Goal: Task Accomplishment & Management: Use online tool/utility

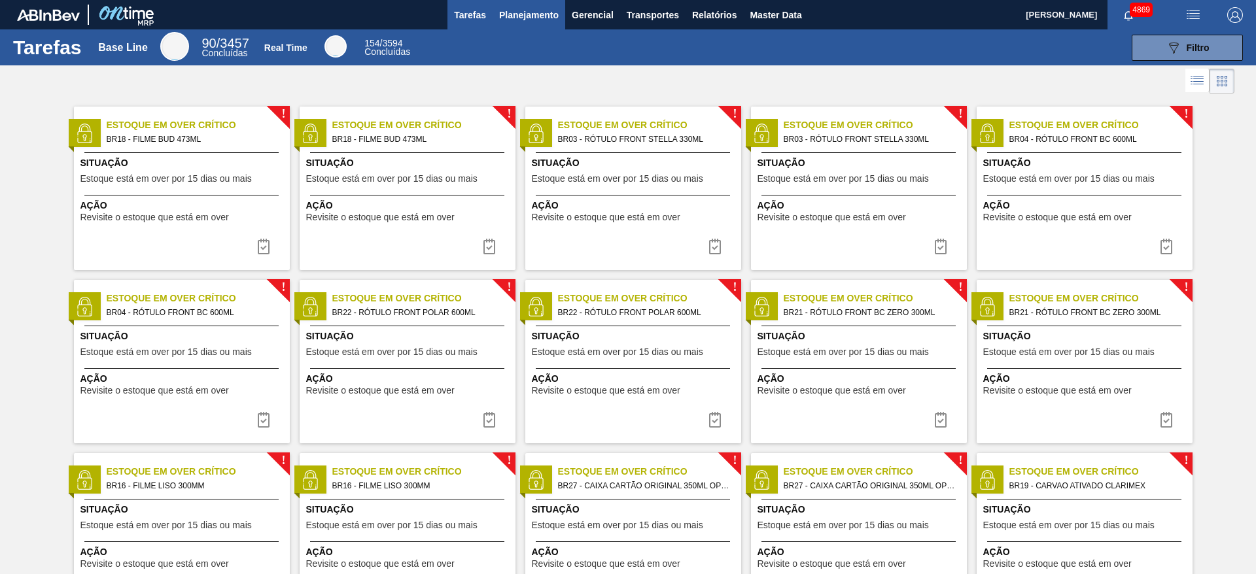
click at [549, 18] on span "Planejamento" at bounding box center [529, 15] width 60 height 16
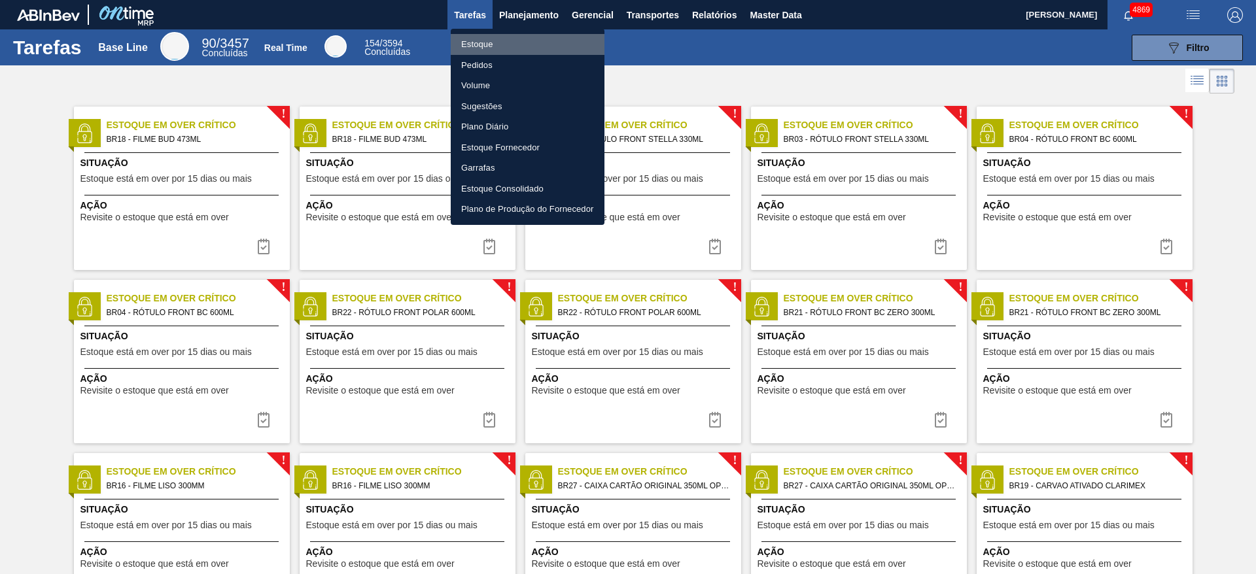
click at [528, 48] on li "Estoque" at bounding box center [528, 44] width 154 height 21
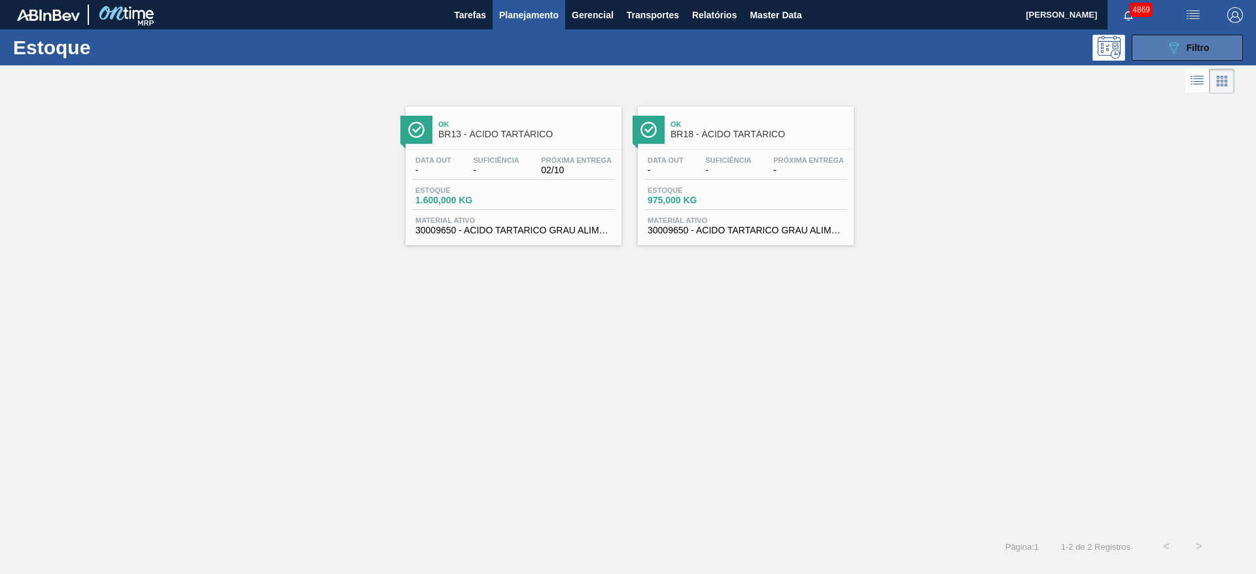
click at [836, 51] on icon "089F7B8B-B2A5-4AFE-B5C0-19BA573D28AC" at bounding box center [1173, 48] width 16 height 16
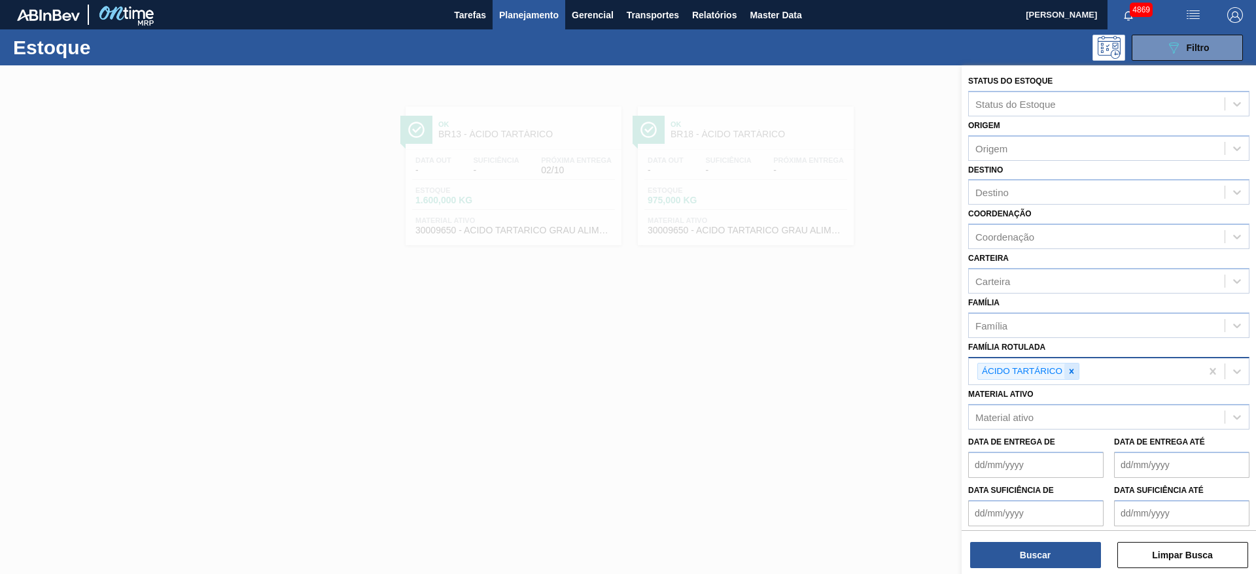
click at [836, 373] on icon at bounding box center [1071, 371] width 9 height 9
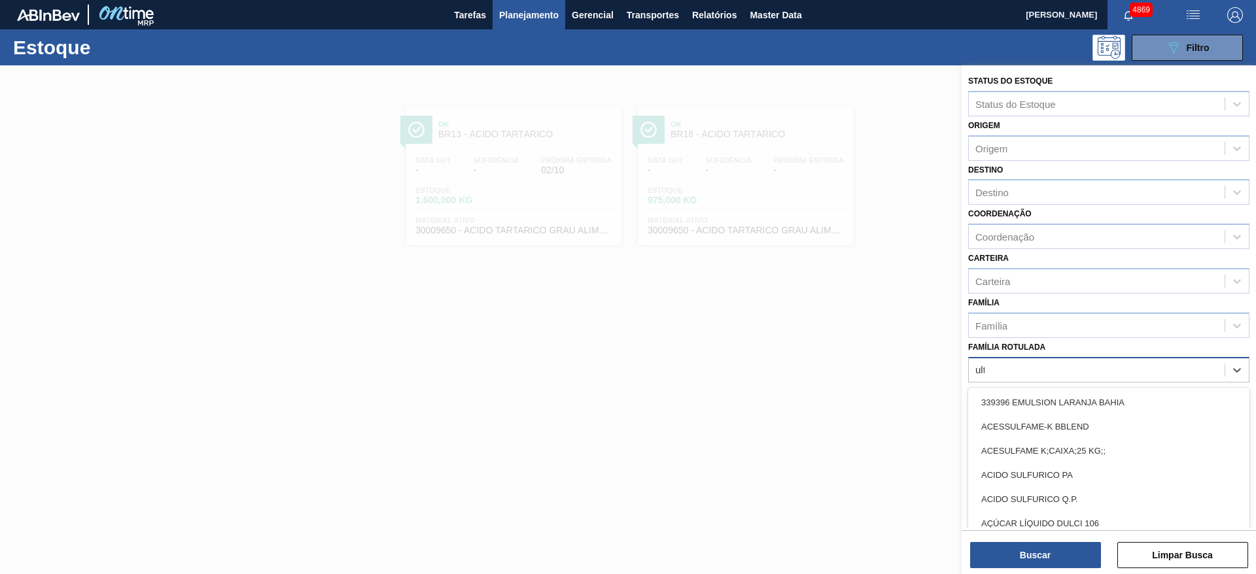
type Rotulada "ultr"
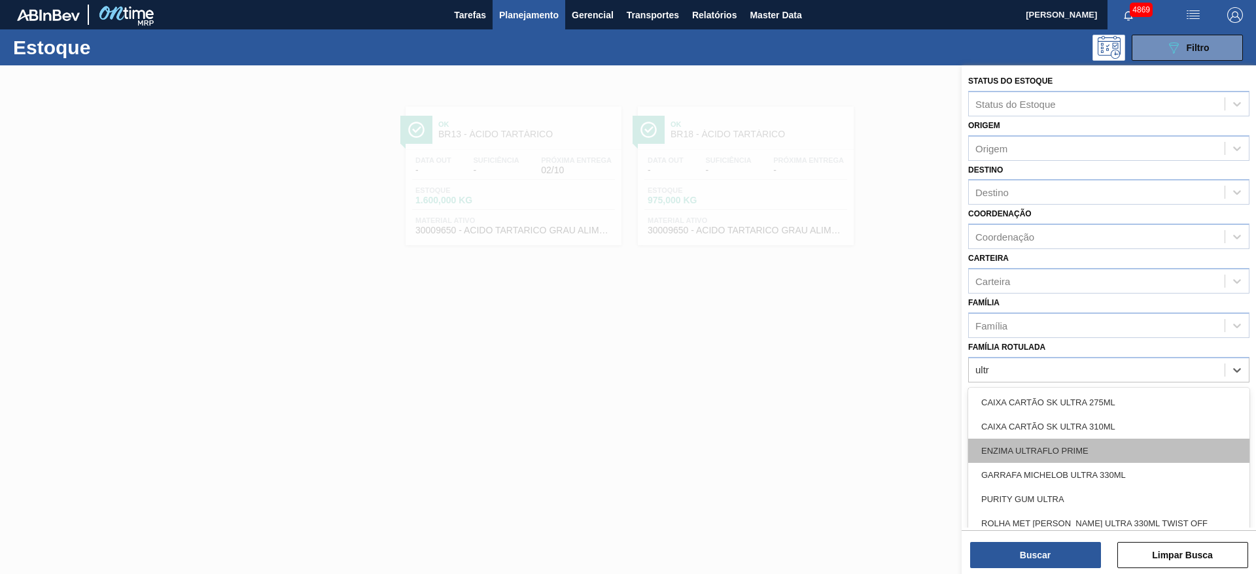
click at [836, 382] on div "ENZIMA ULTRAFLO PRIME" at bounding box center [1108, 451] width 281 height 24
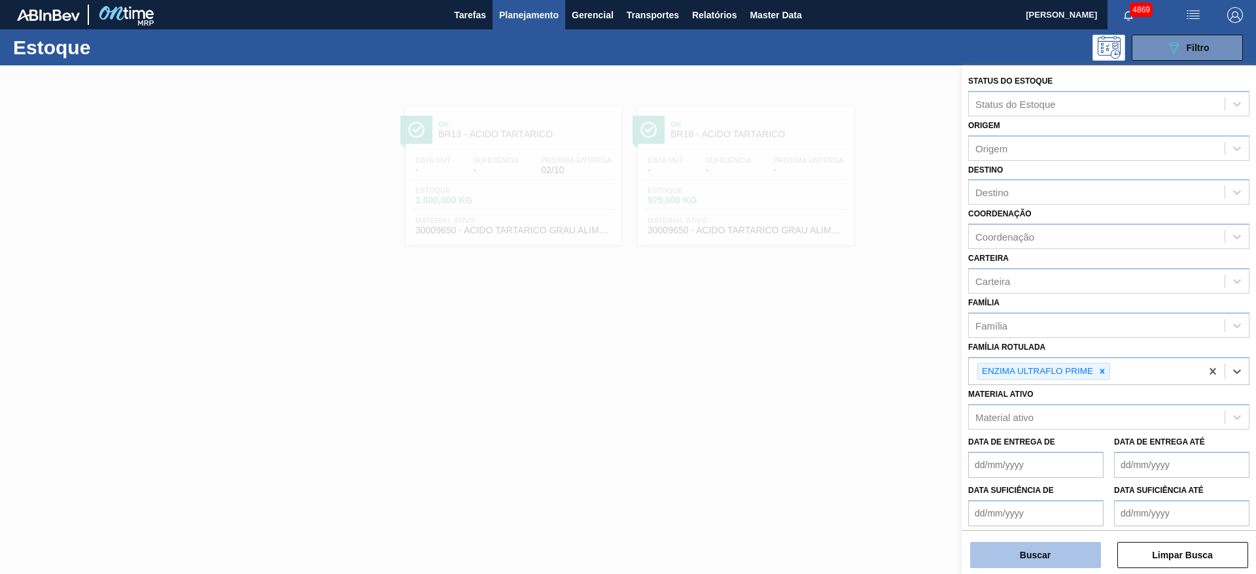
click at [836, 382] on button "Buscar" at bounding box center [1035, 555] width 131 height 26
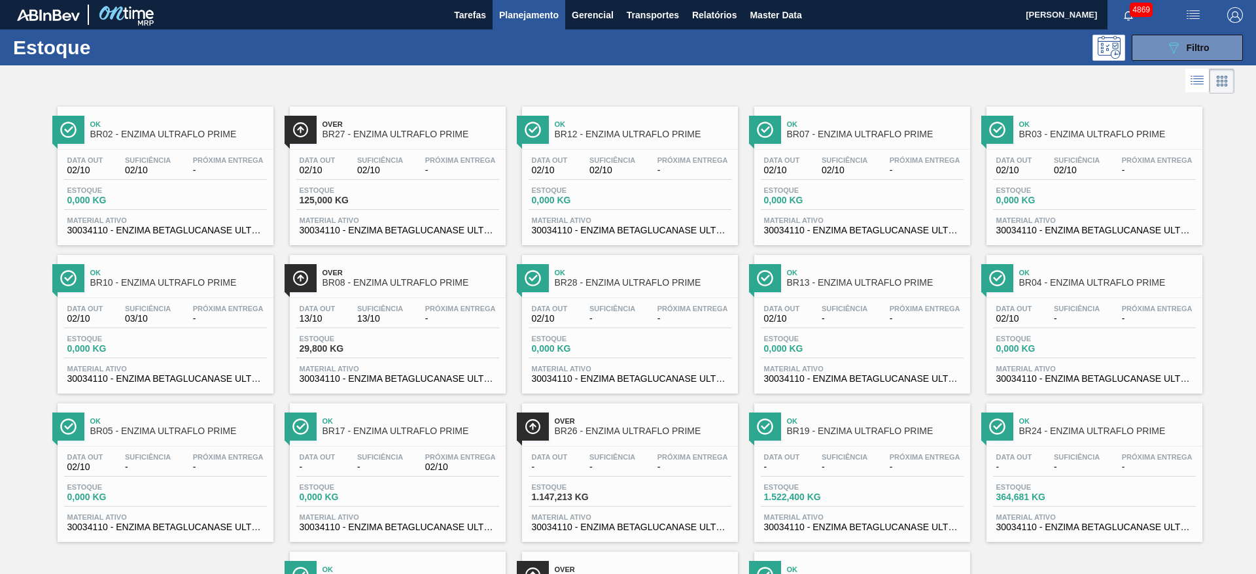
scroll to position [149, 0]
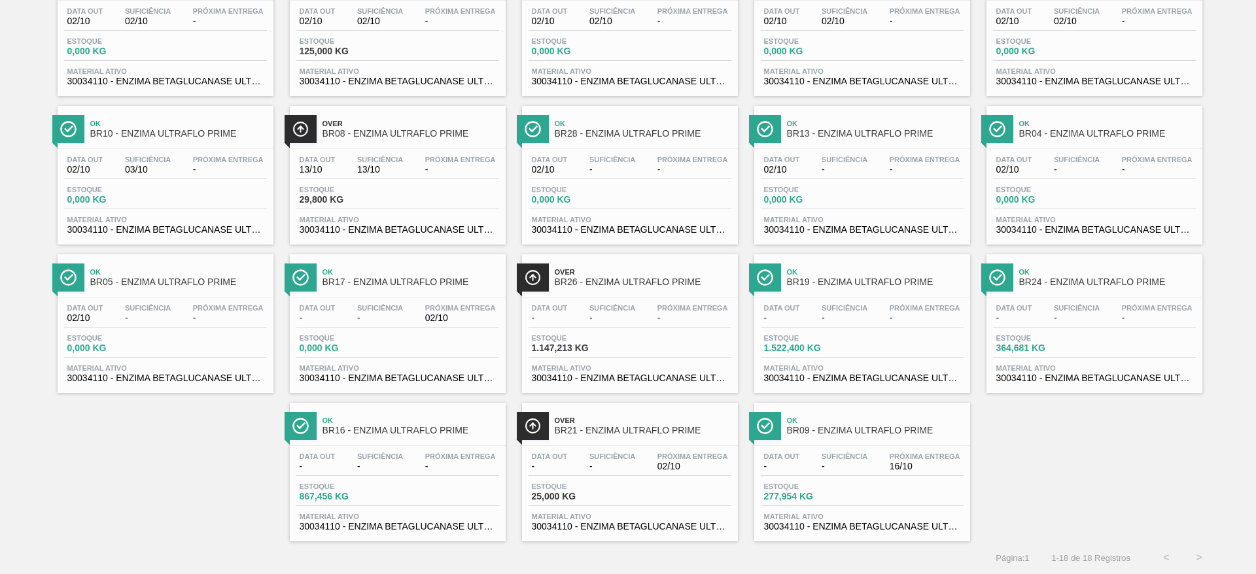
click at [390, 351] on div "Estoque 0,000 KG" at bounding box center [345, 343] width 98 height 19
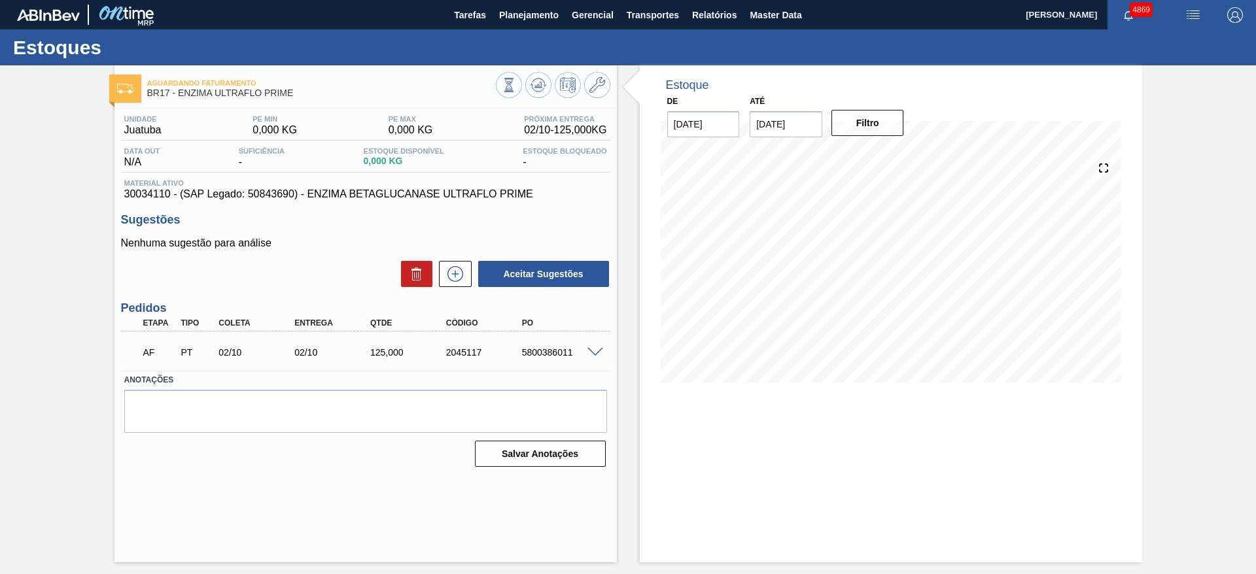
click at [591, 352] on span at bounding box center [595, 353] width 16 height 10
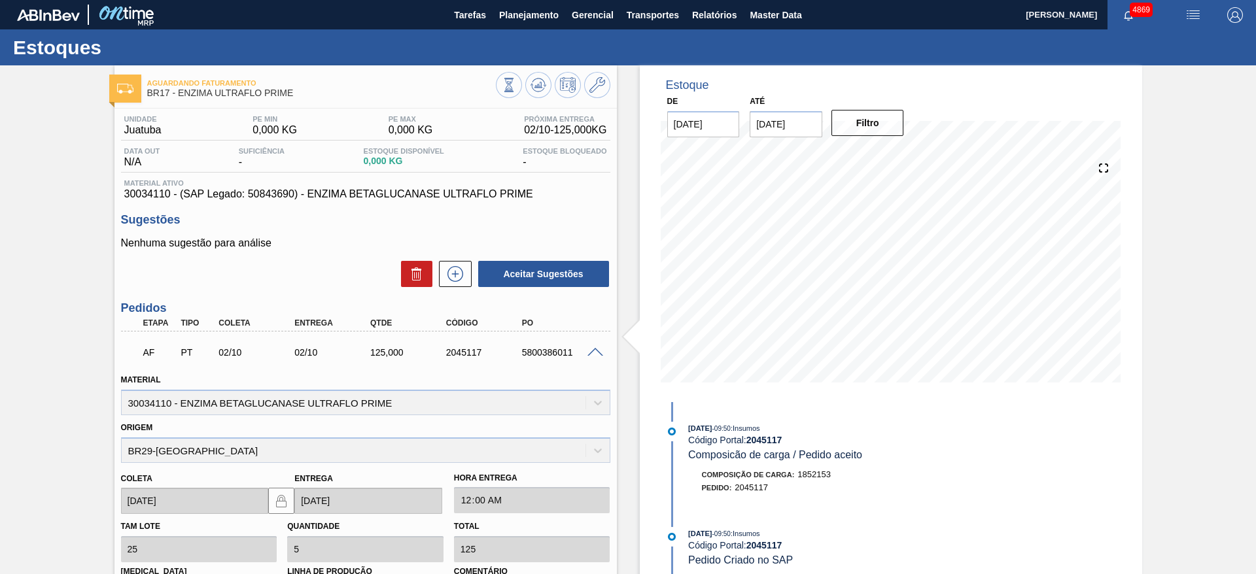
scroll to position [291, 0]
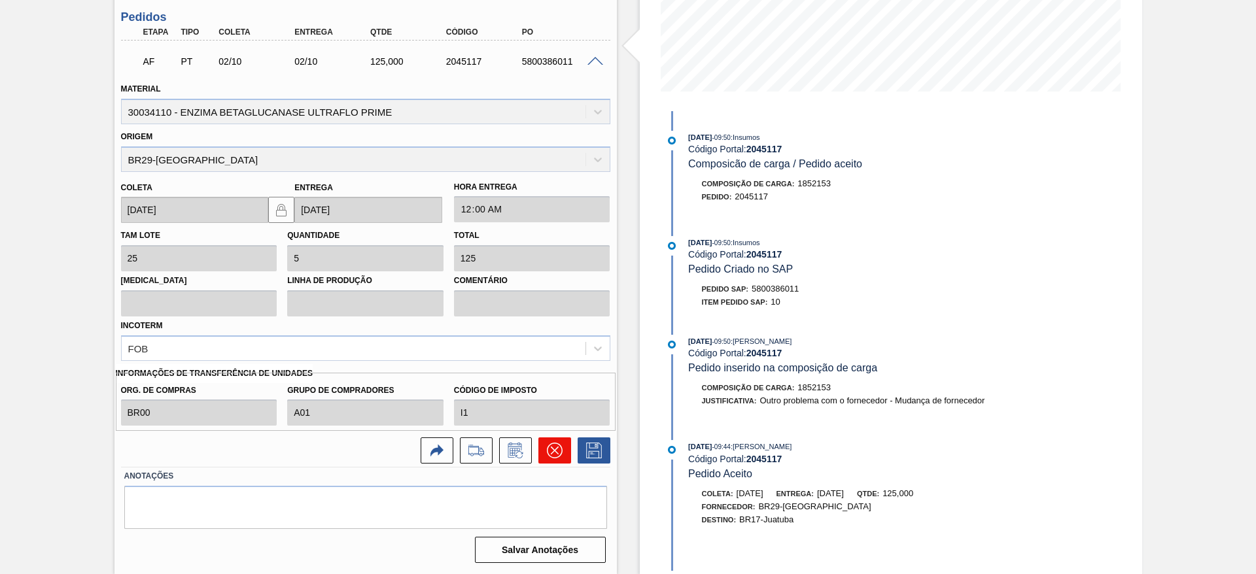
click at [546, 382] on icon at bounding box center [554, 451] width 16 height 16
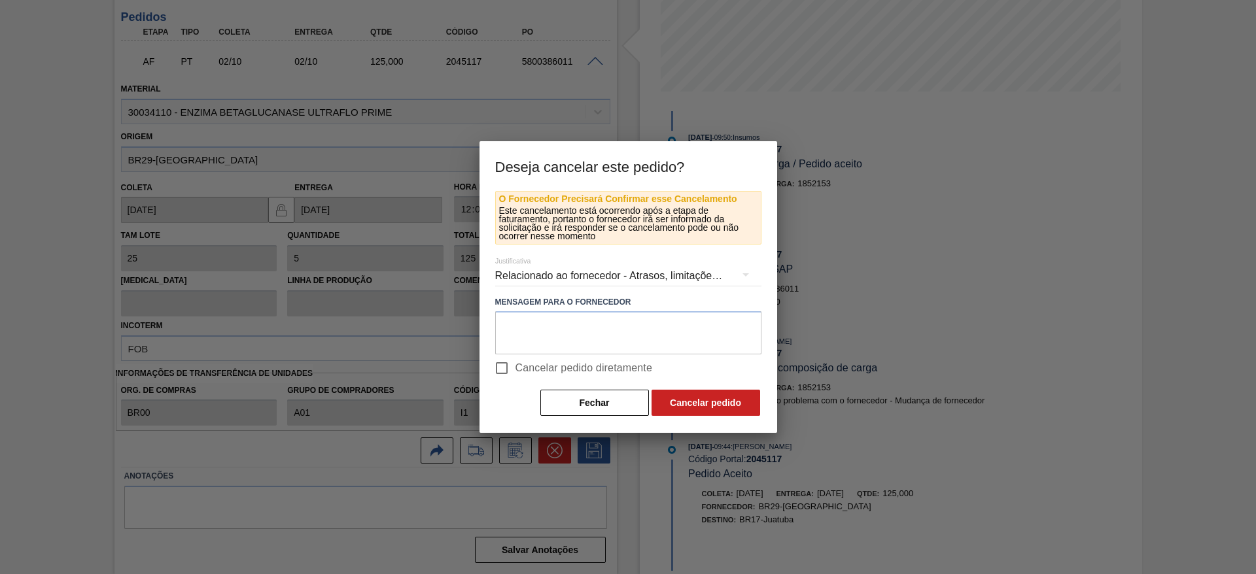
click at [543, 289] on div "Relacionado ao fornecedor - Atrasos, limitações de capacidade, etc." at bounding box center [628, 276] width 266 height 37
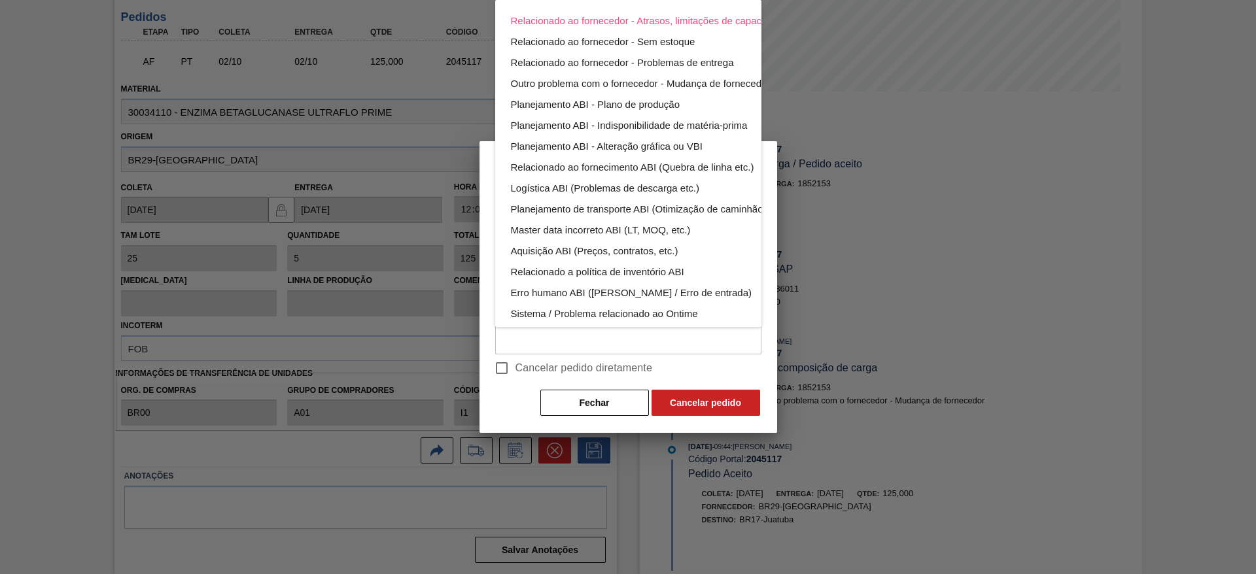
scroll to position [86, 0]
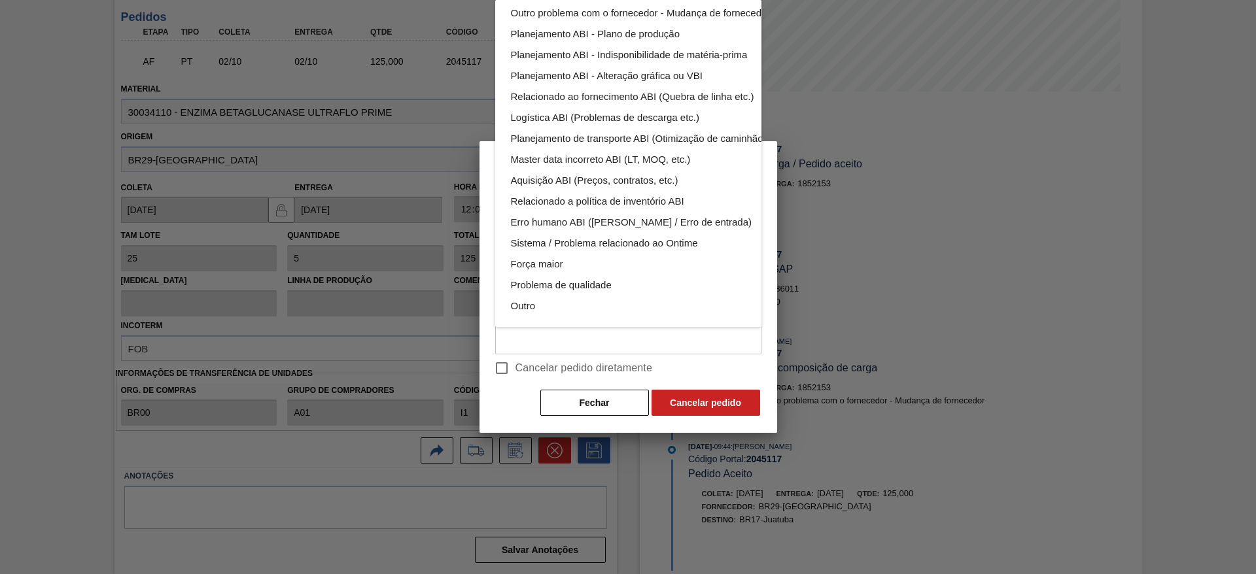
click at [559, 303] on div "Relacionado ao fornecedor - Atrasos, limitações de capacidade, etc. Relacionado…" at bounding box center [659, 128] width 328 height 398
click at [564, 298] on div "Outro" at bounding box center [659, 306] width 296 height 21
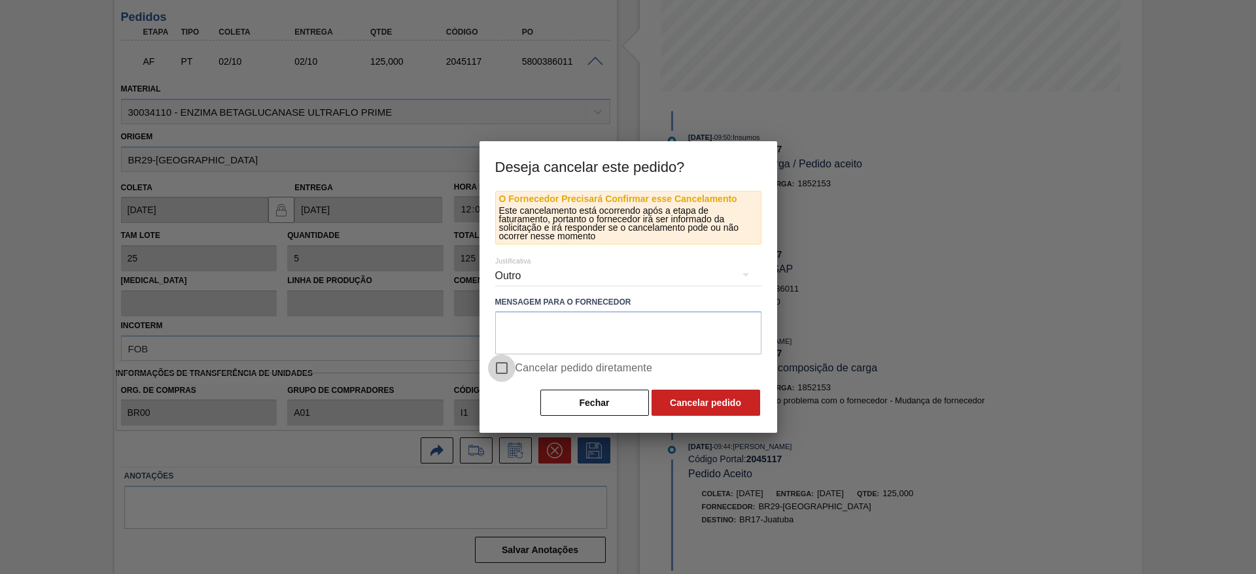
click at [506, 370] on input "Cancelar pedido diretamente" at bounding box center [501, 367] width 27 height 27
checkbox input "true"
click at [708, 382] on button "Cancelar pedido" at bounding box center [705, 403] width 109 height 26
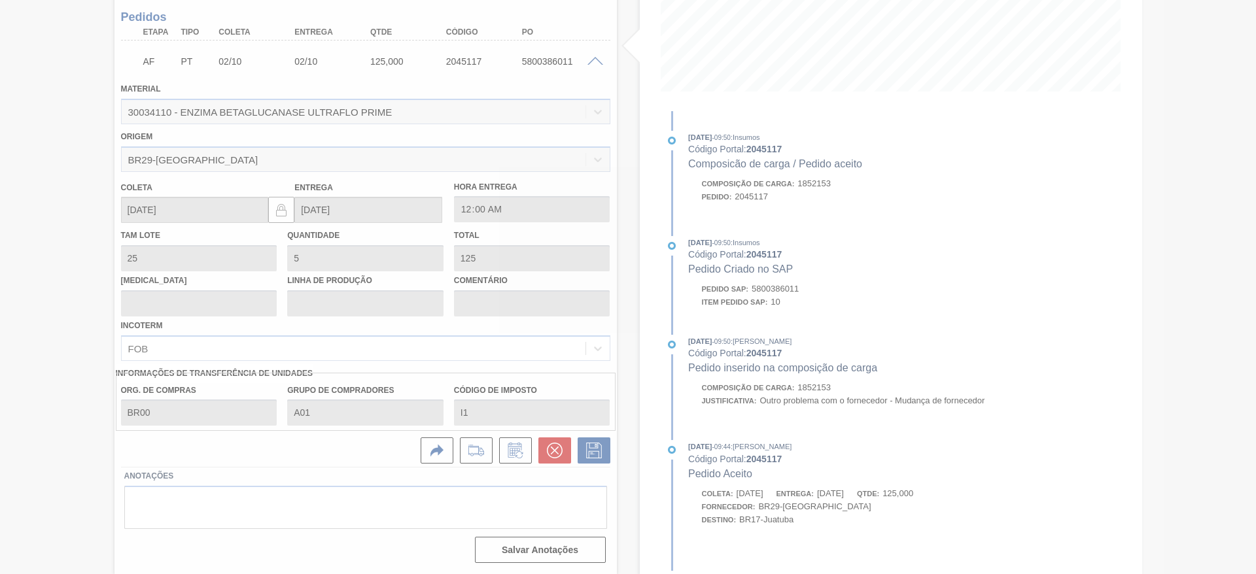
scroll to position [0, 0]
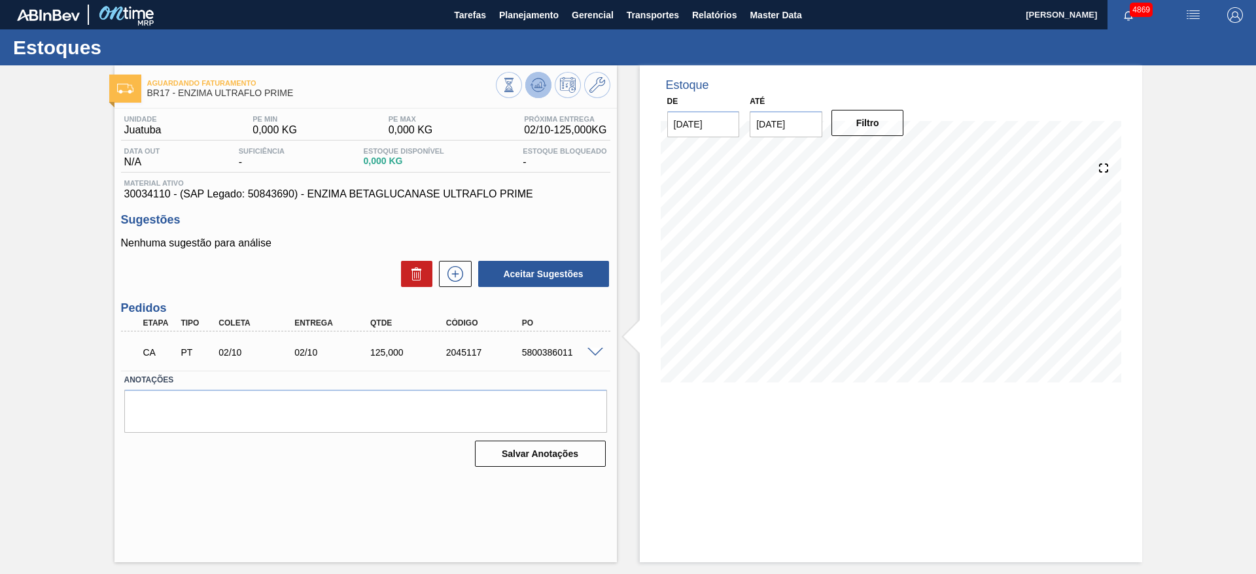
click at [543, 86] on icon at bounding box center [538, 85] width 16 height 16
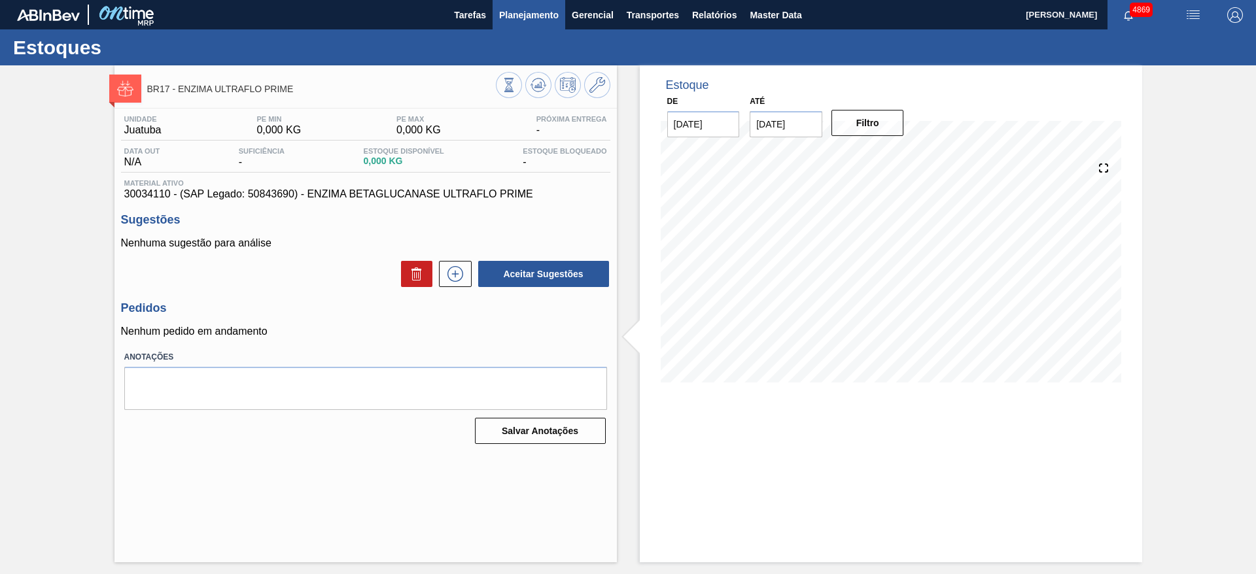
click at [537, 9] on span "Planejamento" at bounding box center [529, 15] width 60 height 16
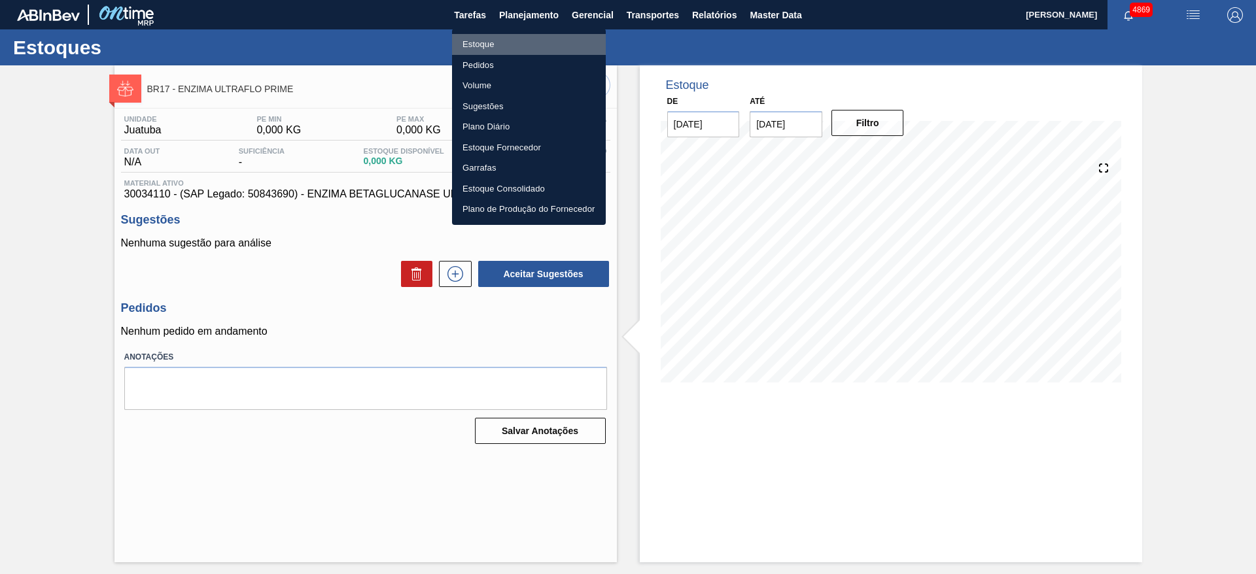
click at [510, 39] on li "Estoque" at bounding box center [529, 44] width 154 height 21
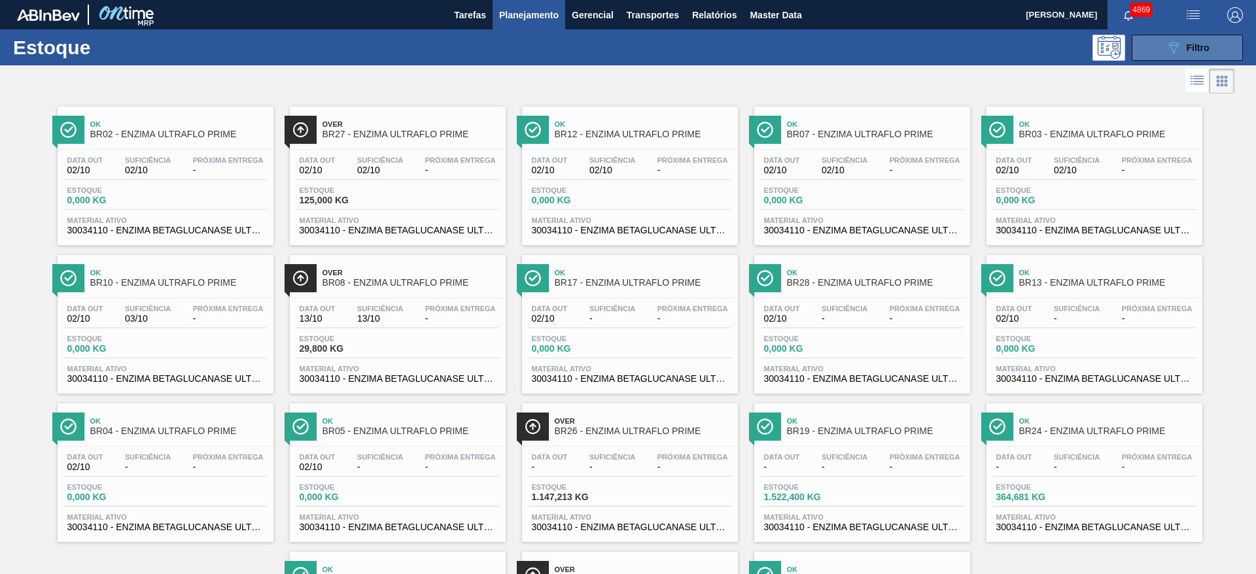
click at [836, 50] on button "089F7B8B-B2A5-4AFE-B5C0-19BA573D28AC Filtro" at bounding box center [1186, 48] width 111 height 26
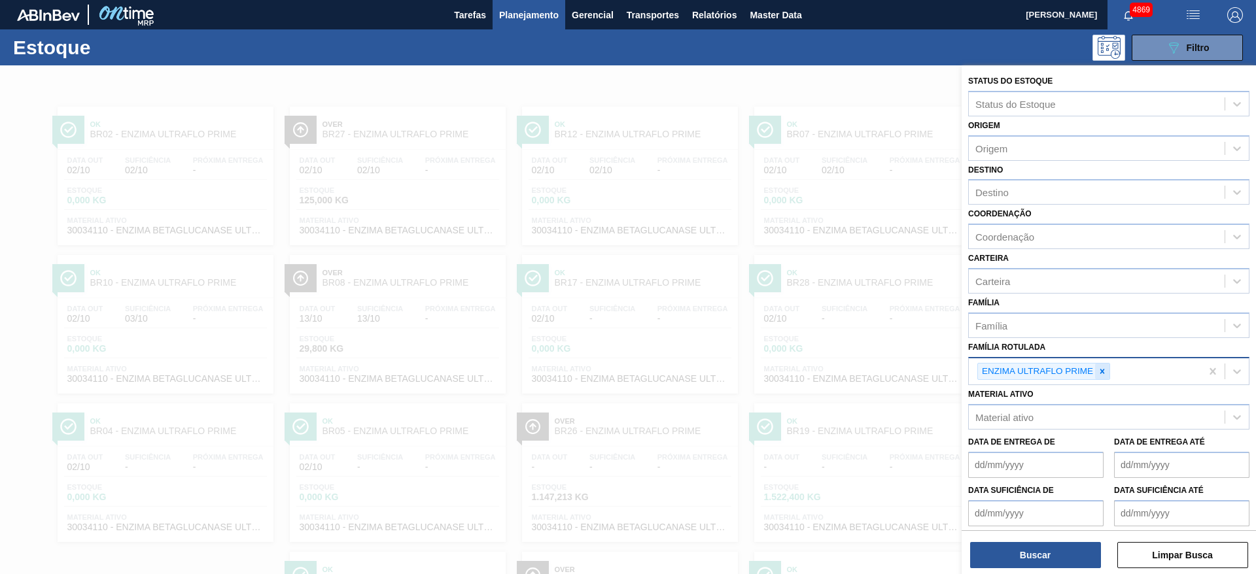
click at [836, 370] on icon at bounding box center [1101, 371] width 9 height 9
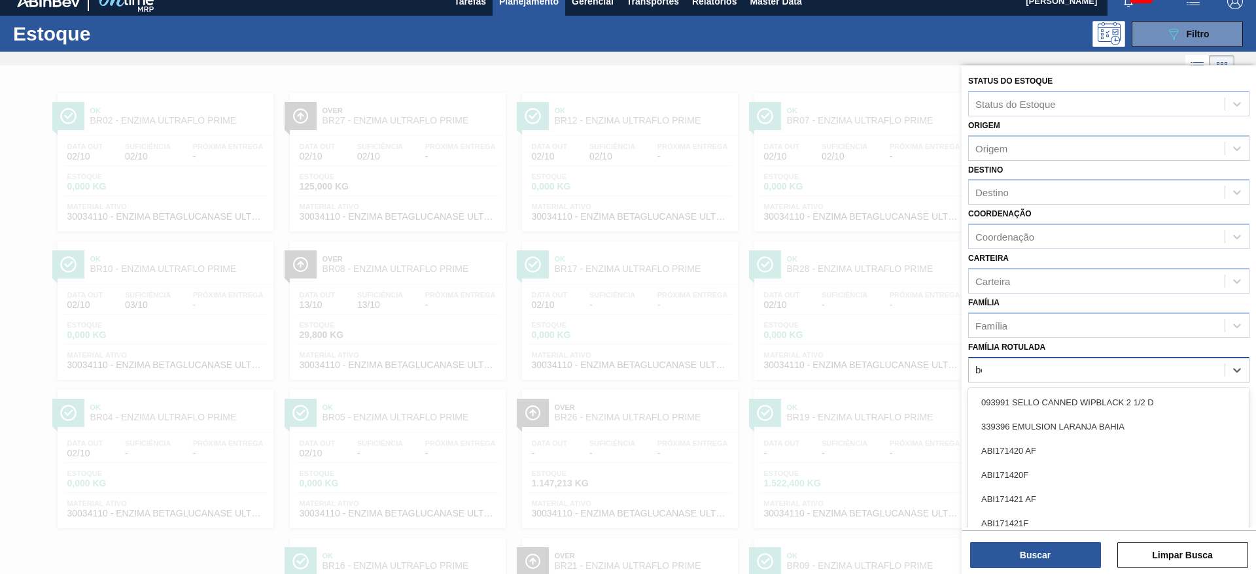
scroll to position [15, 0]
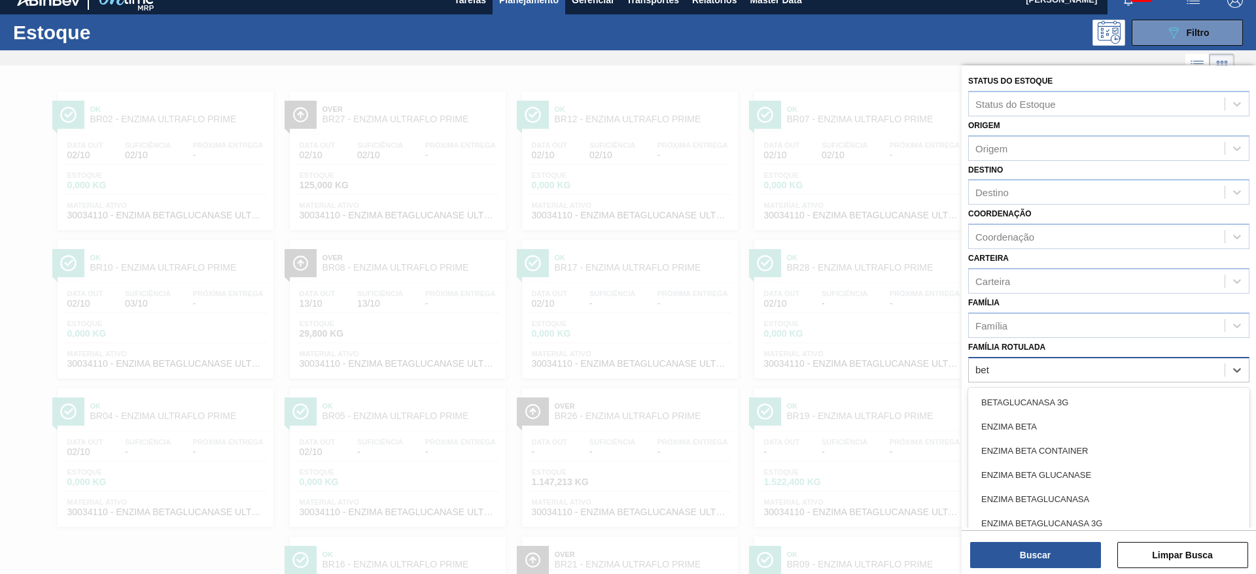
type Rotulada "beta"
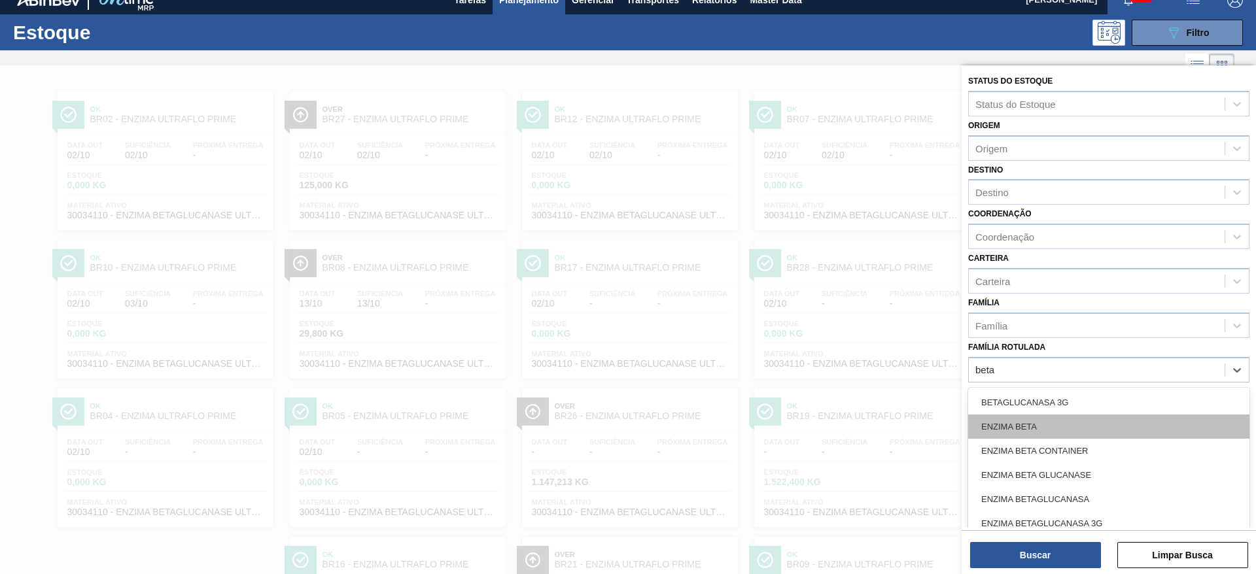
click at [836, 382] on div "ENZIMA BETA" at bounding box center [1108, 427] width 281 height 24
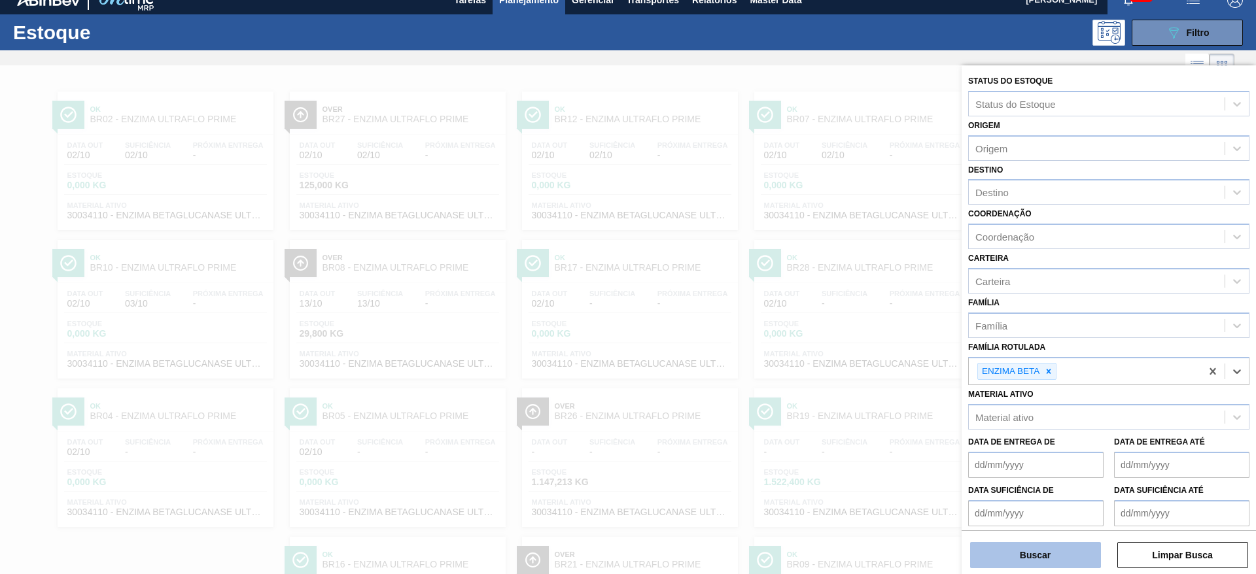
click at [836, 382] on button "Buscar" at bounding box center [1035, 555] width 131 height 26
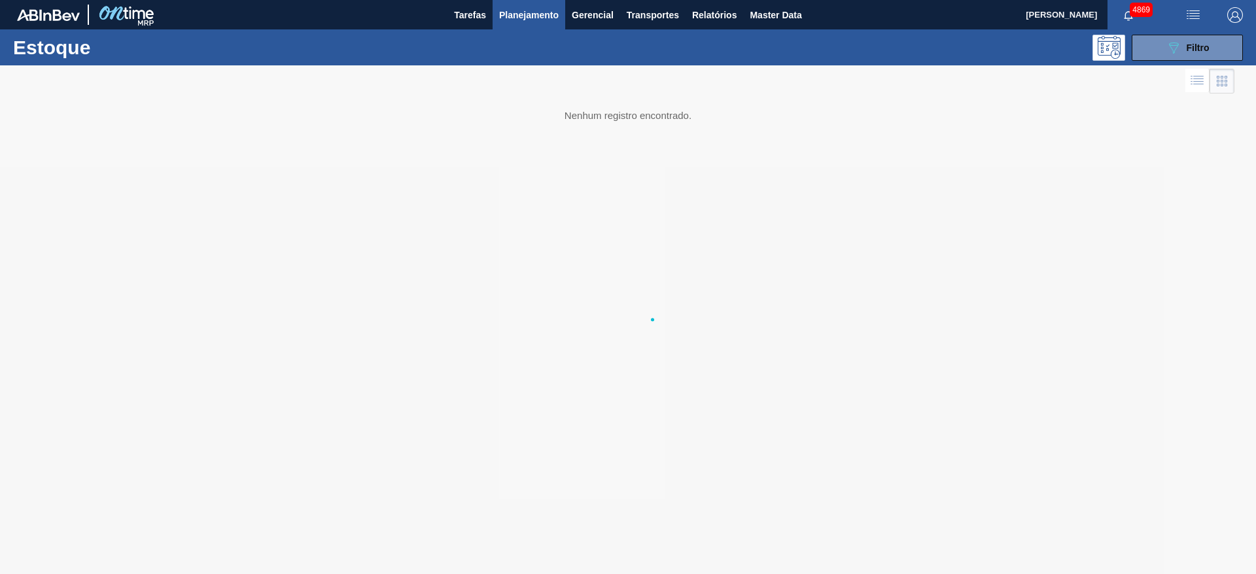
scroll to position [0, 0]
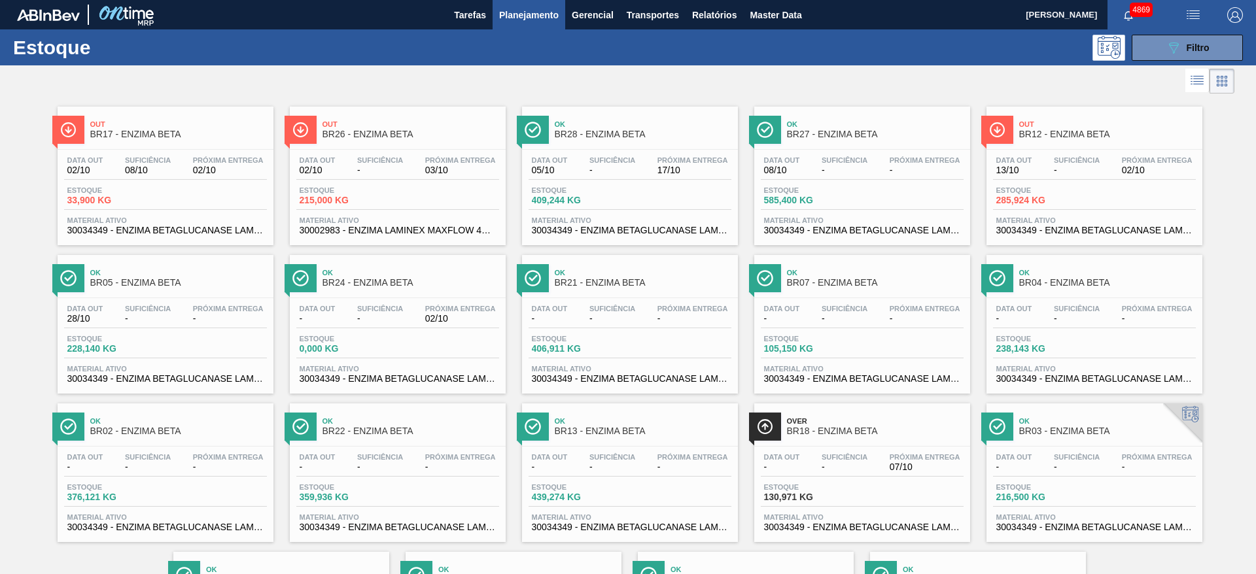
click at [124, 205] on span "33,900 KG" at bounding box center [113, 201] width 92 height 10
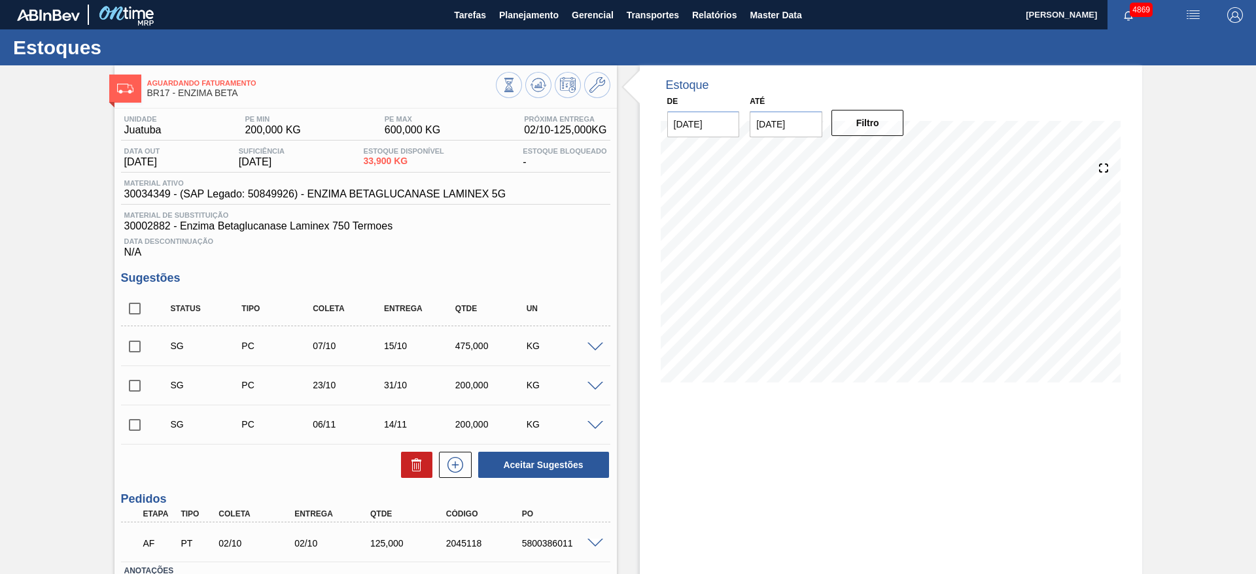
scroll to position [95, 0]
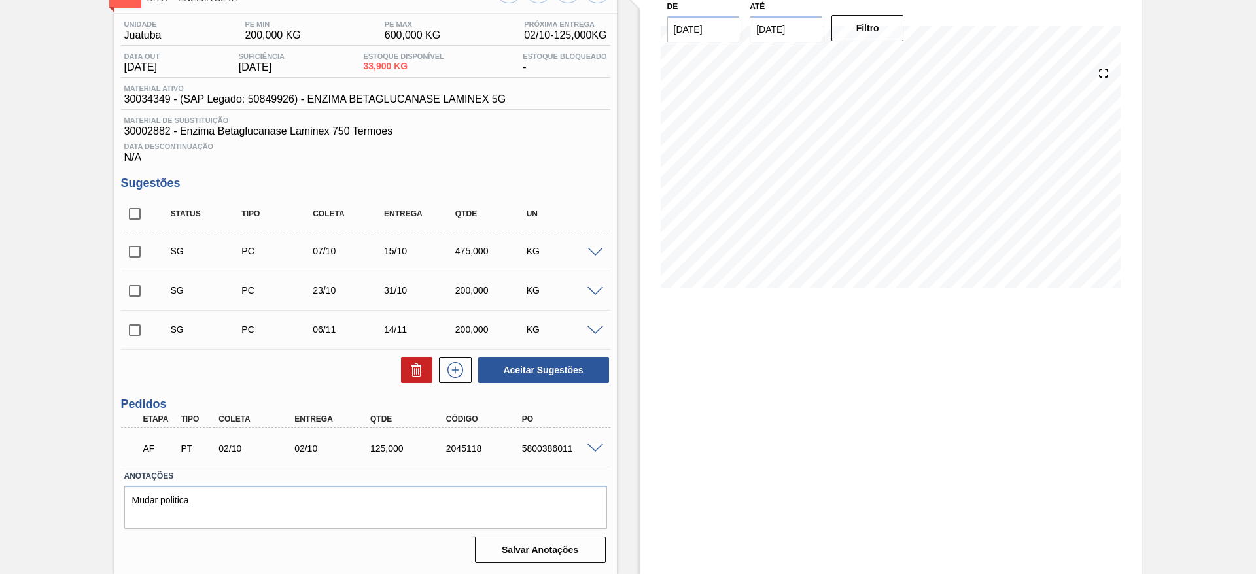
click at [599, 382] on span at bounding box center [595, 449] width 16 height 10
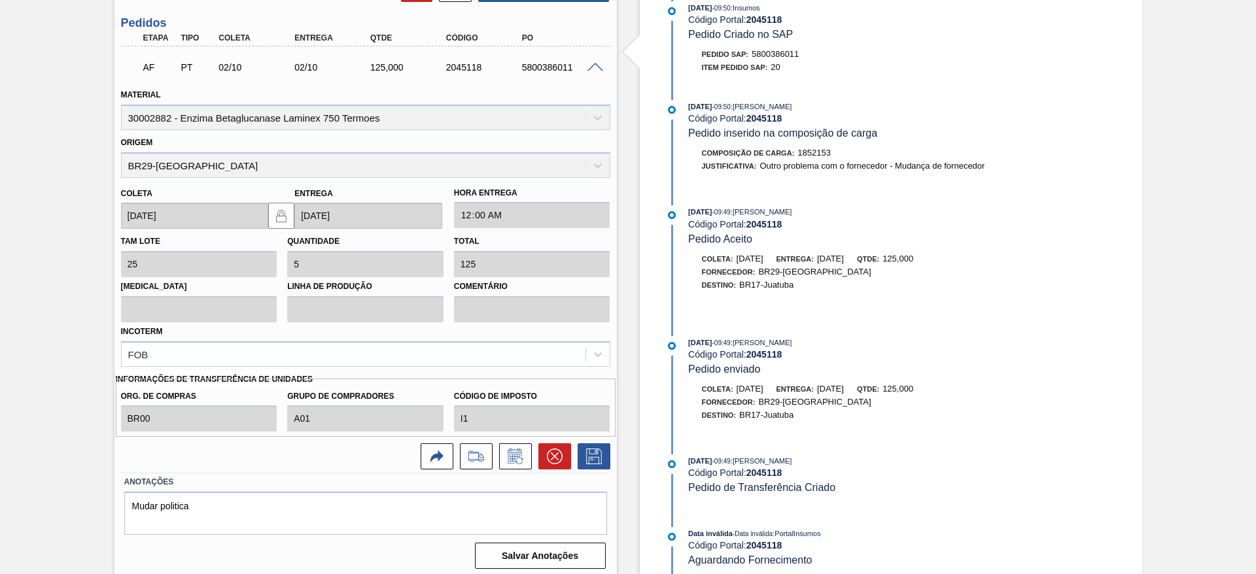
scroll to position [482, 0]
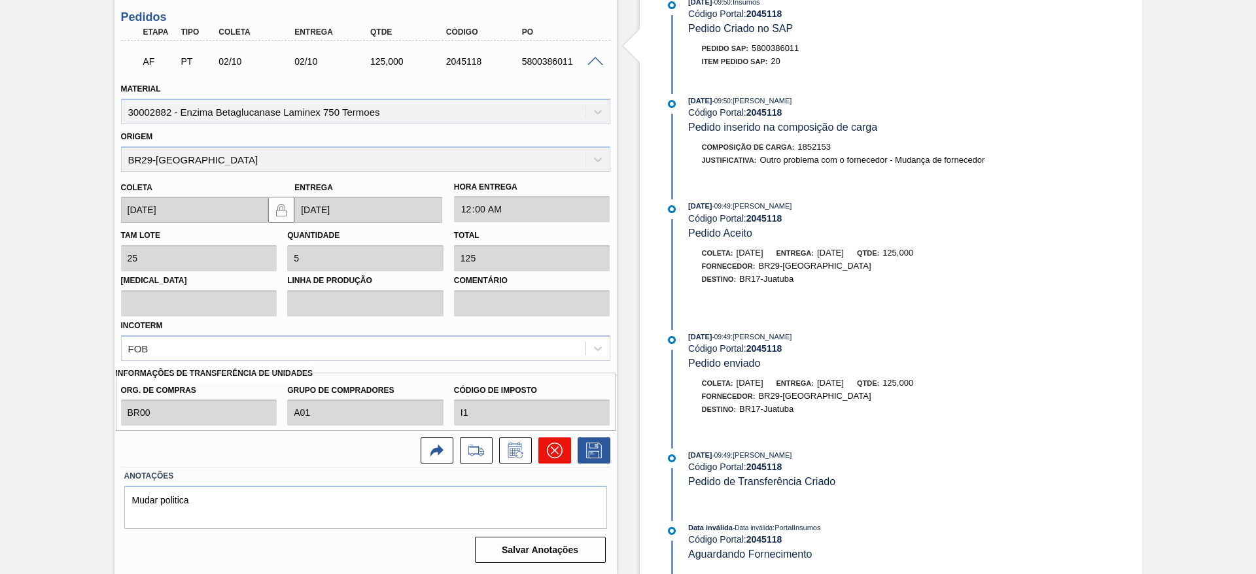
click at [556, 382] on icon at bounding box center [554, 451] width 8 height 8
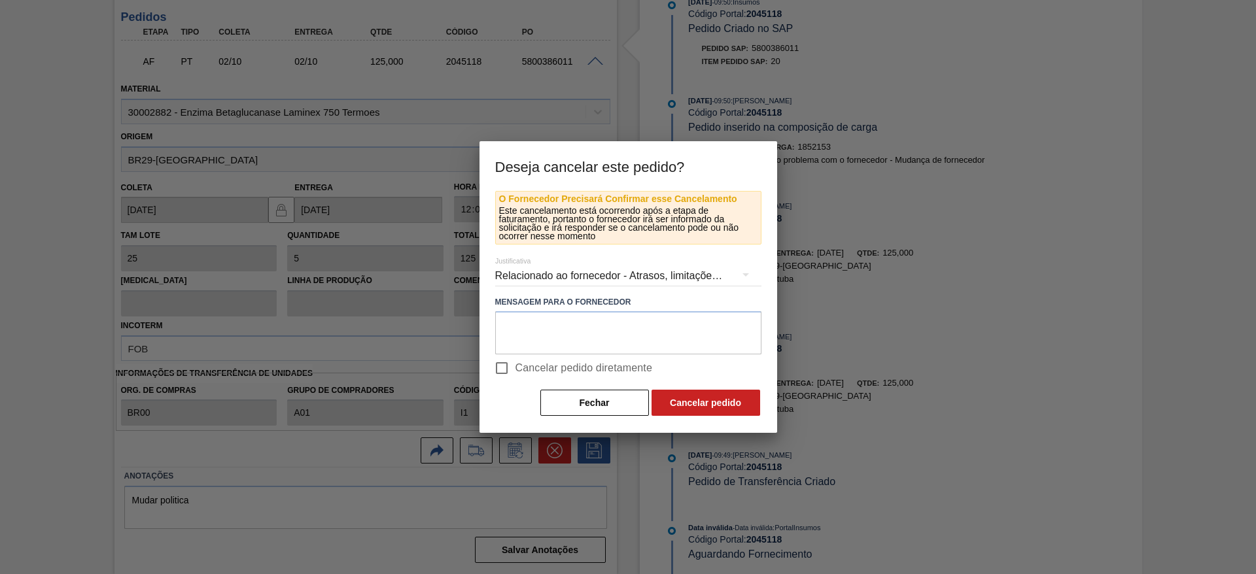
click at [530, 271] on div "Relacionado ao fornecedor - Atrasos, limitações de capacidade, etc." at bounding box center [628, 276] width 266 height 37
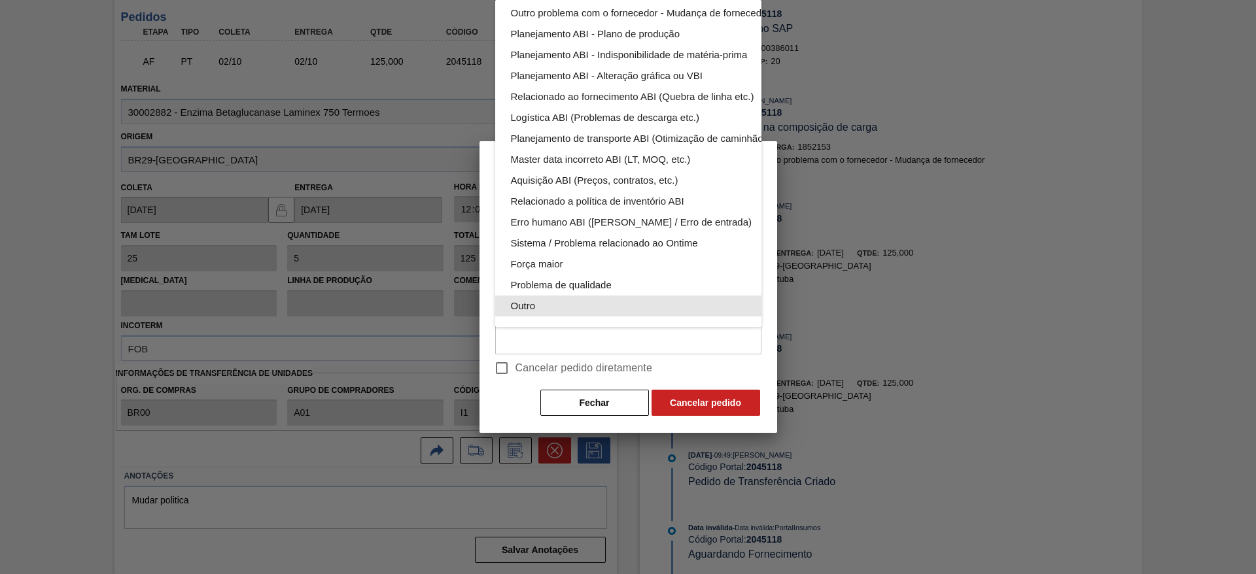
click at [544, 296] on div "Outro" at bounding box center [659, 306] width 296 height 21
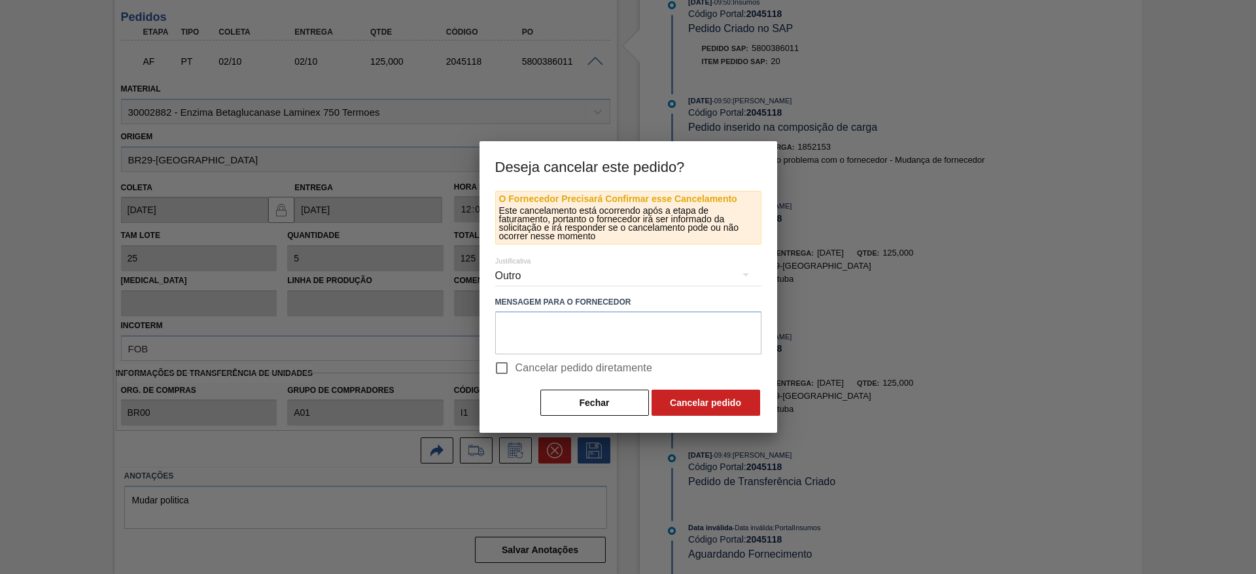
scroll to position [86, 0]
click at [504, 364] on input "Cancelar pedido diretamente" at bounding box center [501, 367] width 27 height 27
checkbox input "true"
click at [750, 382] on button "Cancelar pedido" at bounding box center [705, 403] width 109 height 26
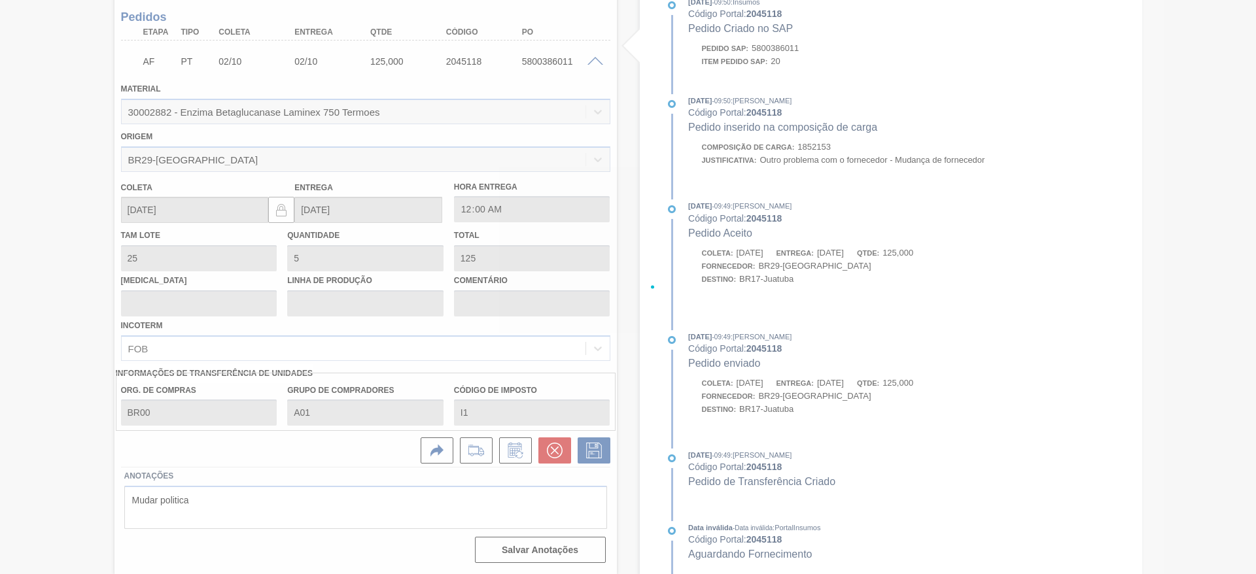
scroll to position [95, 0]
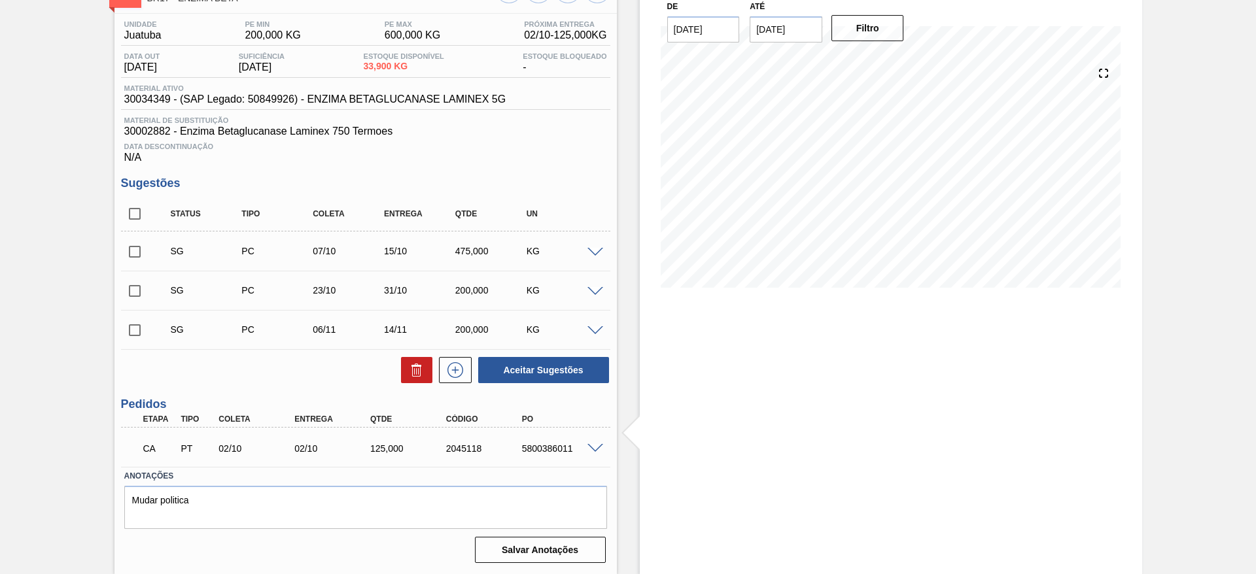
click at [597, 249] on span at bounding box center [595, 253] width 16 height 10
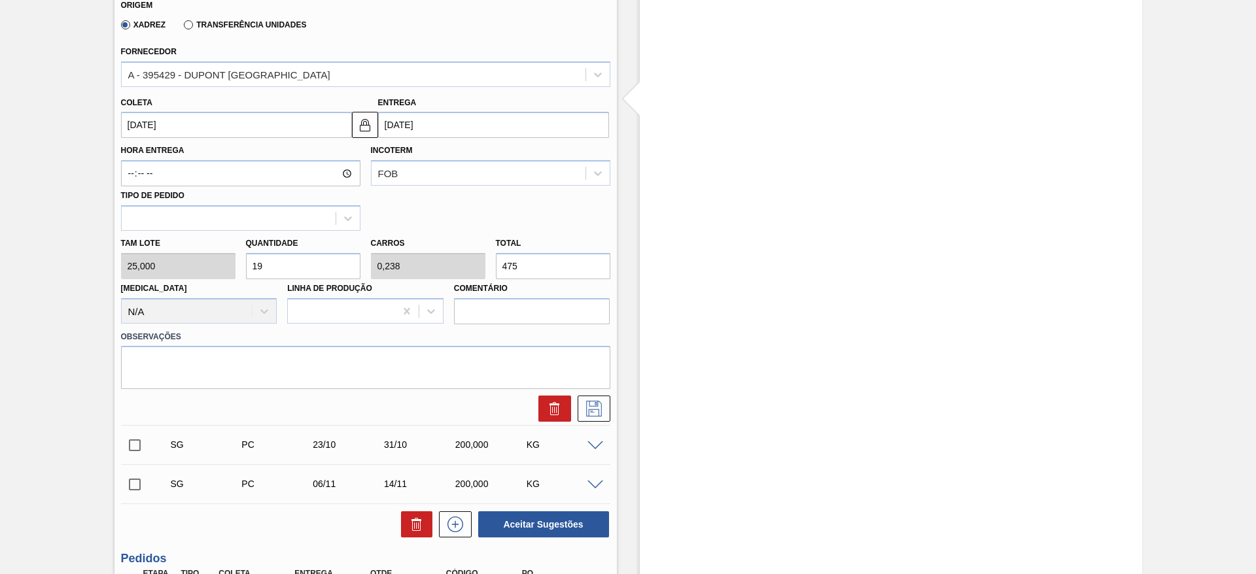
scroll to position [289, 0]
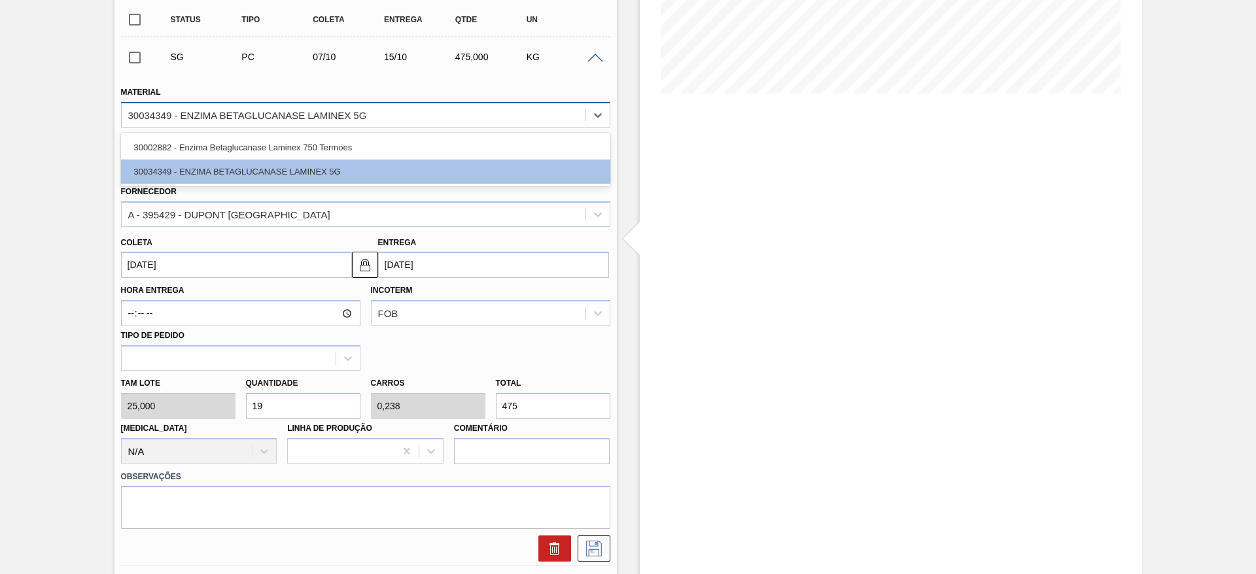
click at [345, 115] on div "30034349 - ENZIMA BETAGLUCANASE LAMINEX 5G" at bounding box center [247, 114] width 239 height 11
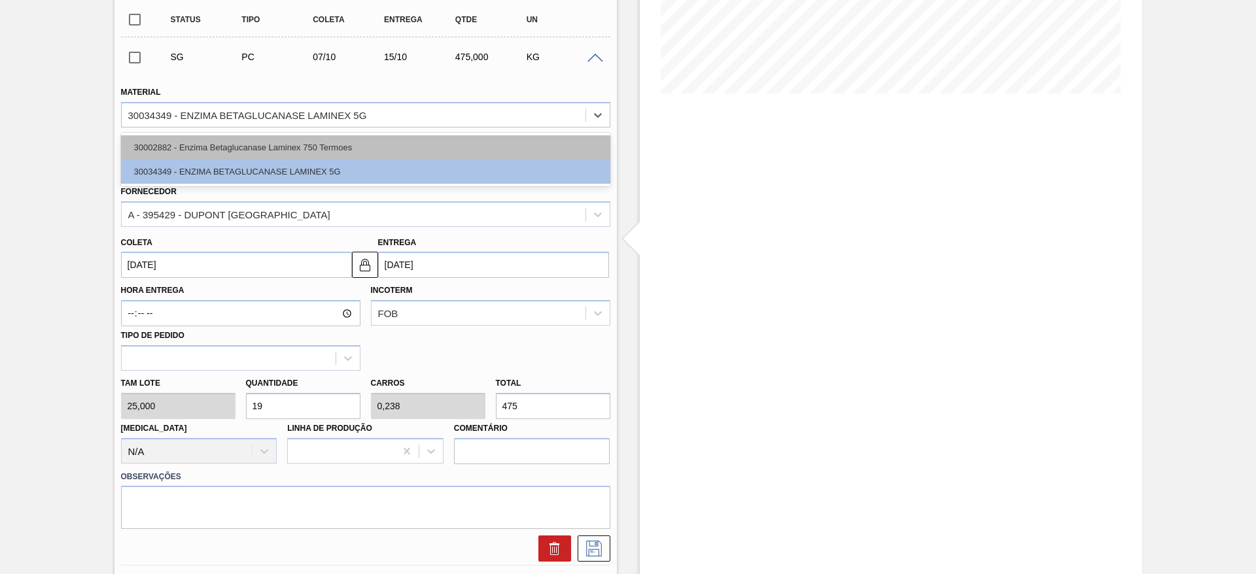
click at [347, 148] on div "30002882 - Enzima Betaglucanase Laminex 750 Termoes" at bounding box center [365, 147] width 489 height 24
type input "0,237"
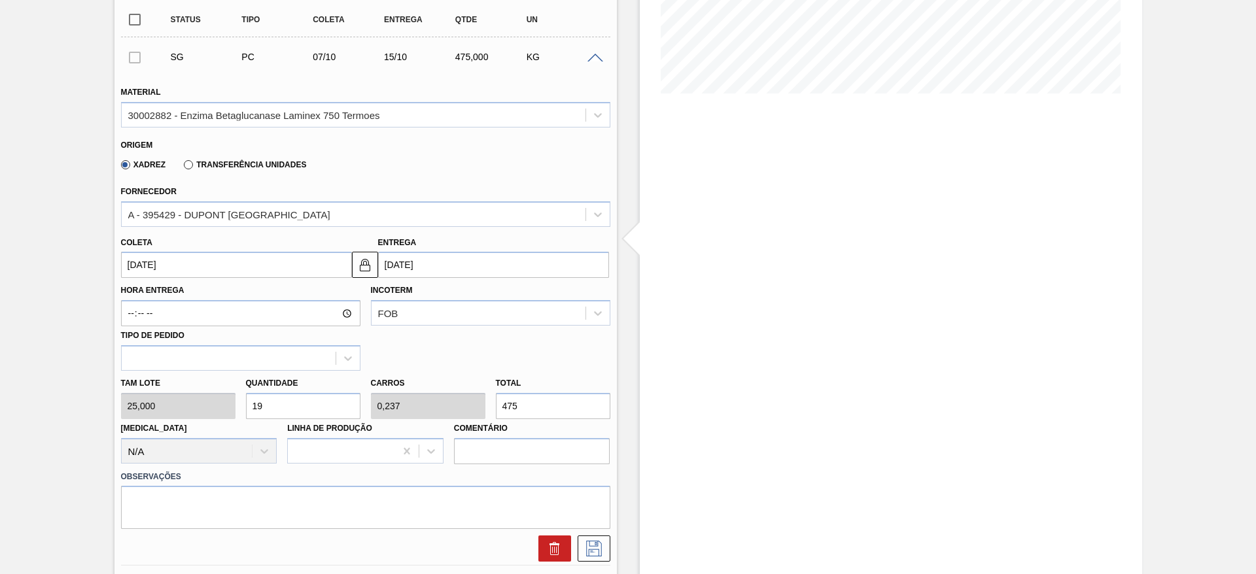
click at [245, 161] on label "Transferência Unidades" at bounding box center [245, 164] width 122 height 9
click at [182, 167] on input "Transferência Unidades" at bounding box center [182, 167] width 0 height 0
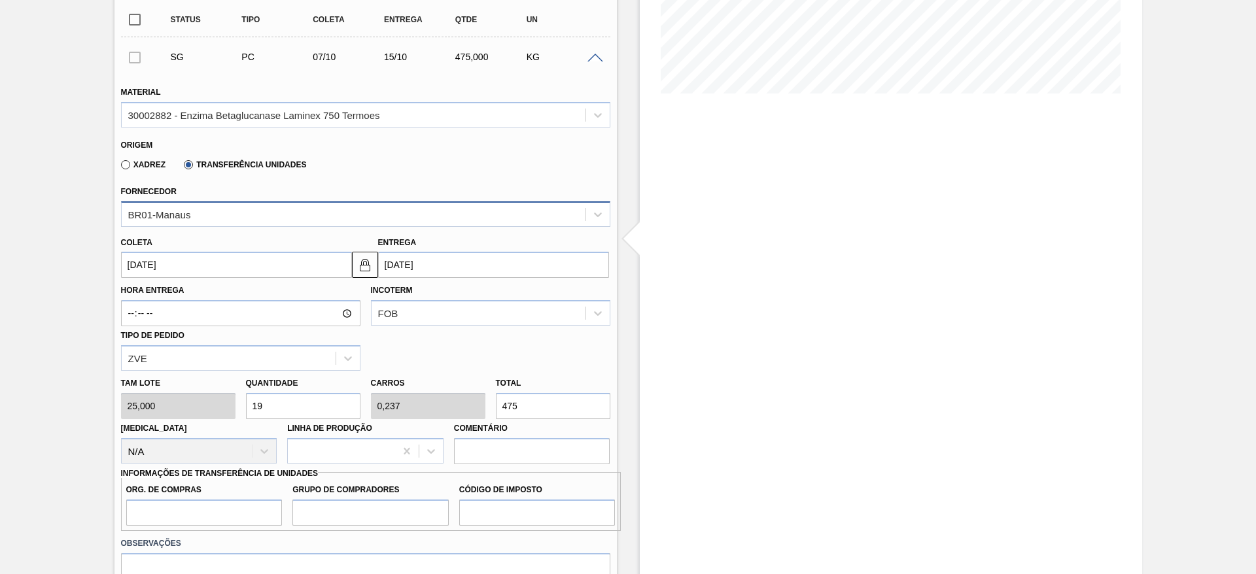
click at [208, 211] on div "BR01-Manaus" at bounding box center [354, 214] width 464 height 19
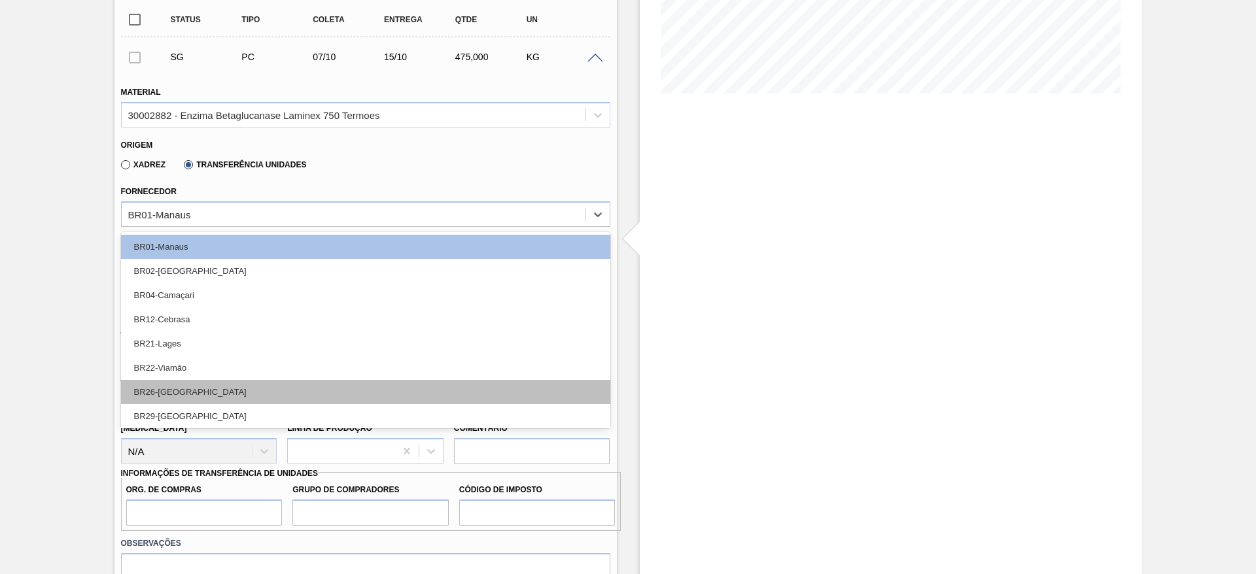
scroll to position [75, 0]
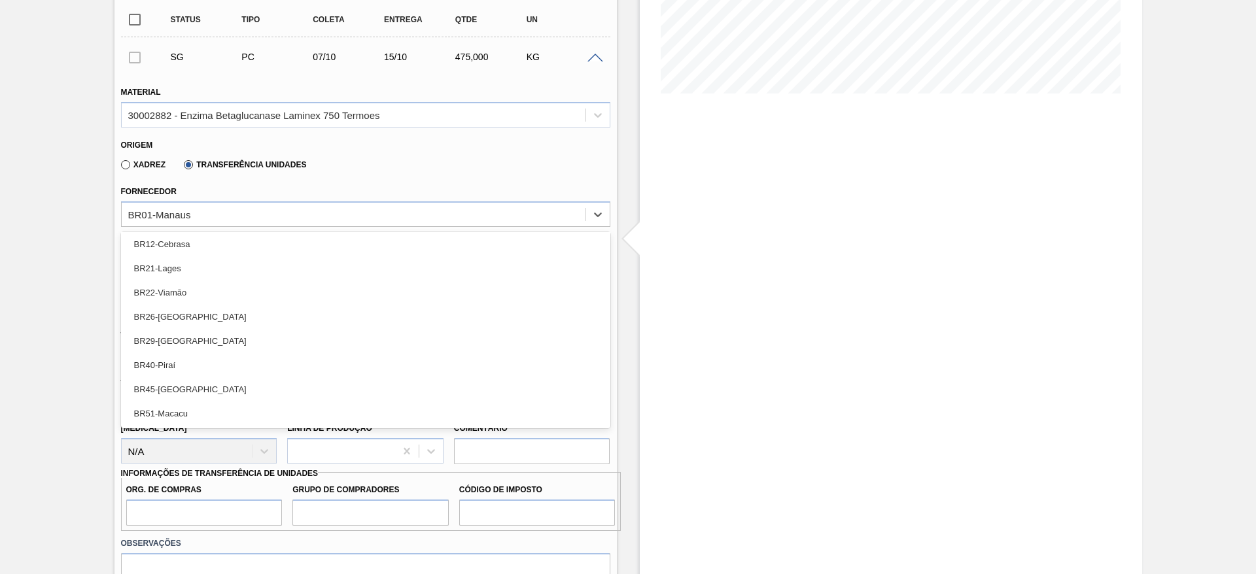
click at [230, 339] on div "BR29-Nova Minas" at bounding box center [365, 341] width 489 height 24
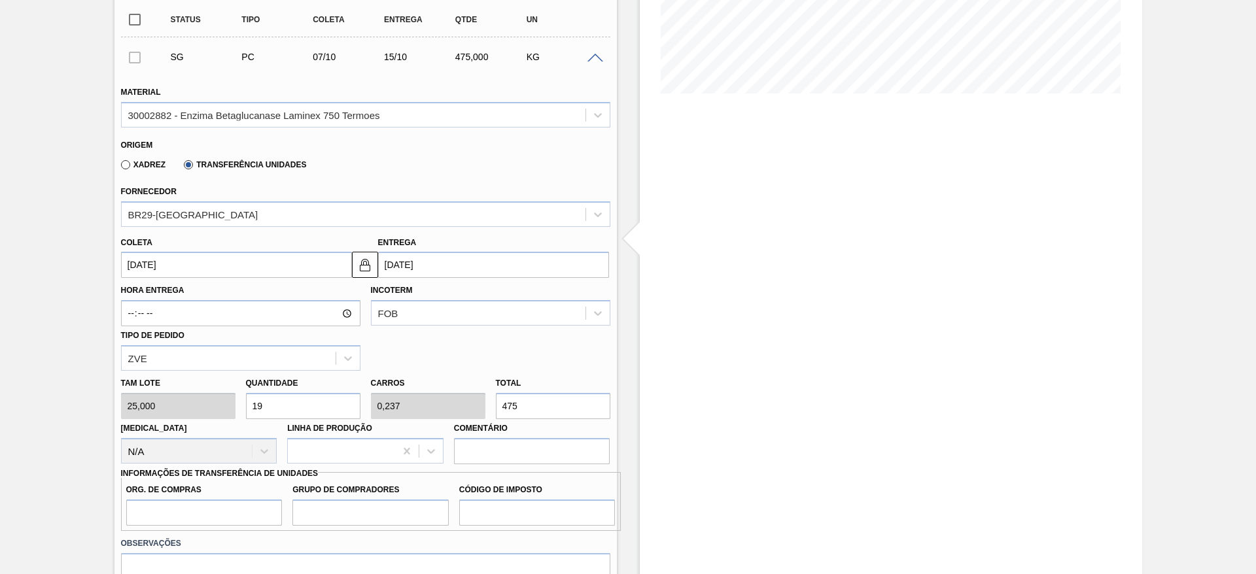
drag, startPoint x: 524, startPoint y: 396, endPoint x: 488, endPoint y: 399, distance: 36.1
click at [488, 382] on div "Tam lote 25,000 Quantidade 19 Carros 0,237 Total 475 Doca N/A Linha de Produção…" at bounding box center [366, 418] width 500 height 94
type input "0,08"
type input "0,001"
type input "2"
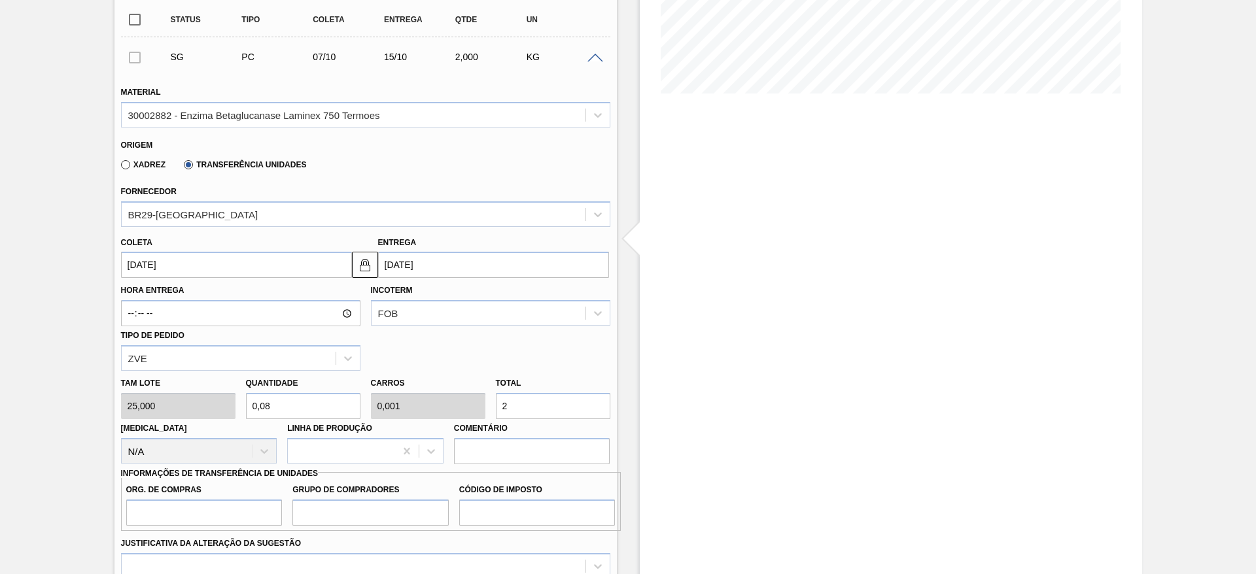
type input "1"
type input "0,013"
type input "25"
type input "10"
type input "0,125"
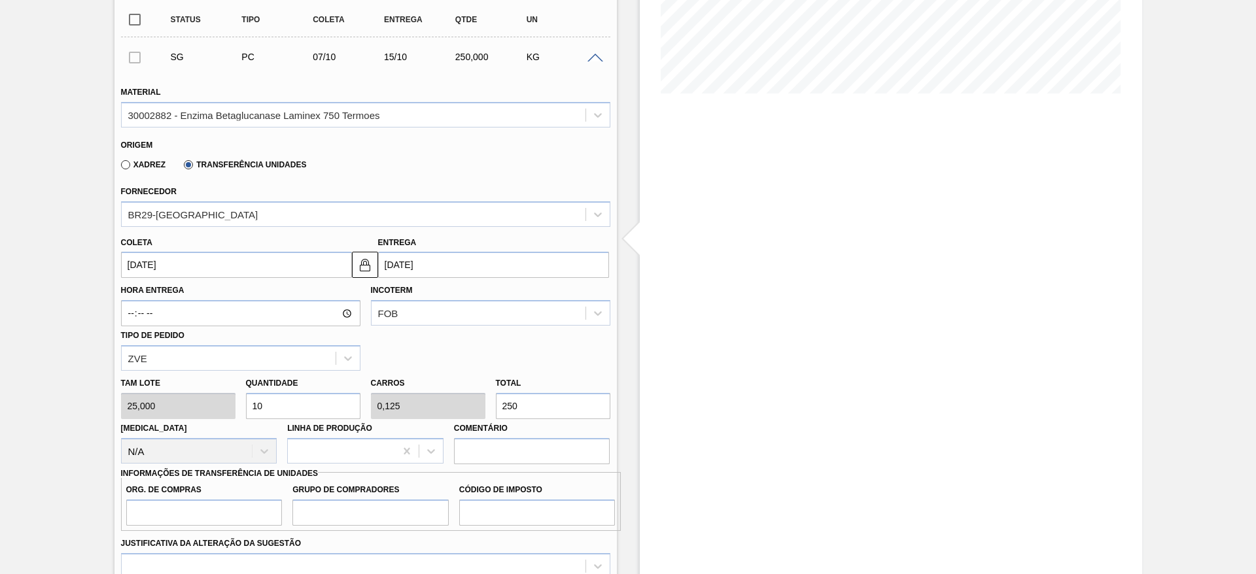
scroll to position [387, 0]
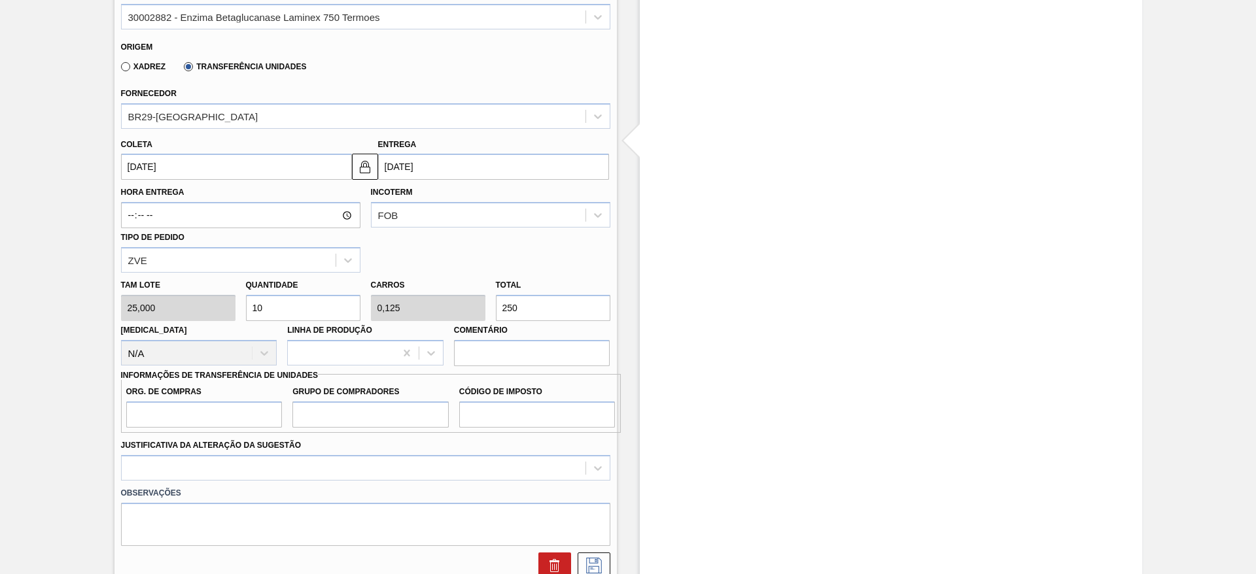
type input "250"
click at [165, 382] on input "Org. de Compras" at bounding box center [204, 415] width 156 height 26
type input "BR00"
click at [355, 382] on input "Grupo de Compradores" at bounding box center [370, 415] width 156 height 26
type input "A01"
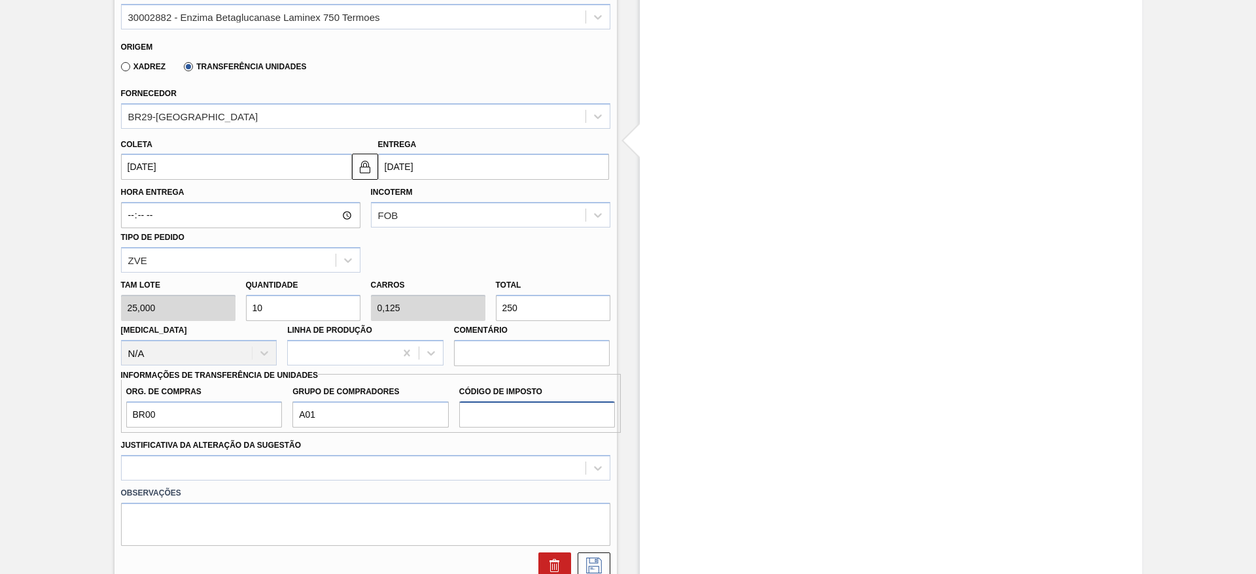
drag, startPoint x: 512, startPoint y: 417, endPoint x: 523, endPoint y: 428, distance: 15.3
click at [512, 382] on input "Código de Imposto" at bounding box center [537, 415] width 156 height 26
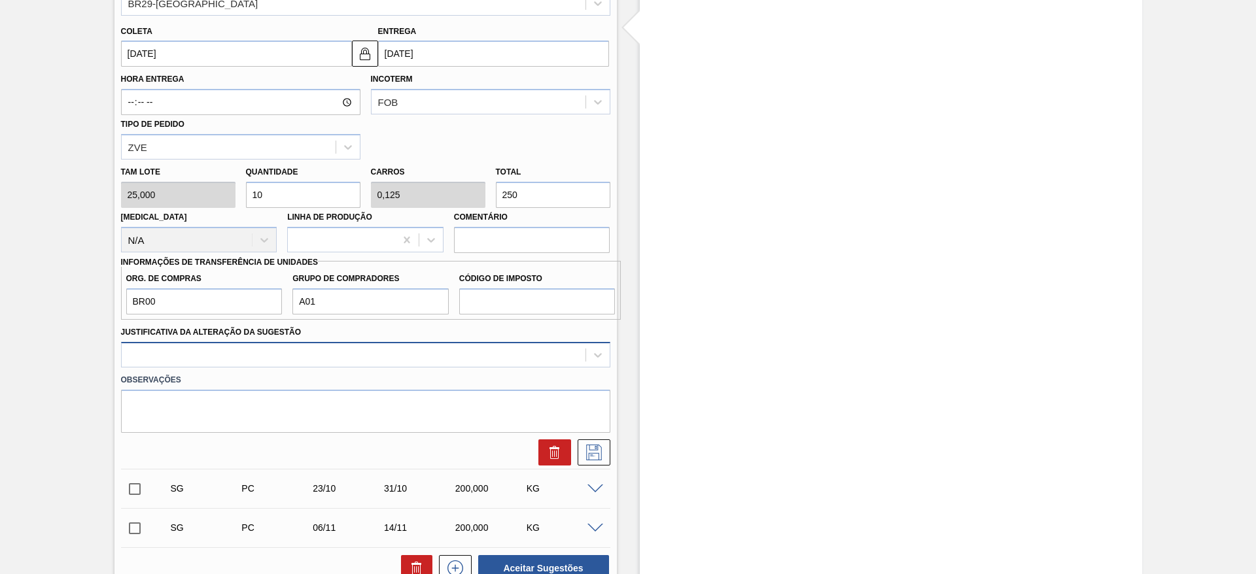
click at [481, 368] on div at bounding box center [365, 355] width 489 height 26
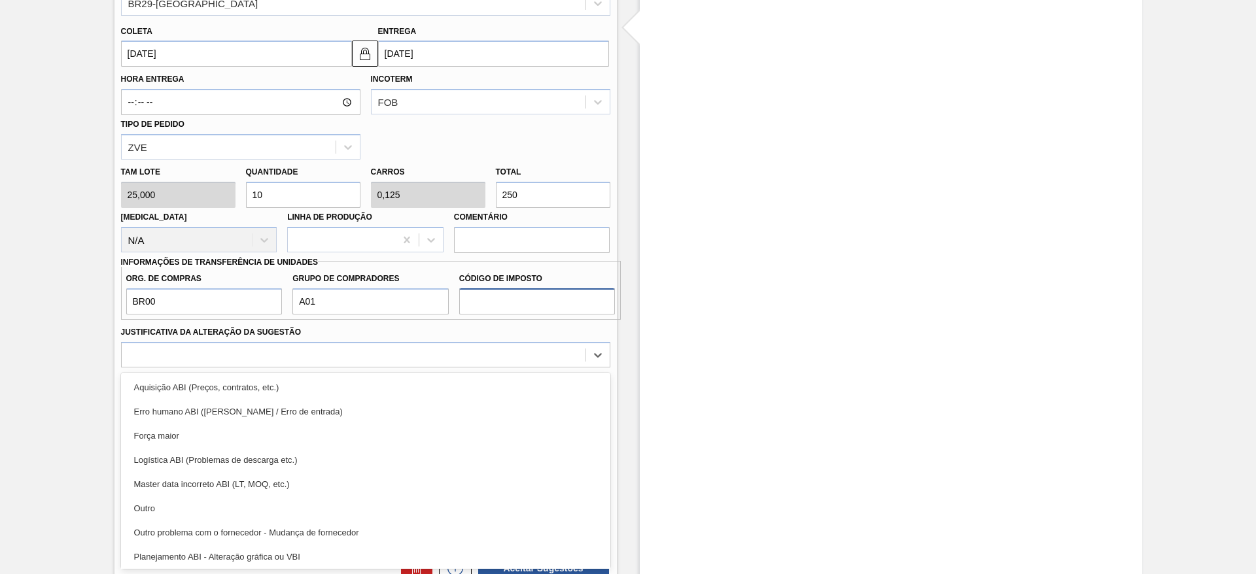
drag, startPoint x: 483, startPoint y: 300, endPoint x: 494, endPoint y: 320, distance: 23.1
click at [483, 300] on input "Código de Imposto" at bounding box center [537, 301] width 156 height 26
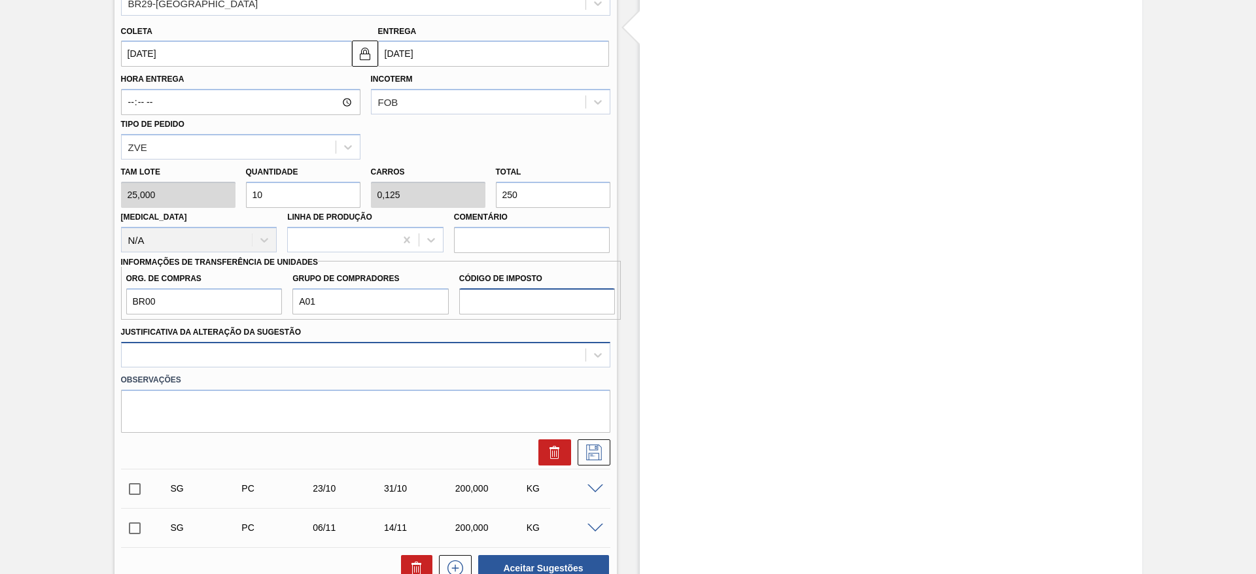
type input "I1"
click at [384, 347] on div at bounding box center [354, 354] width 464 height 19
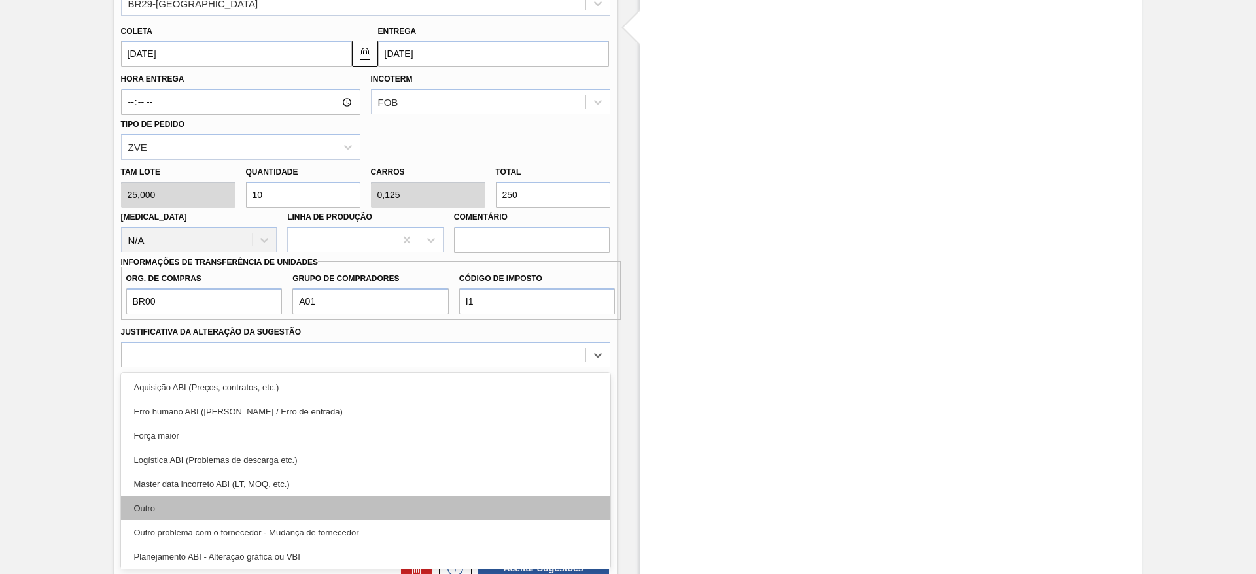
click at [270, 382] on div "Outro" at bounding box center [365, 508] width 489 height 24
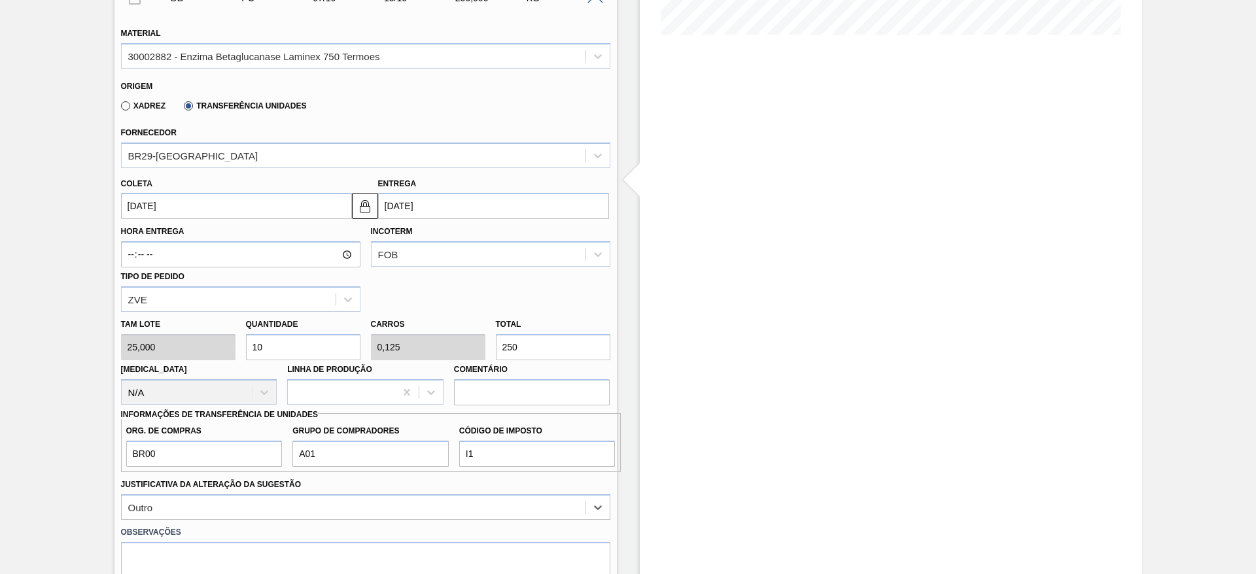
scroll to position [598, 0]
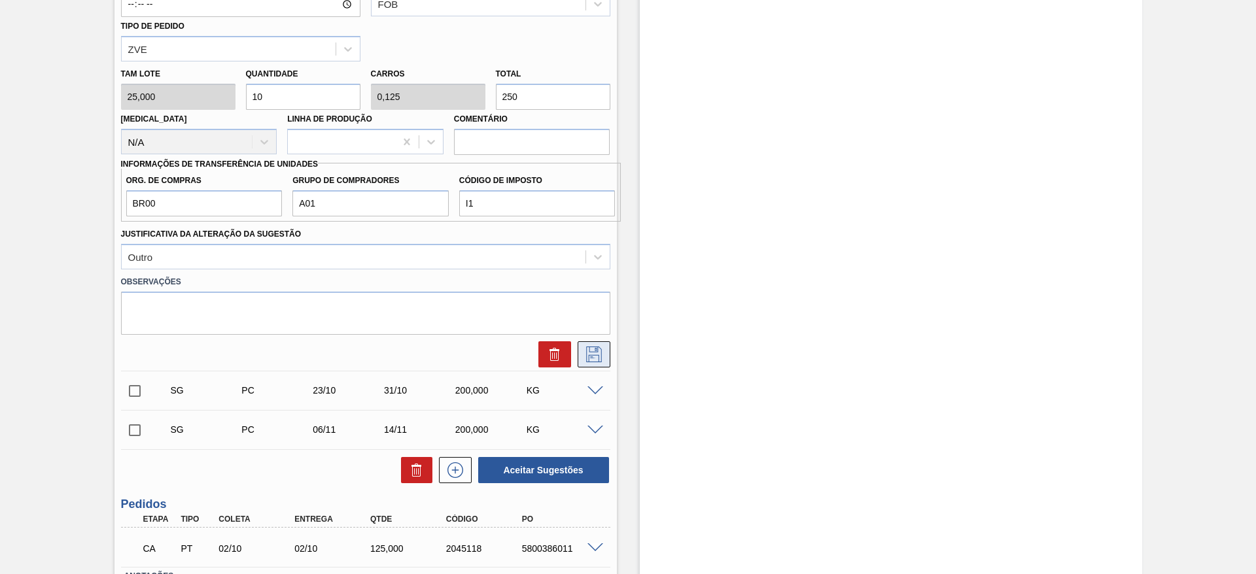
click at [593, 357] on icon at bounding box center [593, 355] width 21 height 16
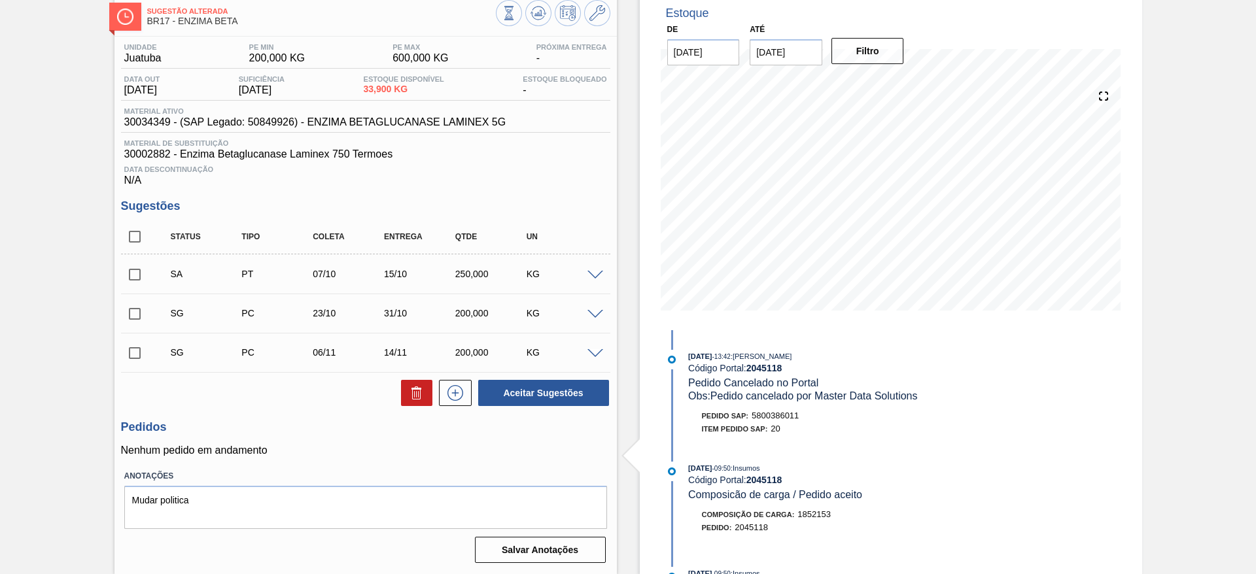
scroll to position [72, 0]
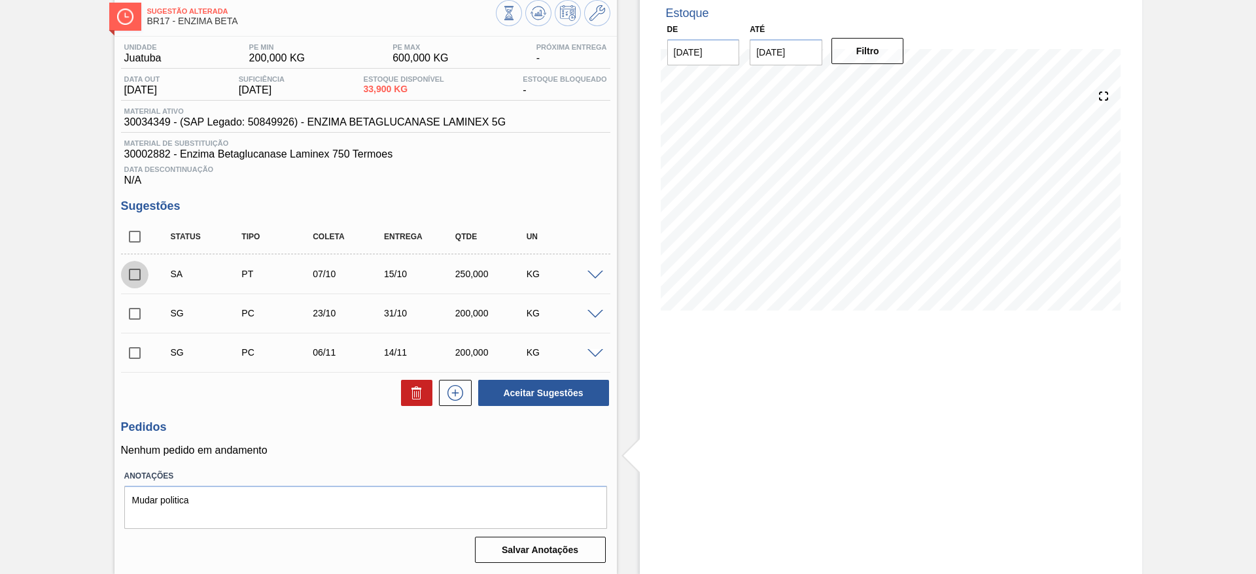
click at [131, 278] on input "checkbox" at bounding box center [134, 274] width 27 height 27
click at [528, 382] on button "Aceitar Sugestões" at bounding box center [543, 393] width 131 height 26
checkbox input "false"
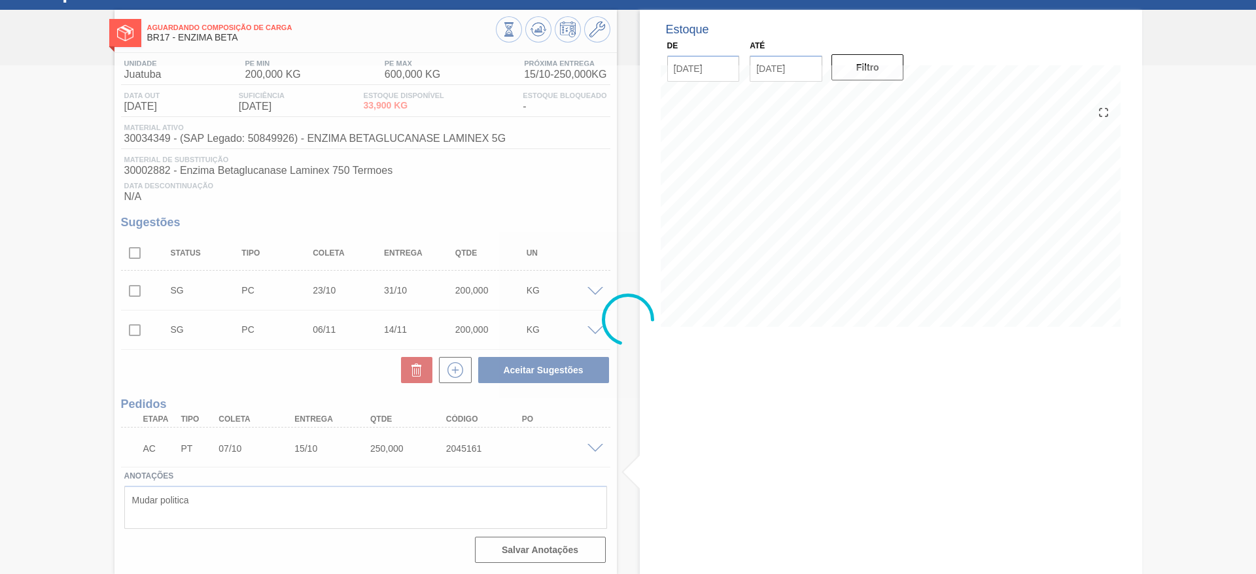
scroll to position [56, 0]
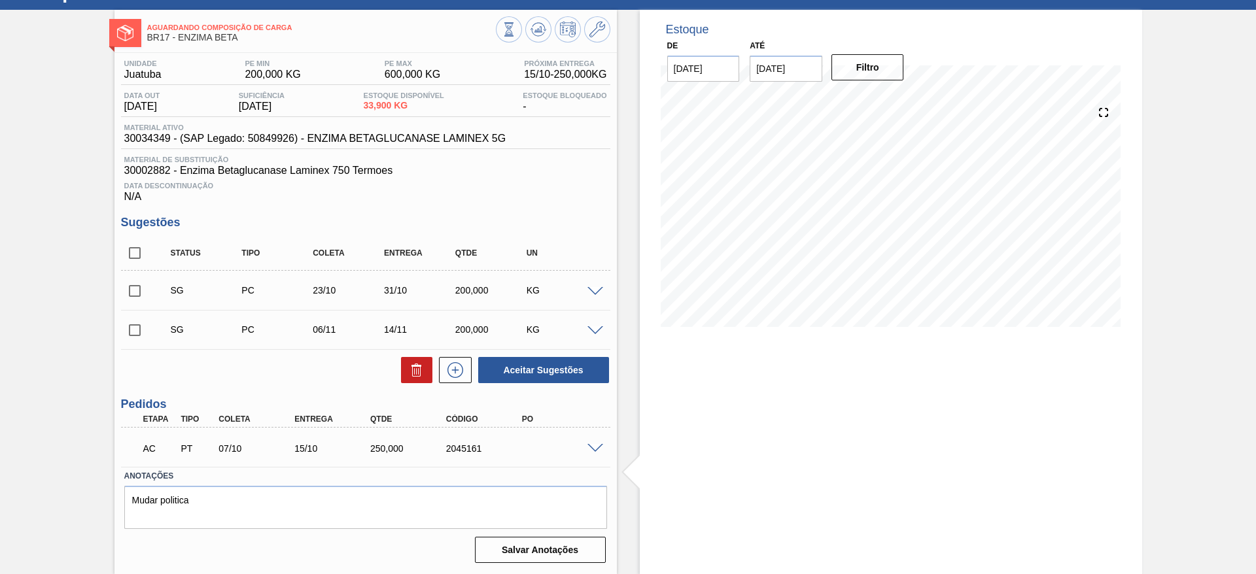
click at [591, 382] on span at bounding box center [595, 449] width 16 height 10
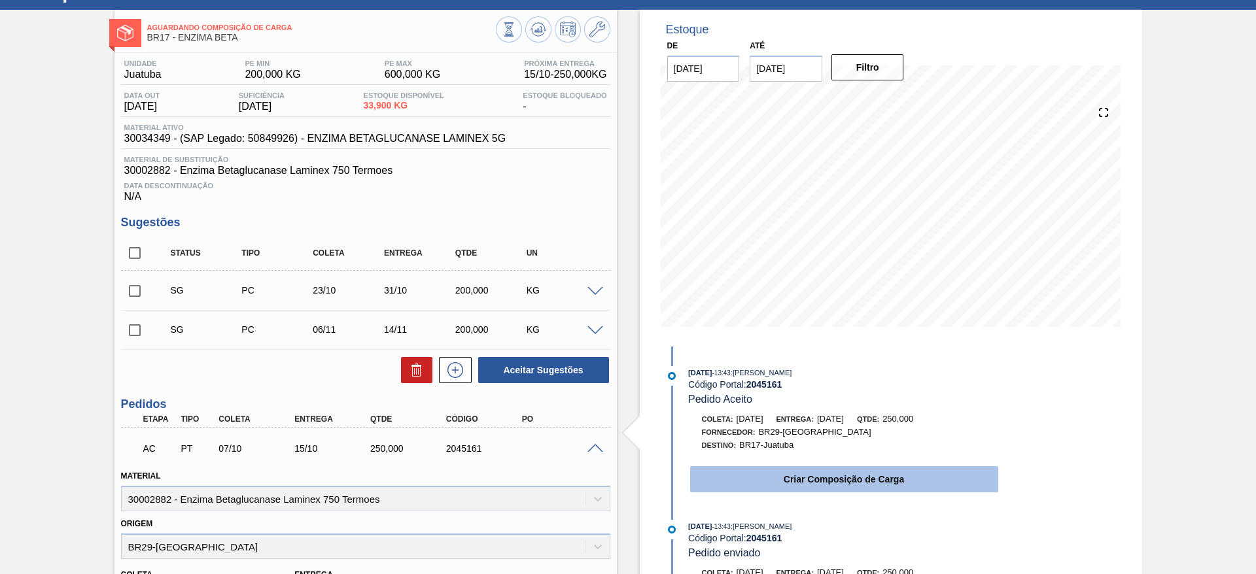
click at [819, 382] on button "Criar Composição de Carga" at bounding box center [844, 479] width 308 height 26
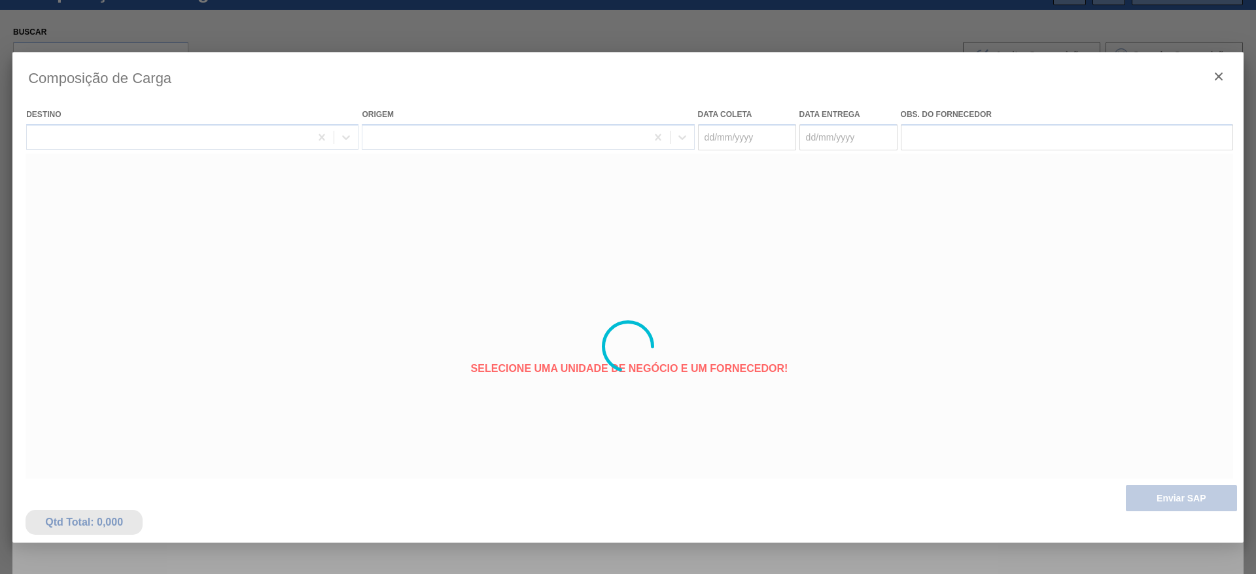
type coleta "07/10/2025"
type entrega "15/10/2025"
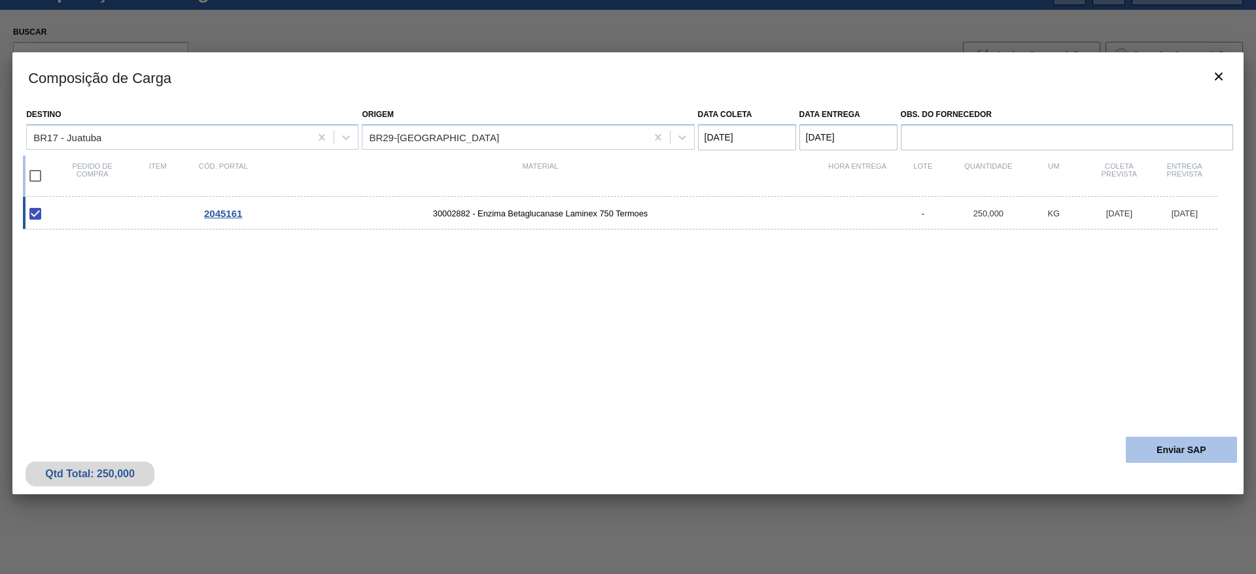
click at [836, 382] on button "Enviar SAP" at bounding box center [1181, 450] width 111 height 26
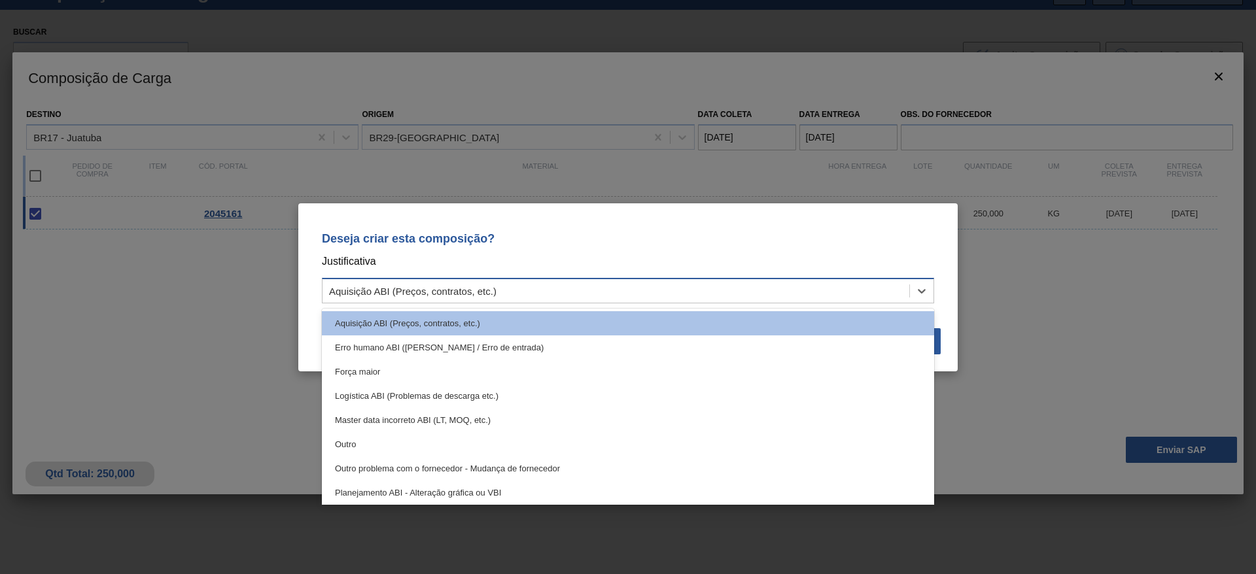
click at [836, 296] on div "Aquisição ABI (Preços, contratos, etc.)" at bounding box center [615, 290] width 587 height 19
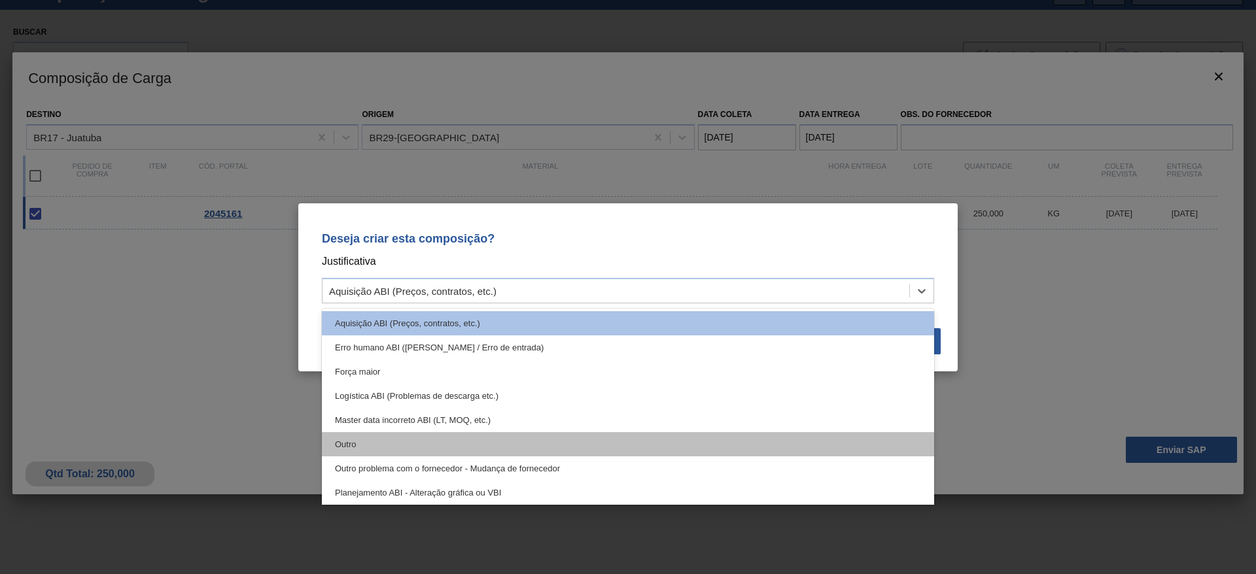
click at [483, 382] on div "Outro" at bounding box center [628, 444] width 612 height 24
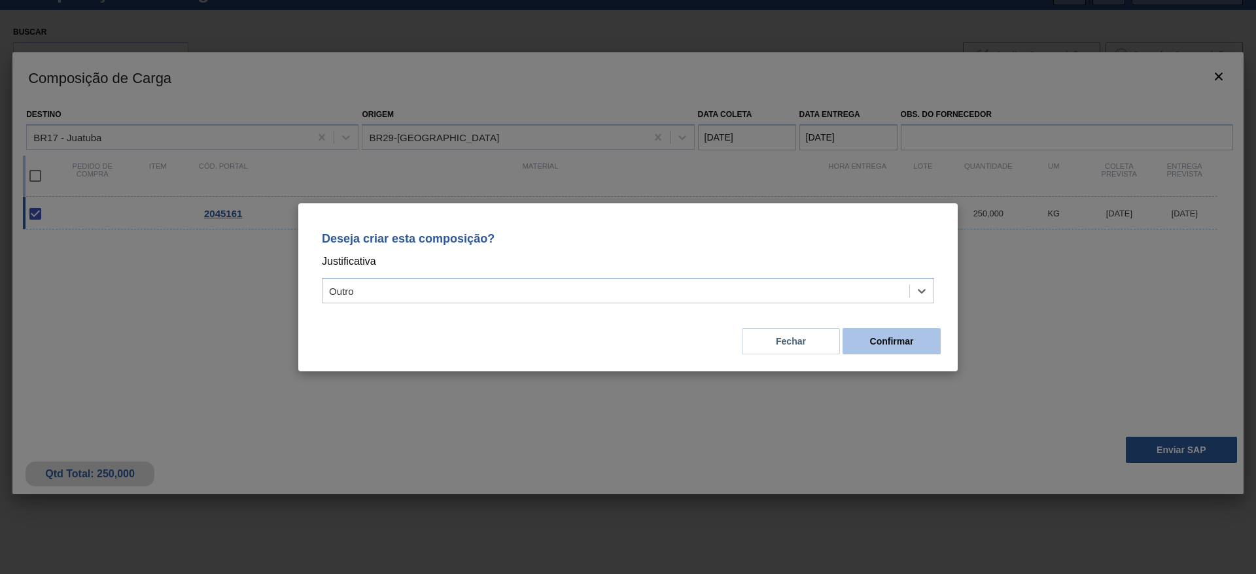
click at [836, 333] on button "Confirmar" at bounding box center [891, 341] width 98 height 26
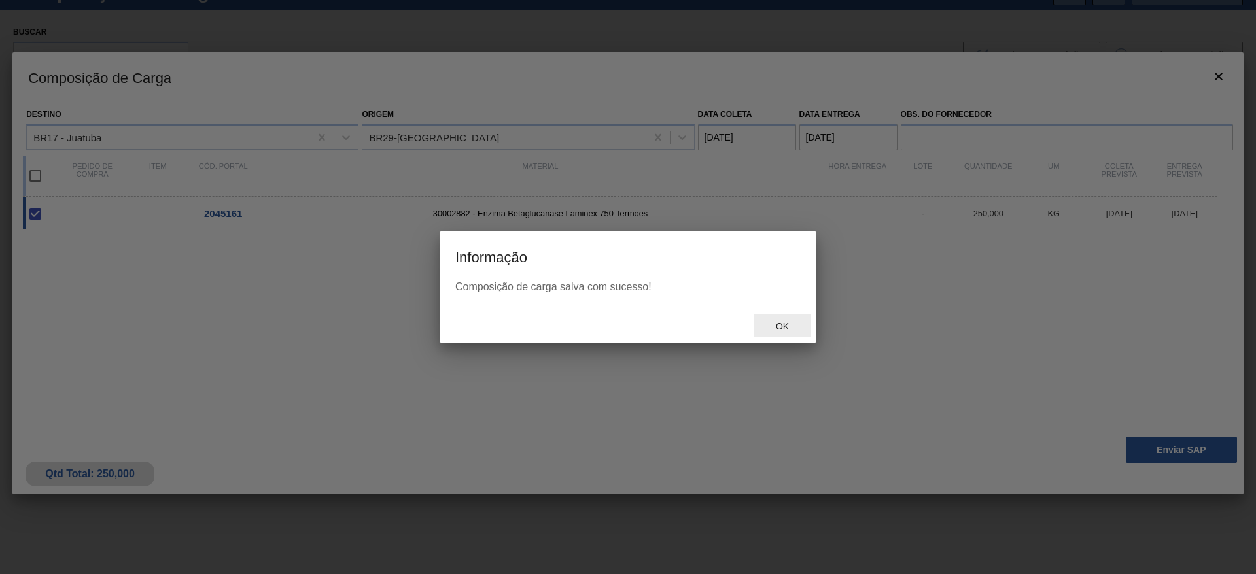
click at [775, 328] on span "Ok" at bounding box center [782, 326] width 34 height 10
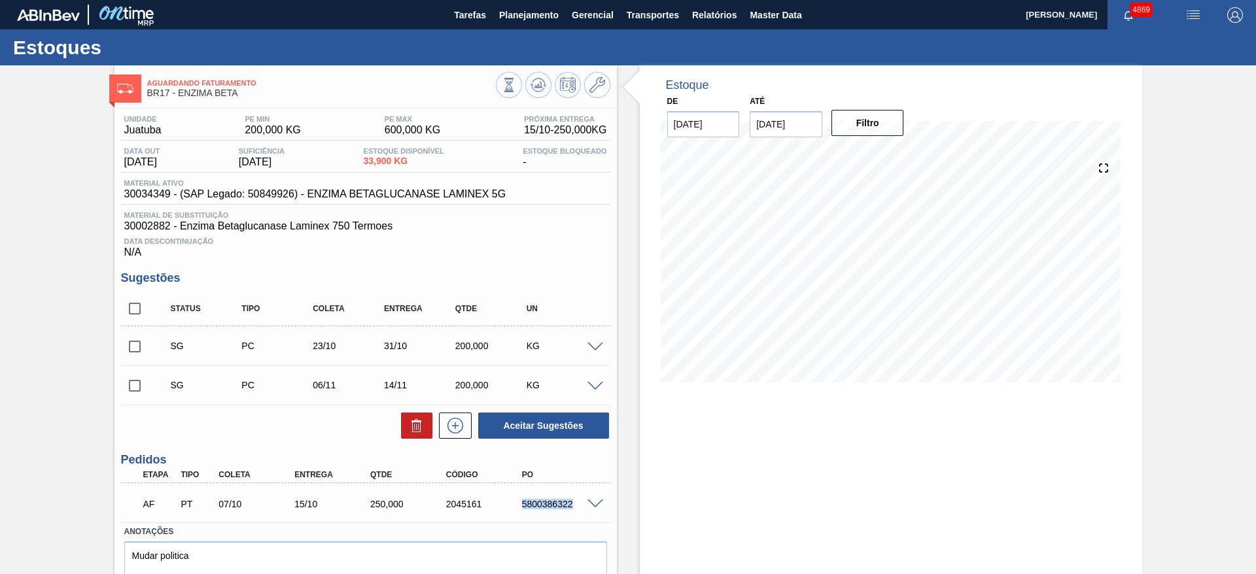
drag, startPoint x: 521, startPoint y: 503, endPoint x: 589, endPoint y: 507, distance: 68.2
click at [589, 382] on div "5800386322" at bounding box center [551, 504] width 76 height 10
copy div "5800386322"
click at [538, 10] on span "Planejamento" at bounding box center [529, 15] width 60 height 16
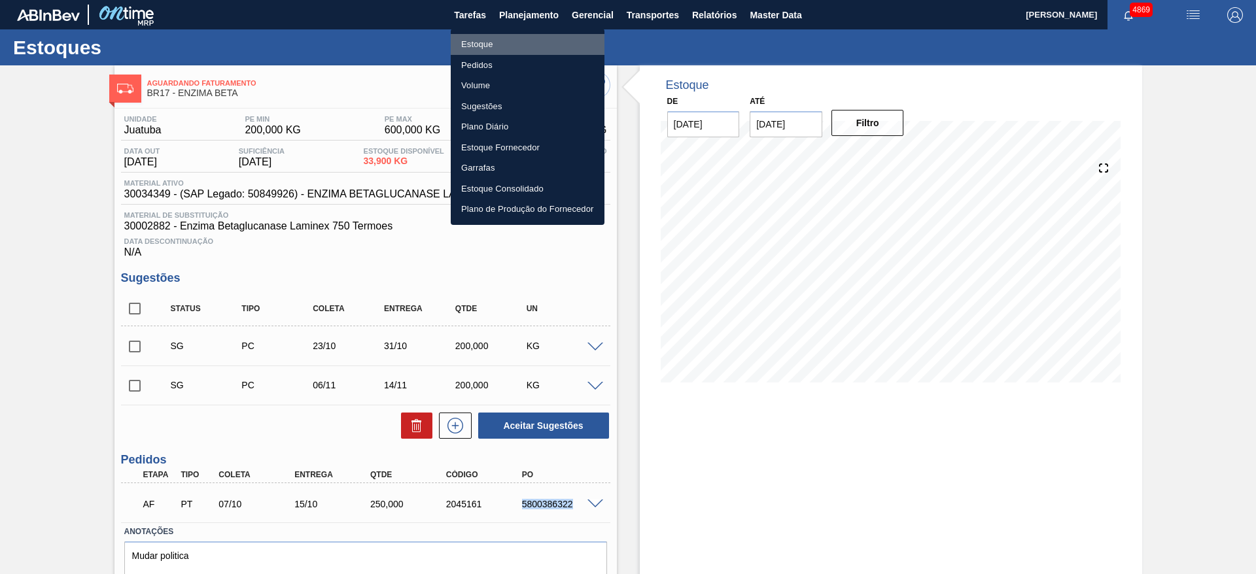
click at [513, 48] on li "Estoque" at bounding box center [528, 44] width 154 height 21
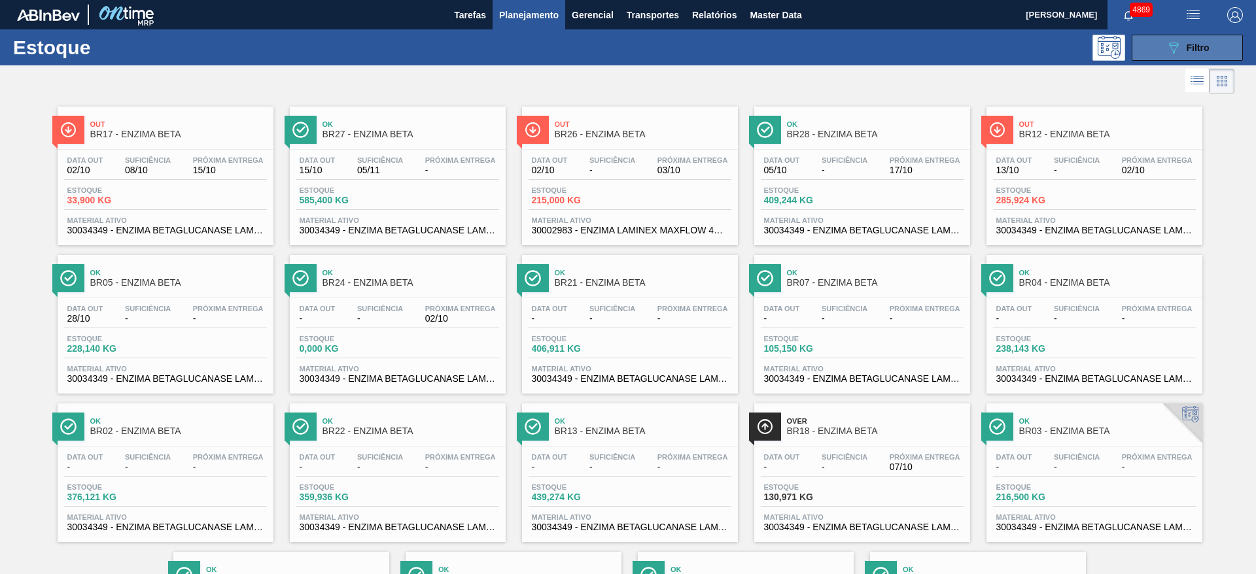
click at [836, 44] on icon "089F7B8B-B2A5-4AFE-B5C0-19BA573D28AC" at bounding box center [1173, 48] width 16 height 16
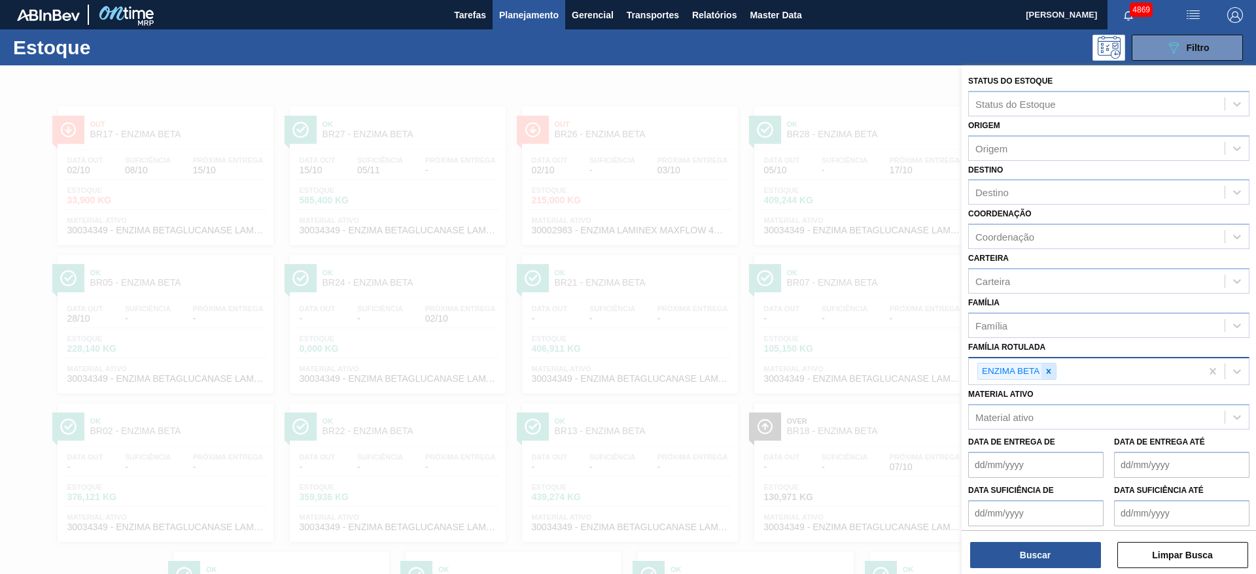
click at [836, 379] on div at bounding box center [1048, 372] width 14 height 16
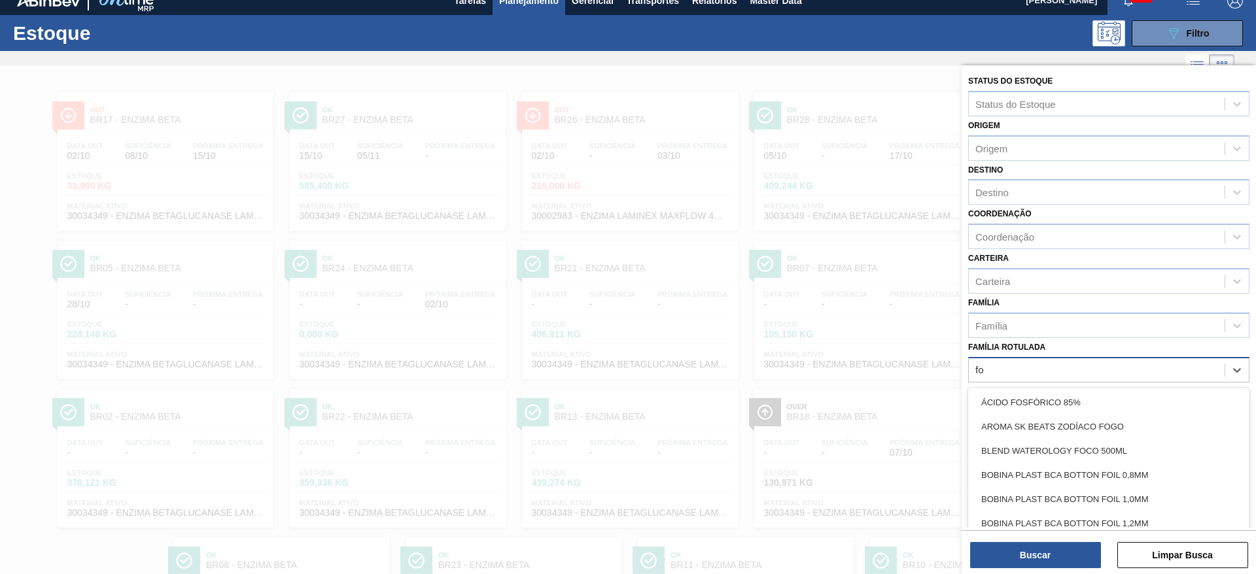
scroll to position [15, 0]
type Rotulada "fosf"
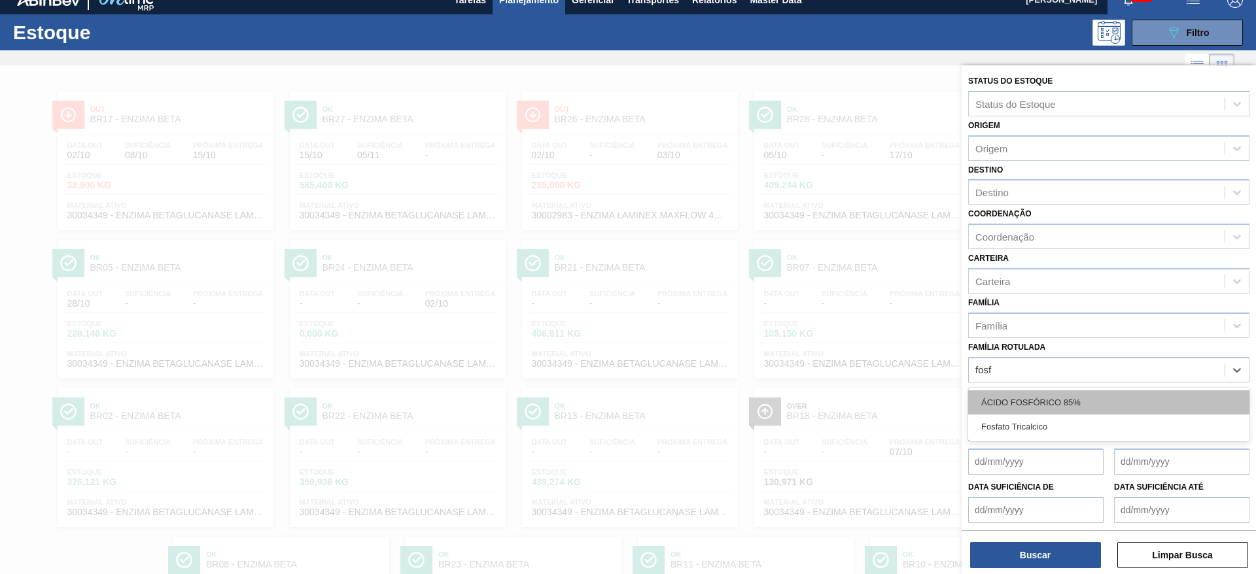
click at [836, 382] on div "ÁCIDO FOSFÓRICO 85%" at bounding box center [1108, 402] width 281 height 24
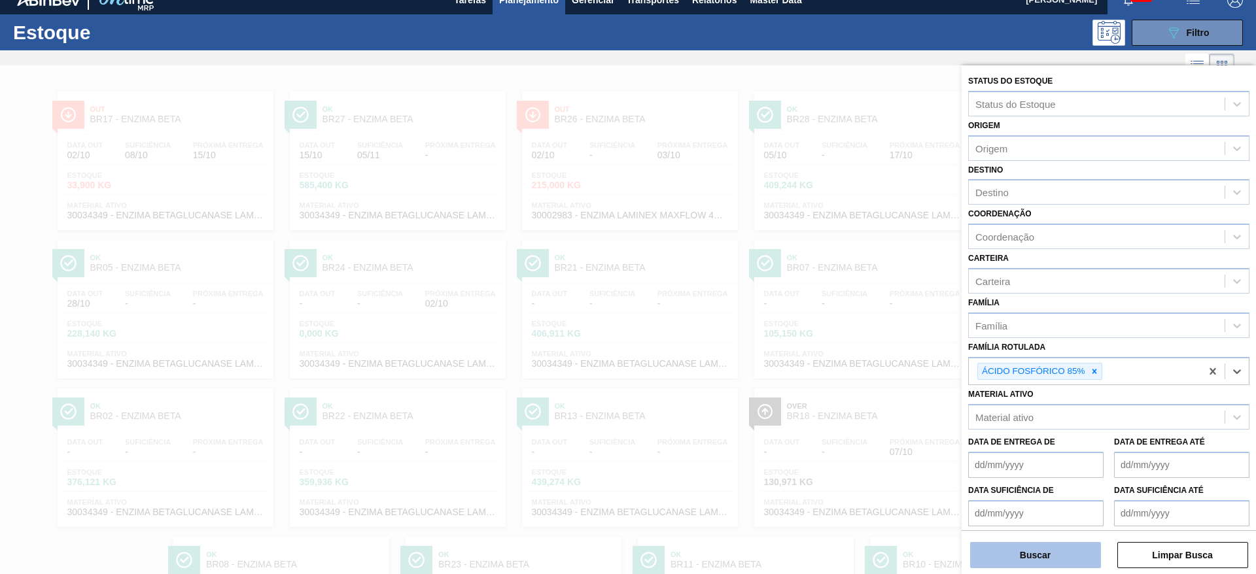
click at [836, 382] on button "Buscar" at bounding box center [1035, 555] width 131 height 26
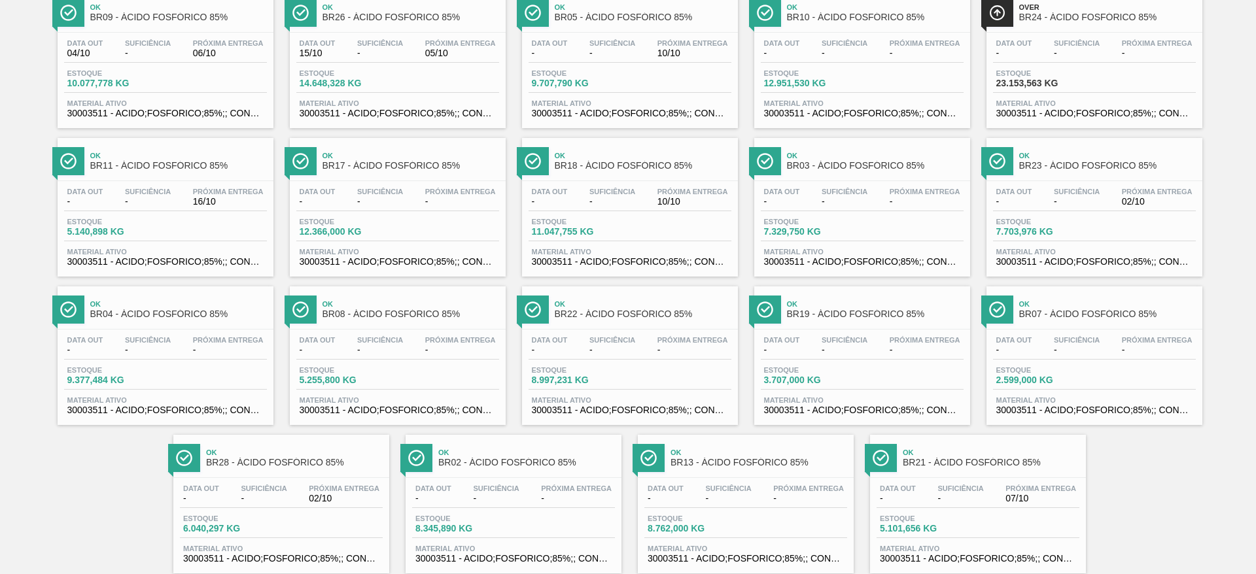
scroll to position [298, 0]
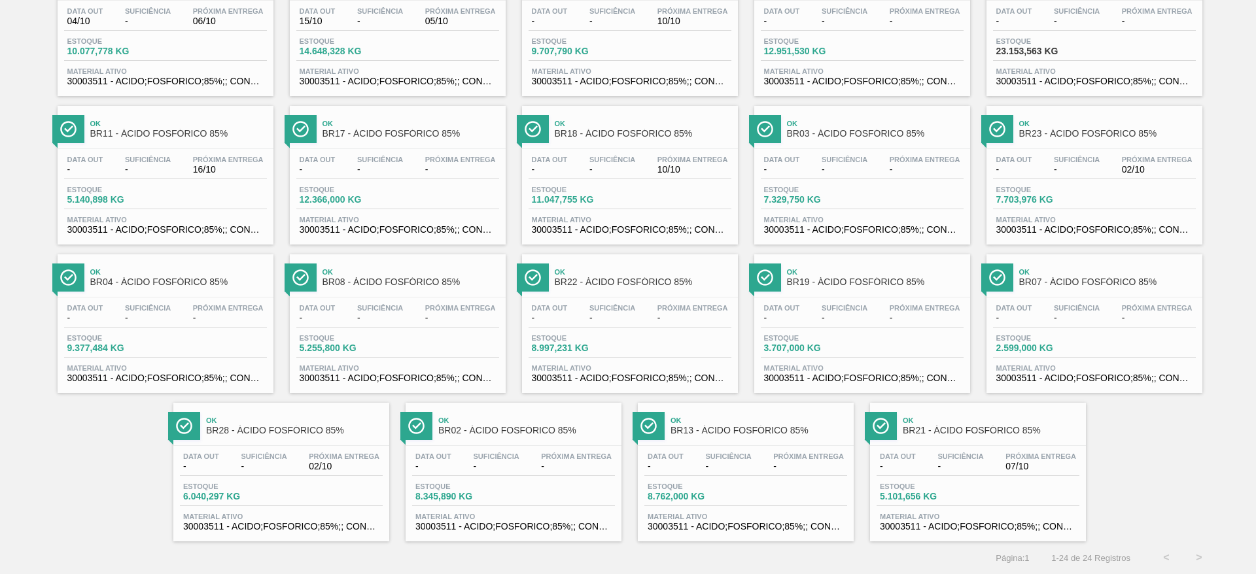
click at [836, 382] on div "Data out - Suficiência - Próxima Entrega 07/10" at bounding box center [977, 465] width 203 height 24
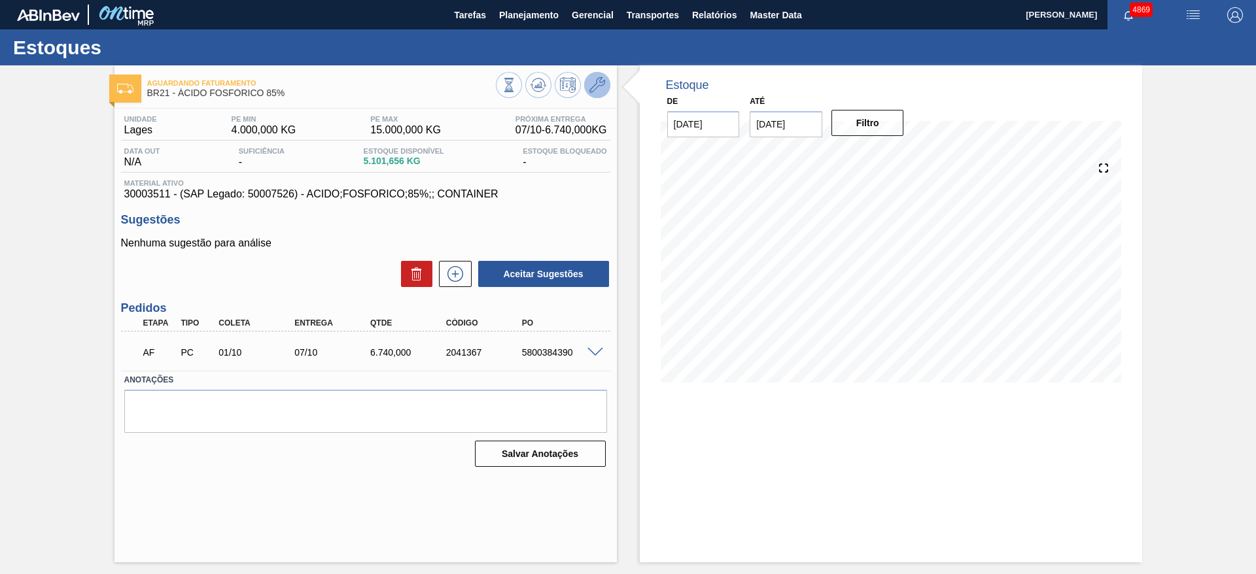
click at [589, 86] on icon at bounding box center [597, 85] width 16 height 16
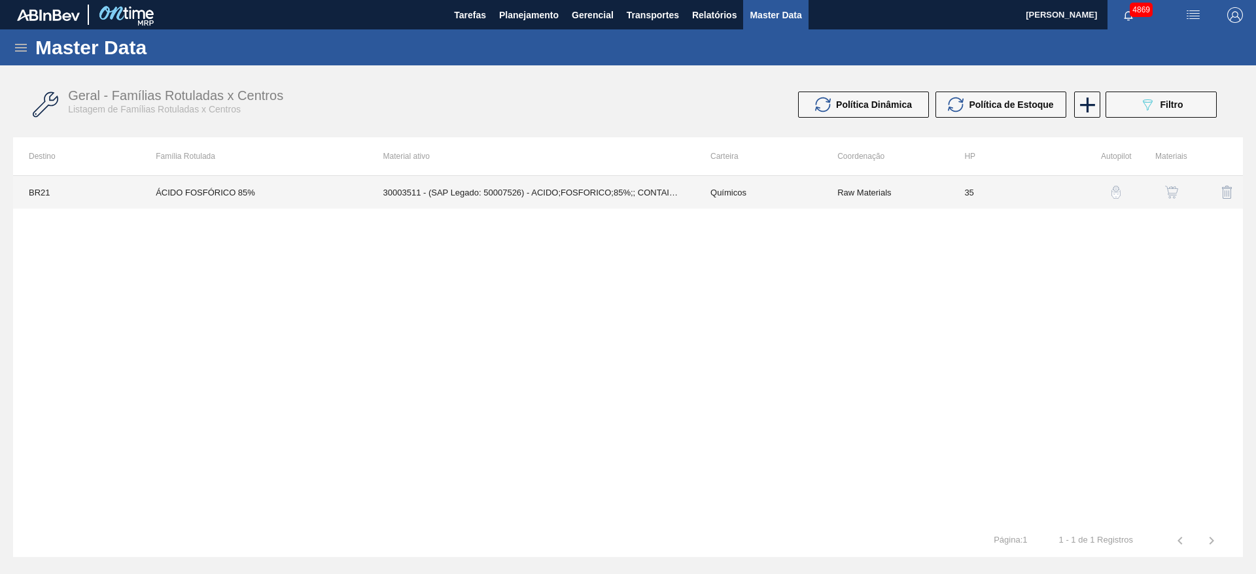
click at [568, 186] on td "30003511 - (SAP Legado: 50007526) - ACIDO;FOSFORICO;85%;; CONTAINER" at bounding box center [531, 192] width 327 height 33
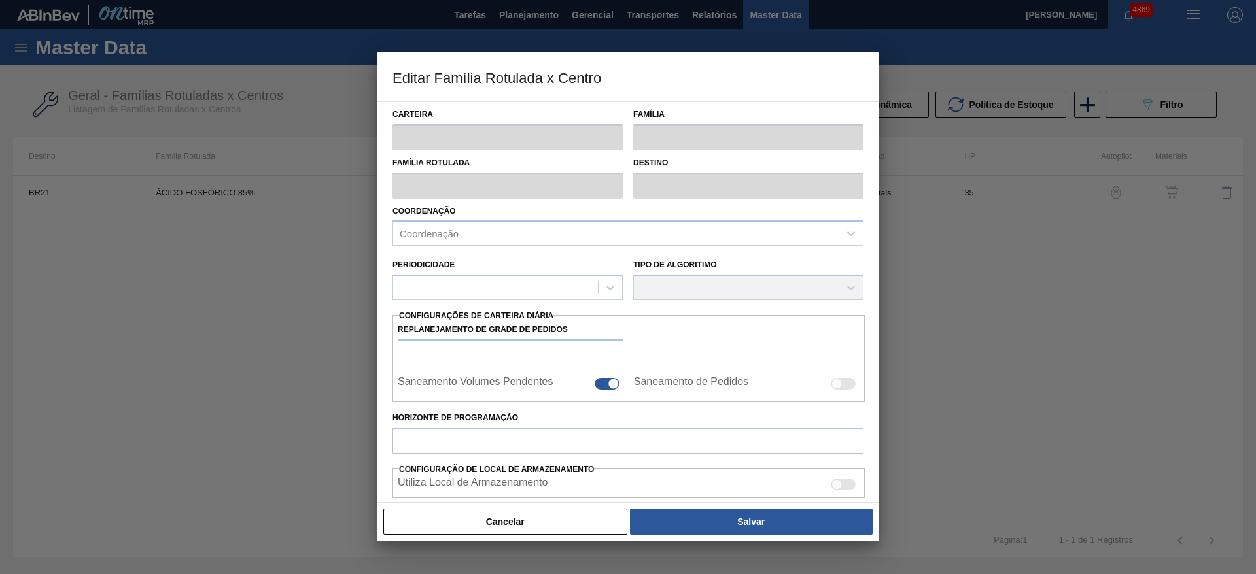
type input "Químicos"
type input "Ácido Fosfórico"
type input "ÁCIDO FOSFÓRICO 85%"
type input "BR21 - Lages"
type input "35"
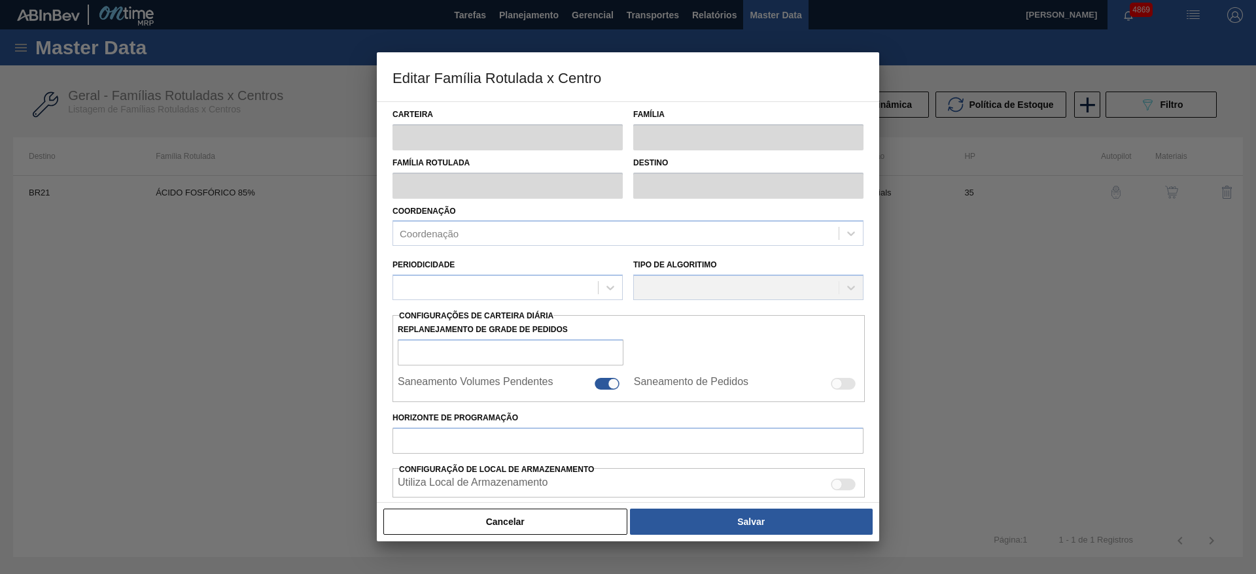
type input "4.000"
type input "15.000"
type input "50"
type input "9.500,000"
checkbox input "true"
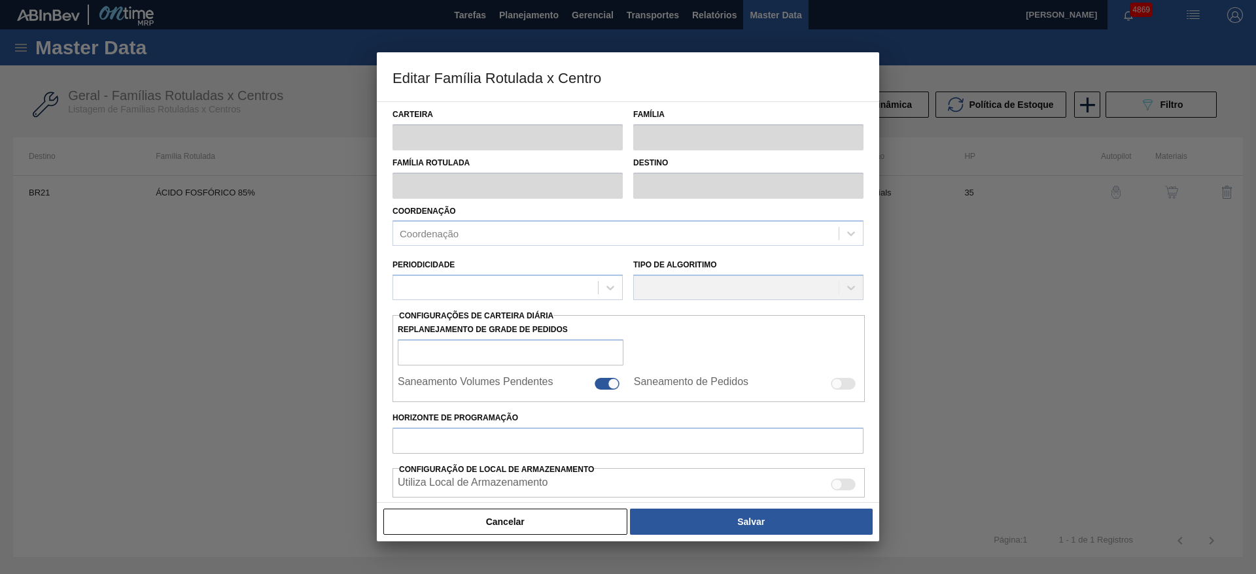
checkbox input "true"
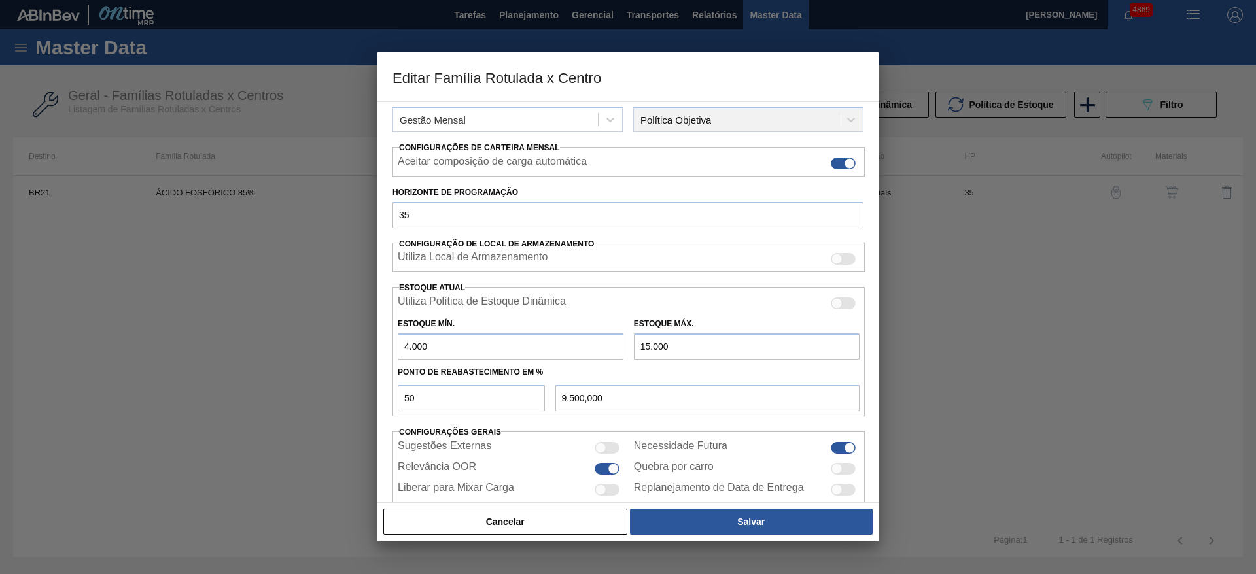
scroll to position [199, 0]
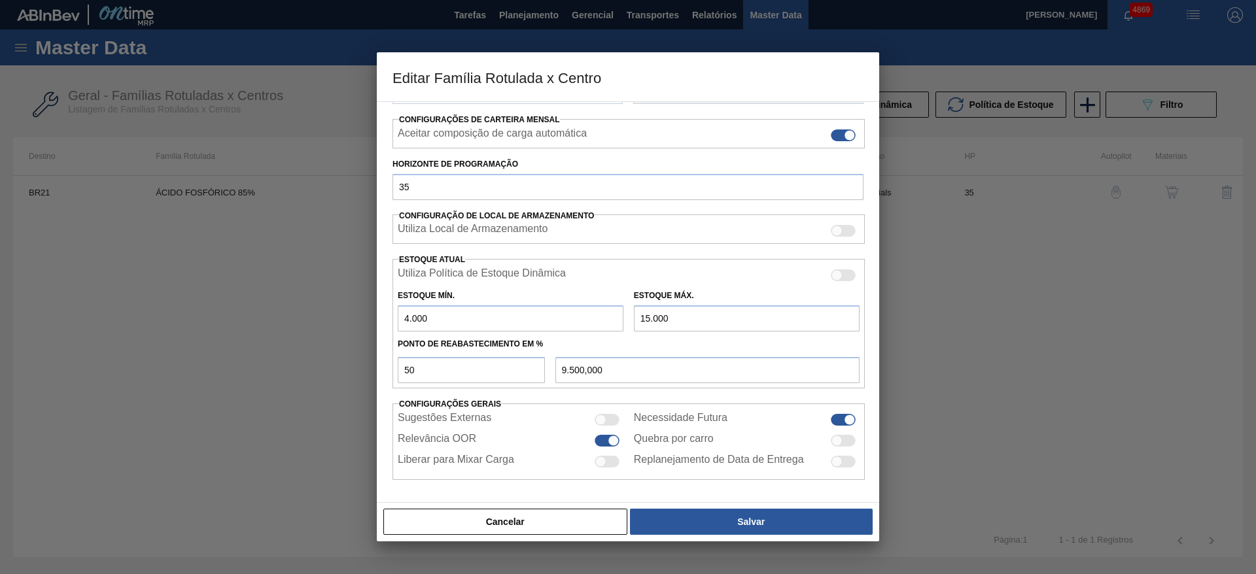
click at [647, 313] on input "15.000" at bounding box center [747, 318] width 226 height 26
type input "16.000"
type input "10.000,000"
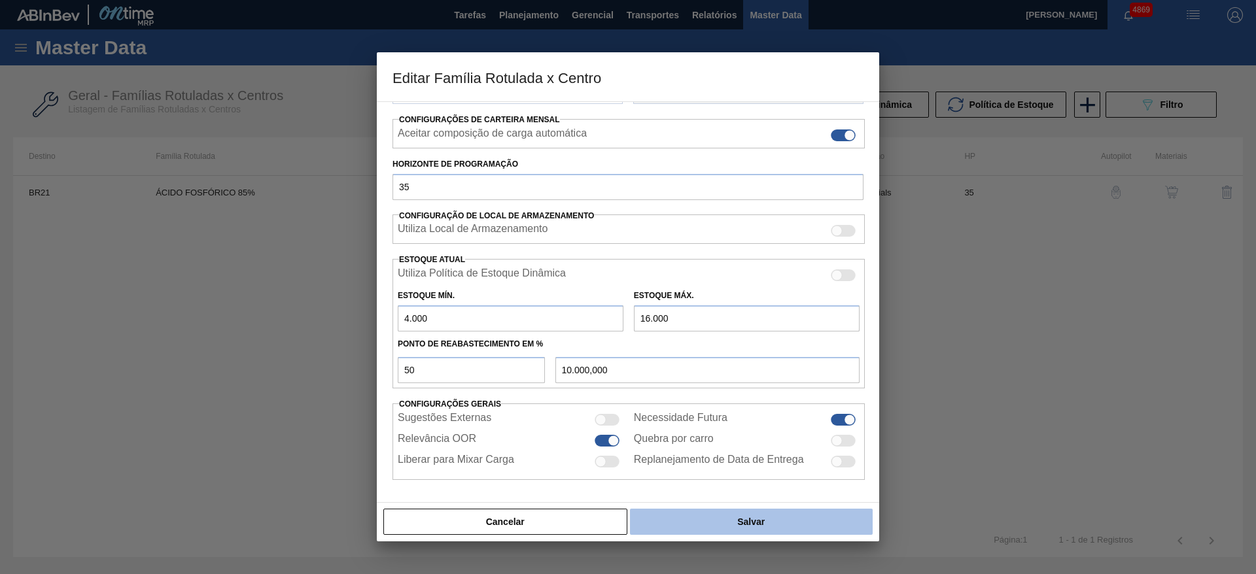
type input "16.000"
click at [767, 382] on button "Salvar" at bounding box center [751, 522] width 243 height 26
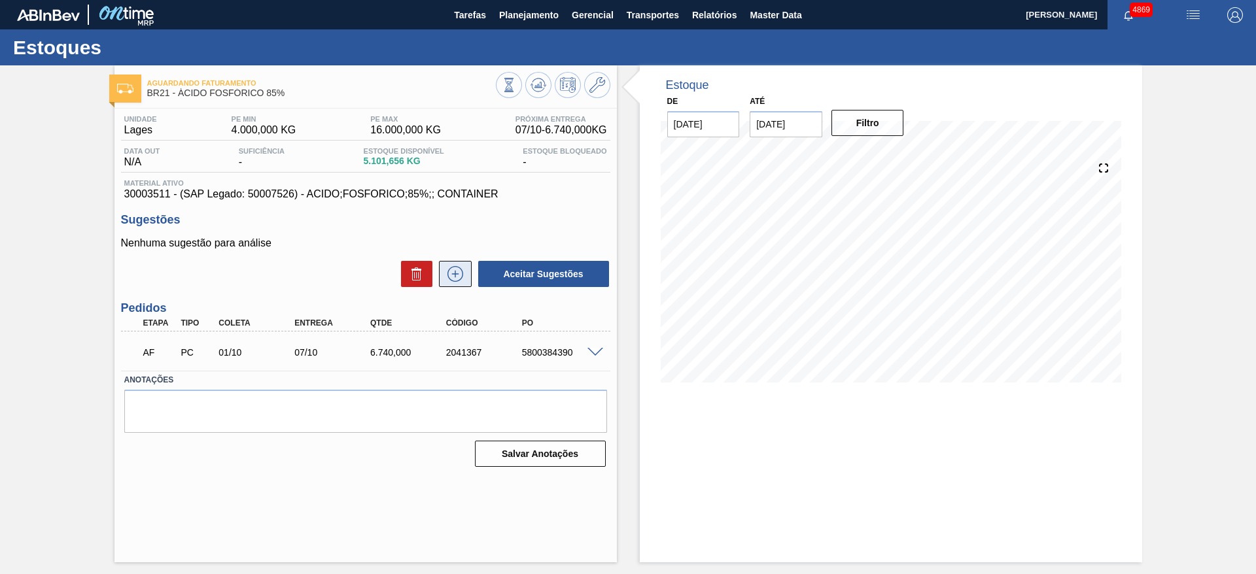
click at [453, 273] on icon at bounding box center [455, 274] width 21 height 16
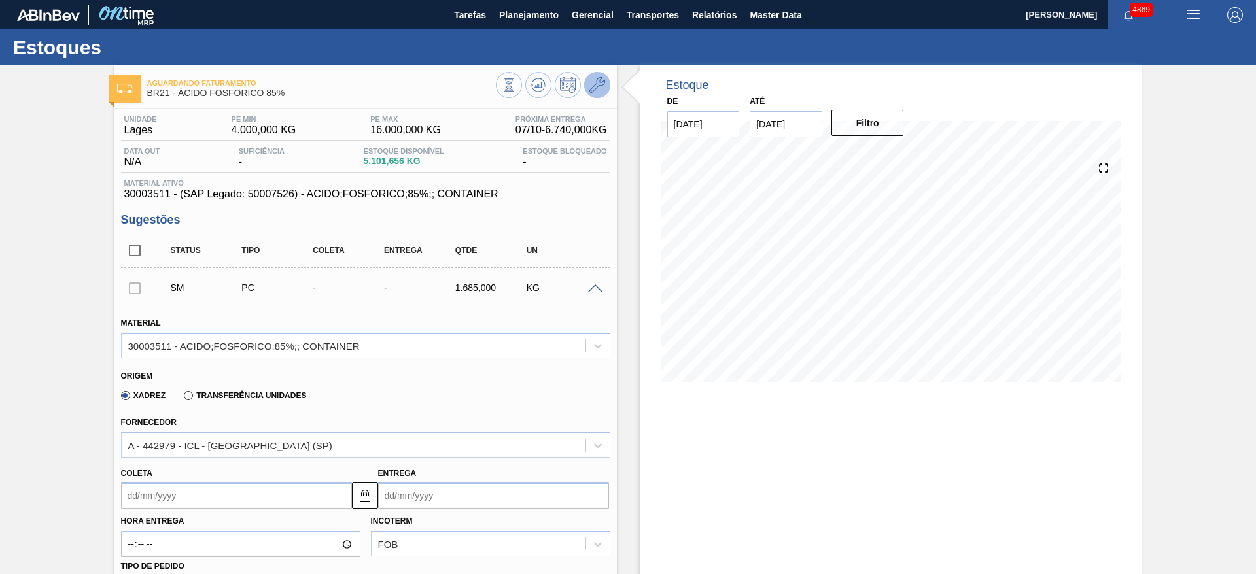
click at [598, 88] on icon at bounding box center [597, 85] width 16 height 16
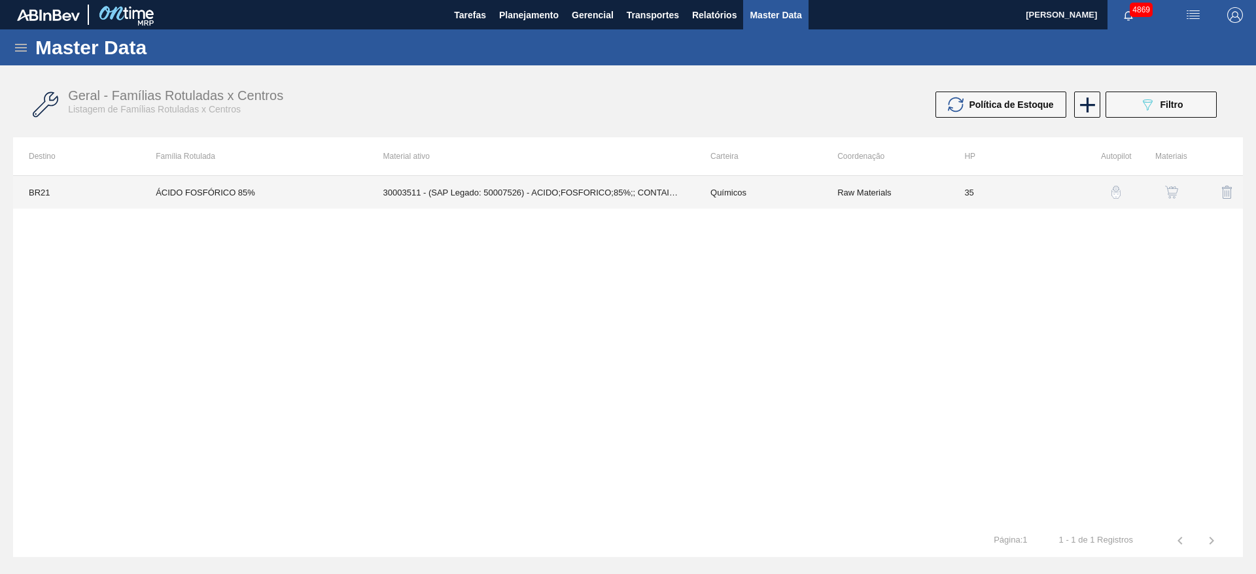
click at [657, 196] on td "30003511 - (SAP Legado: 50007526) - ACIDO;FOSFORICO;85%;; CONTAINER" at bounding box center [531, 192] width 327 height 33
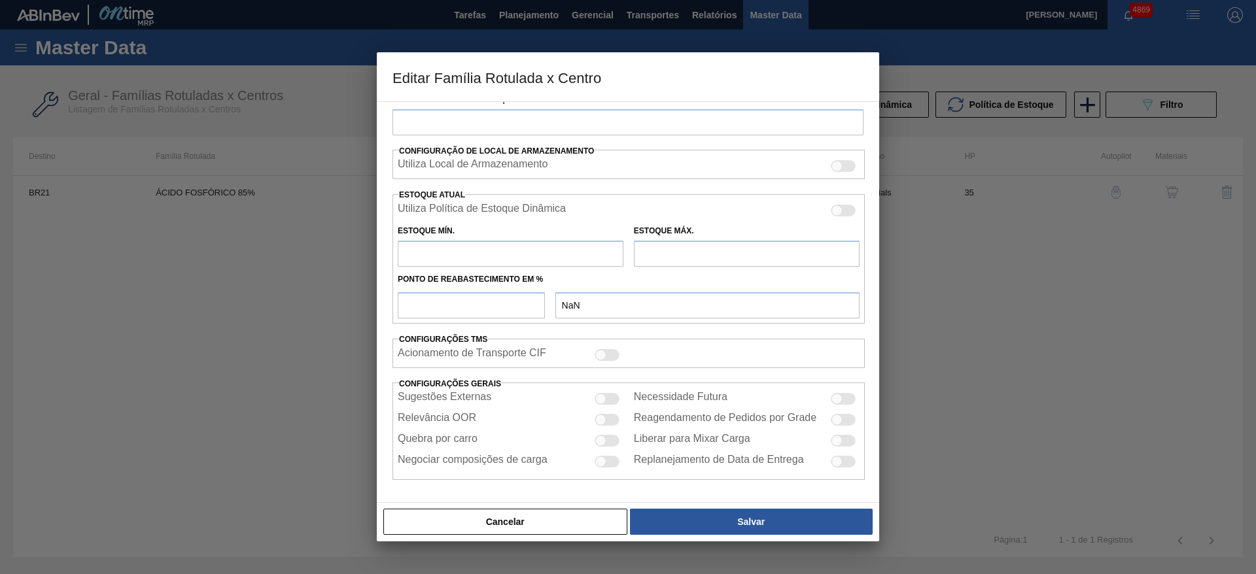
type input "Químicos"
type input "Ácido Fosfórico"
type input "ÁCIDO FOSFÓRICO 85%"
type input "BR21 - Lages"
type input "35"
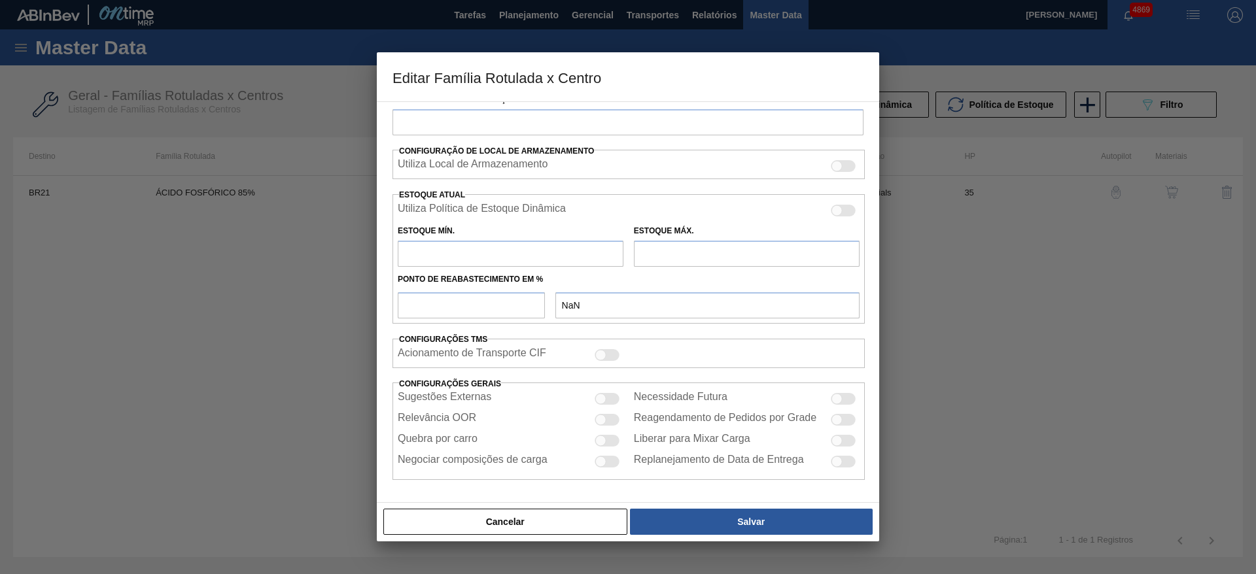
type input "4.000"
type input "16.000"
type input "50"
type input "10.000,000"
checkbox input "true"
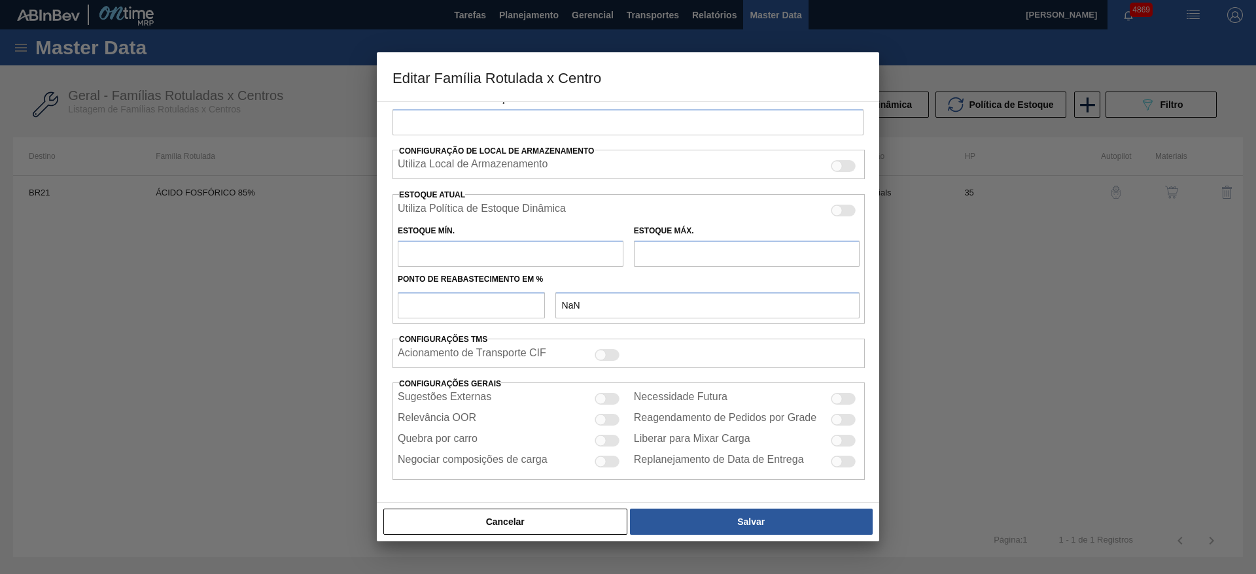
checkbox input "true"
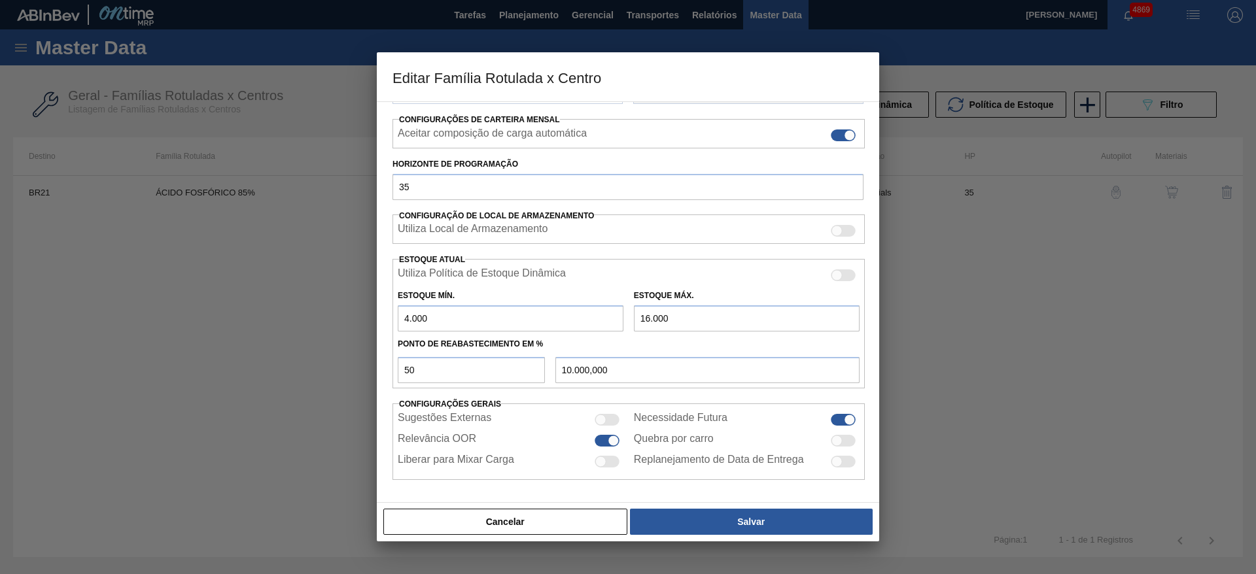
scroll to position [199, 0]
click at [649, 317] on input "16.000" at bounding box center [747, 318] width 226 height 26
type input "18.000"
type input "11.000,000"
type input "18.000"
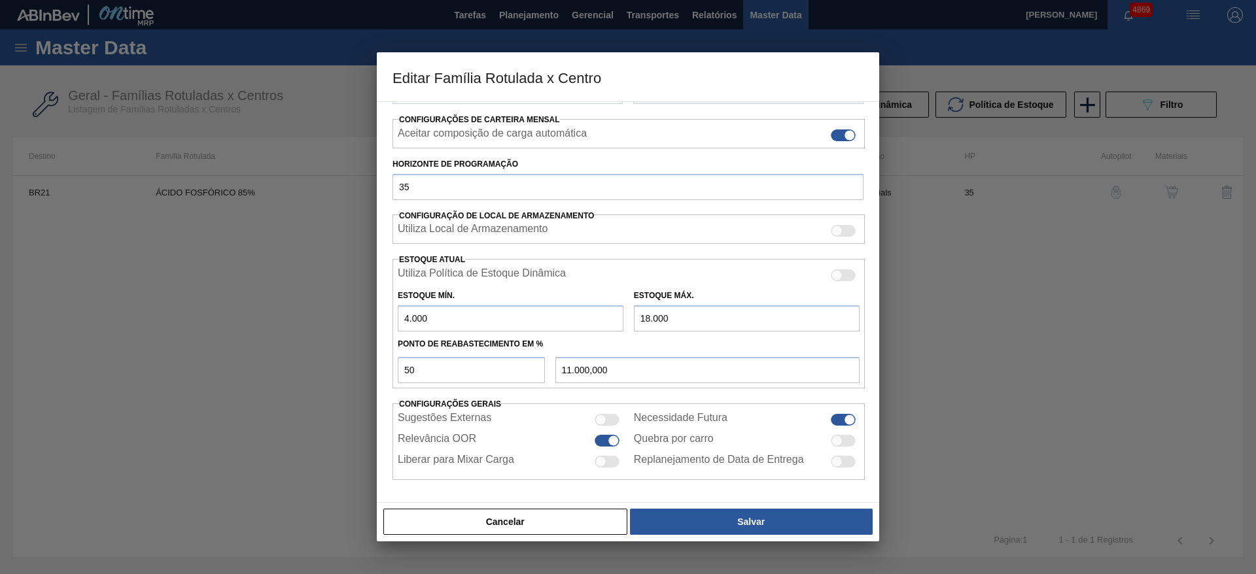
click at [409, 313] on input "4.000" at bounding box center [511, 318] width 226 height 26
type input "5.000"
type input "11.500,000"
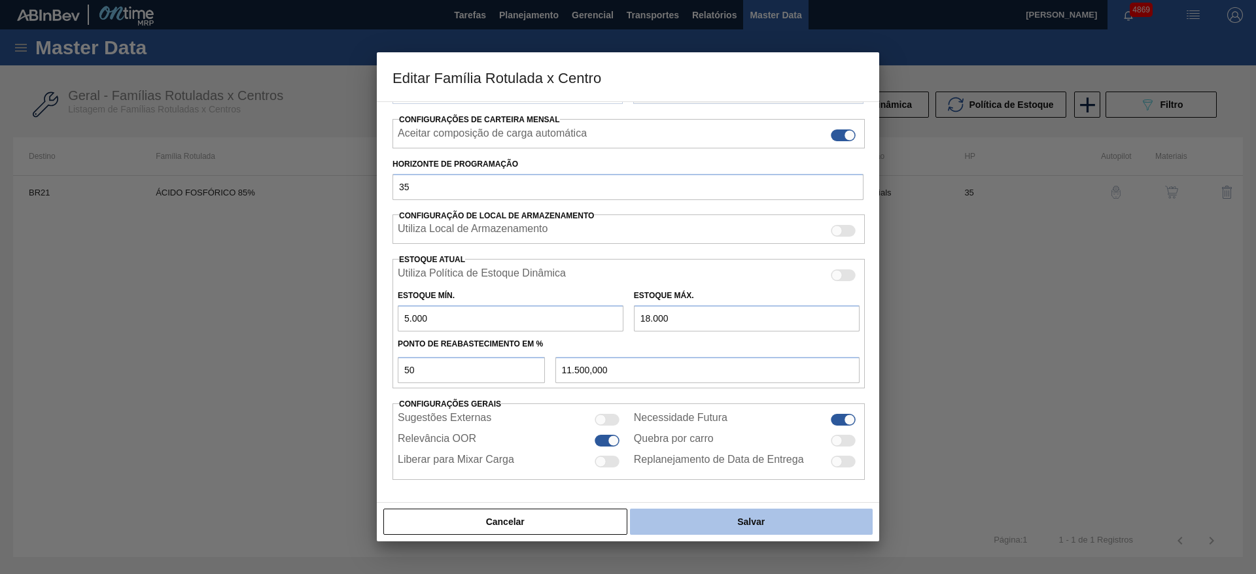
type input "5.000"
click at [754, 382] on button "Salvar" at bounding box center [751, 522] width 243 height 26
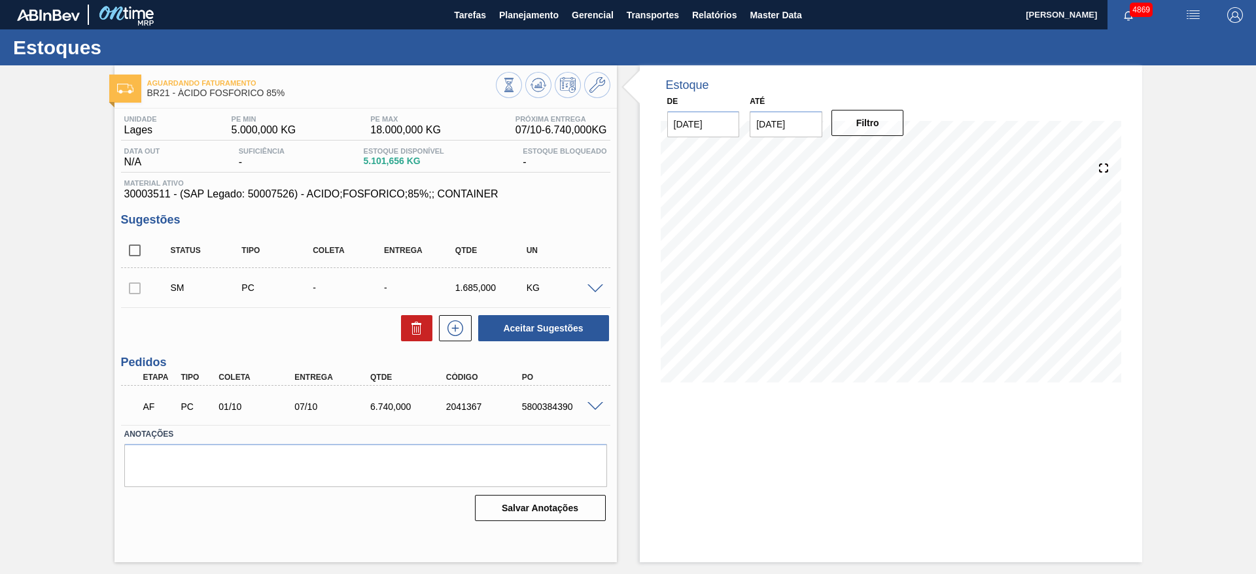
click at [600, 283] on div at bounding box center [597, 288] width 26 height 10
click at [589, 287] on span at bounding box center [595, 289] width 16 height 10
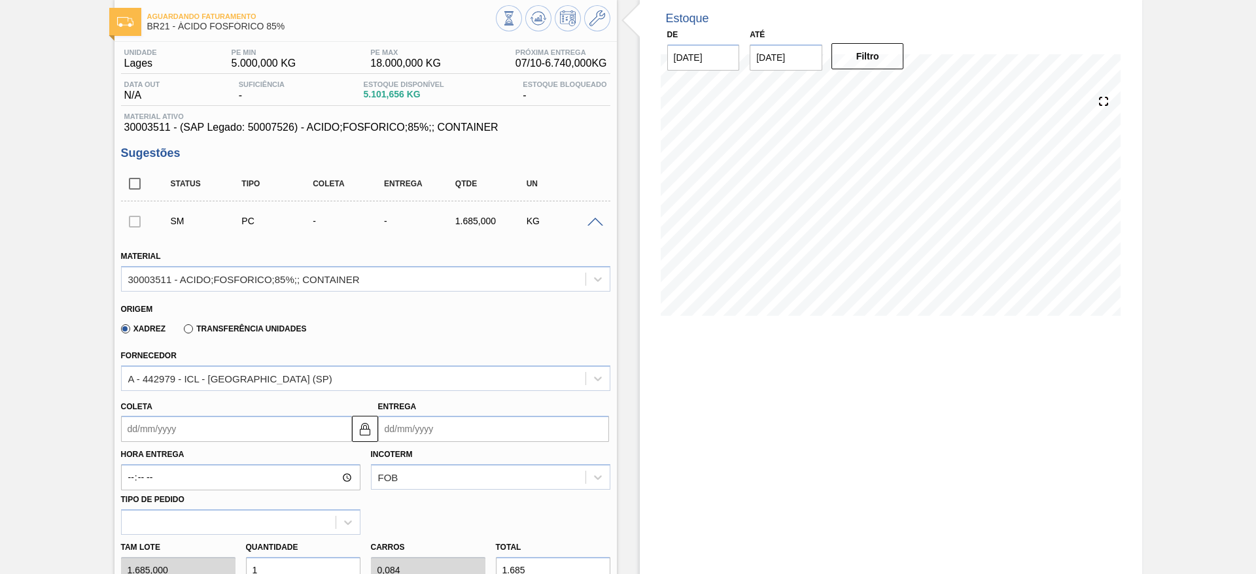
scroll to position [98, 0]
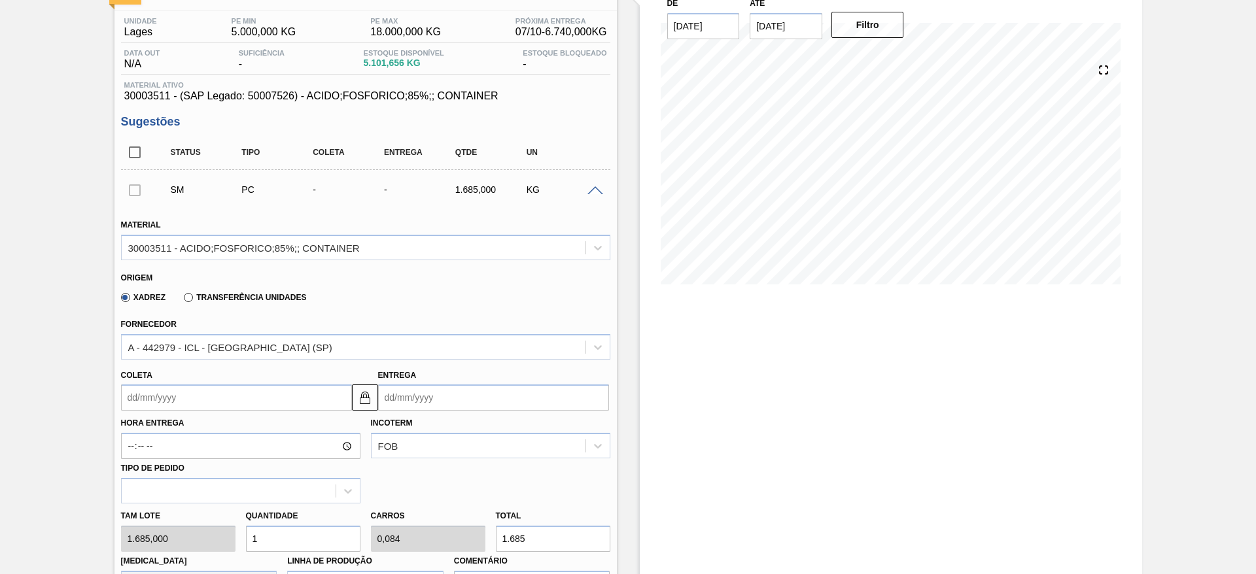
click at [188, 292] on div "Transferência Unidades" at bounding box center [243, 297] width 128 height 12
click at [190, 298] on label "Transferência Unidades" at bounding box center [245, 297] width 122 height 9
click at [182, 300] on input "Transferência Unidades" at bounding box center [182, 300] width 0 height 0
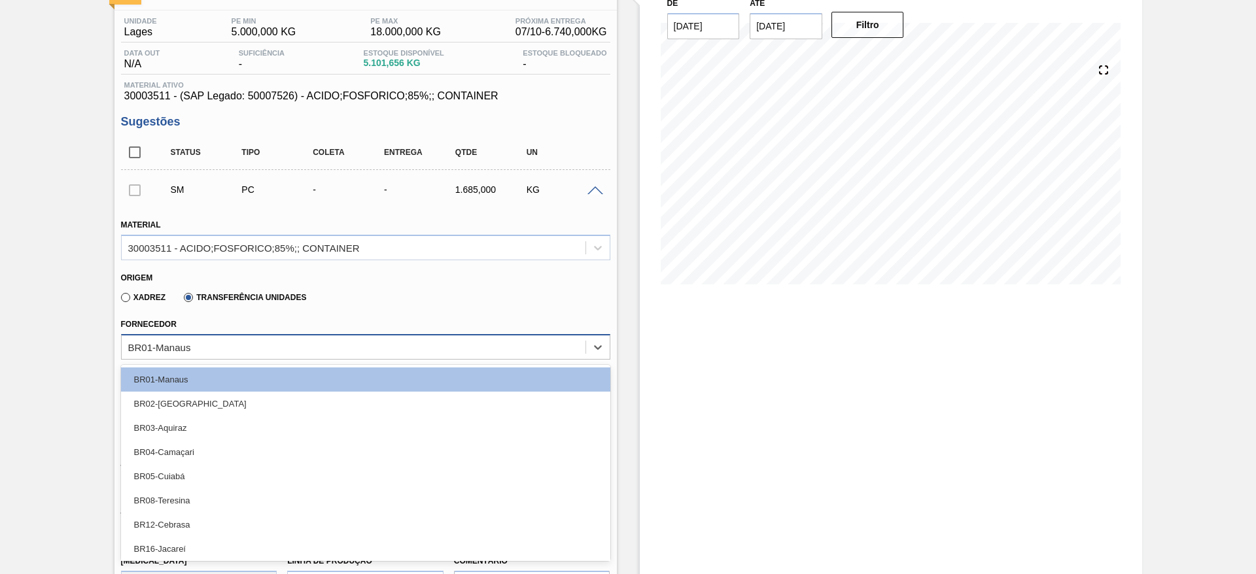
click at [216, 343] on div "BR01-Manaus" at bounding box center [354, 346] width 464 height 19
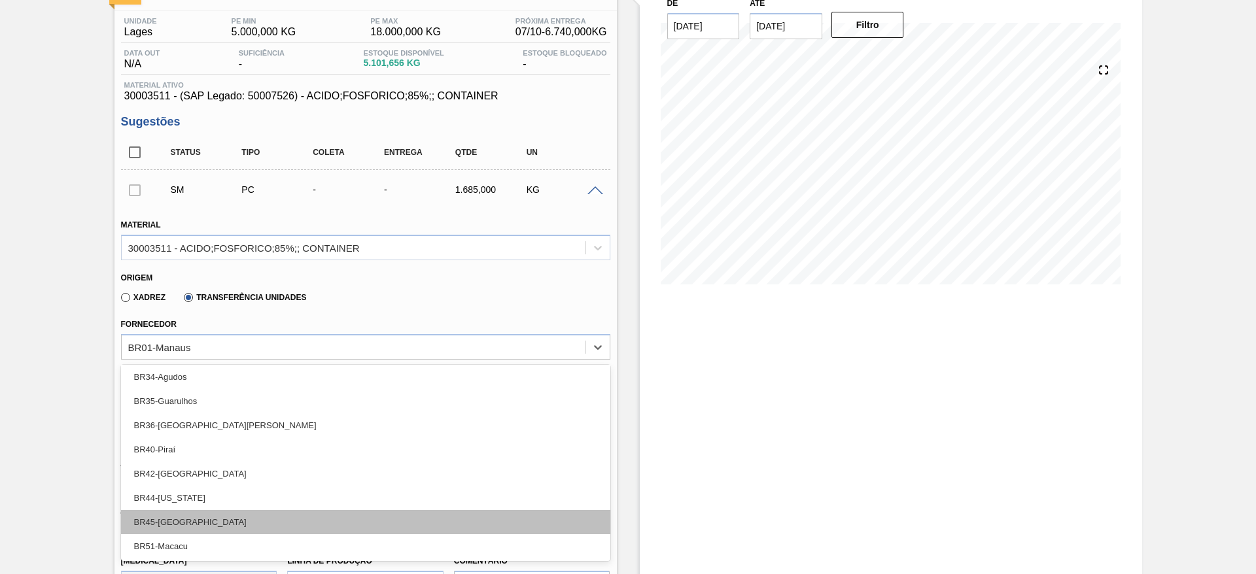
click at [215, 382] on div "BR45-Ponta Grossa" at bounding box center [365, 522] width 489 height 24
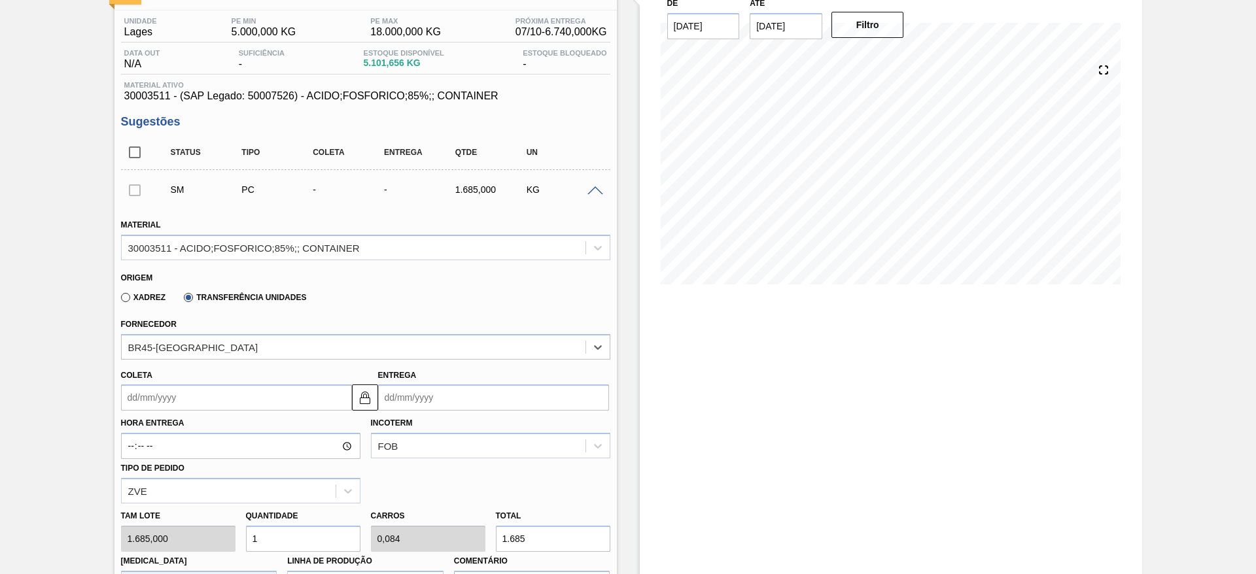
click at [203, 382] on input "Coleta" at bounding box center [236, 398] width 231 height 26
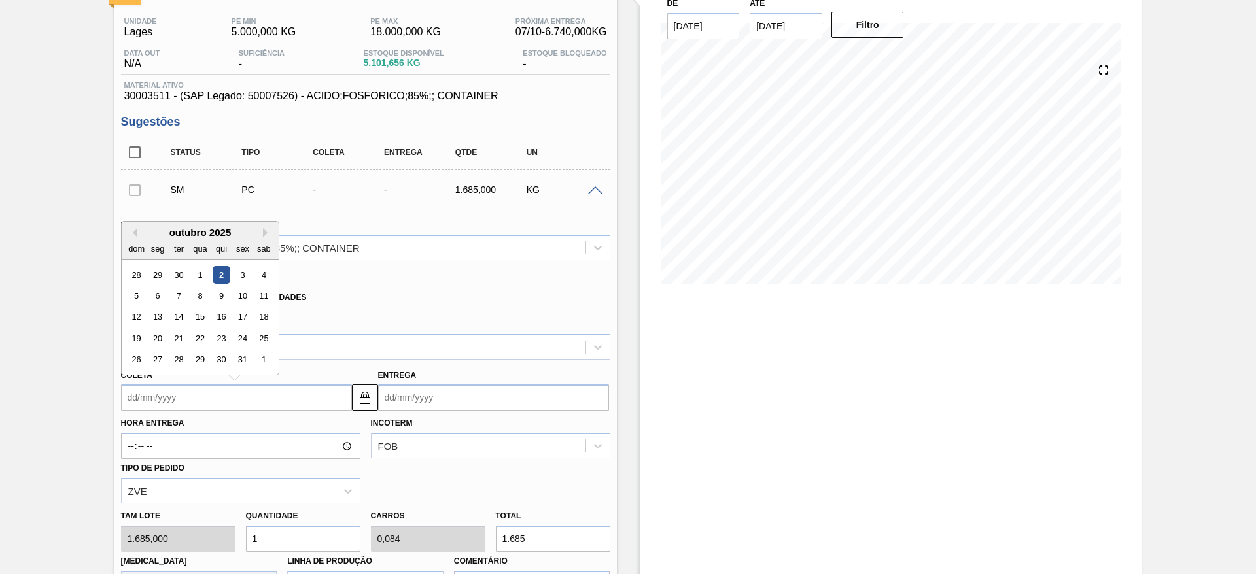
click at [221, 273] on div "2" at bounding box center [221, 275] width 18 height 18
type input "02/10/2025"
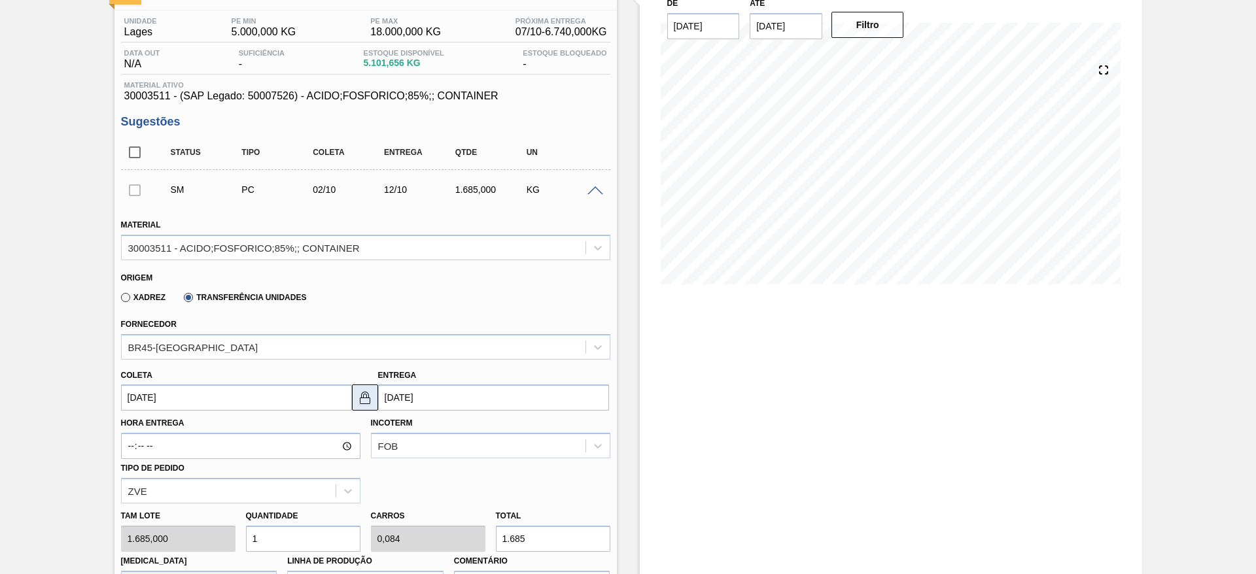
click at [370, 382] on img at bounding box center [365, 398] width 16 height 16
click at [390, 382] on input "12/10/2025" at bounding box center [493, 398] width 231 height 26
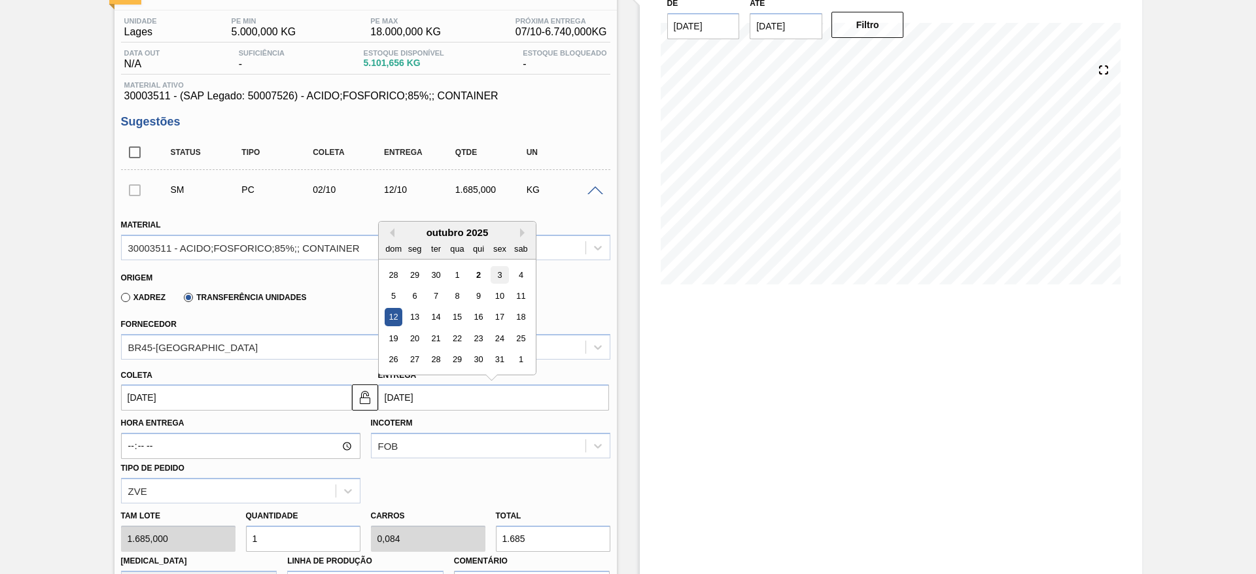
click at [498, 275] on div "3" at bounding box center [499, 275] width 18 height 18
type input "03/10/2025"
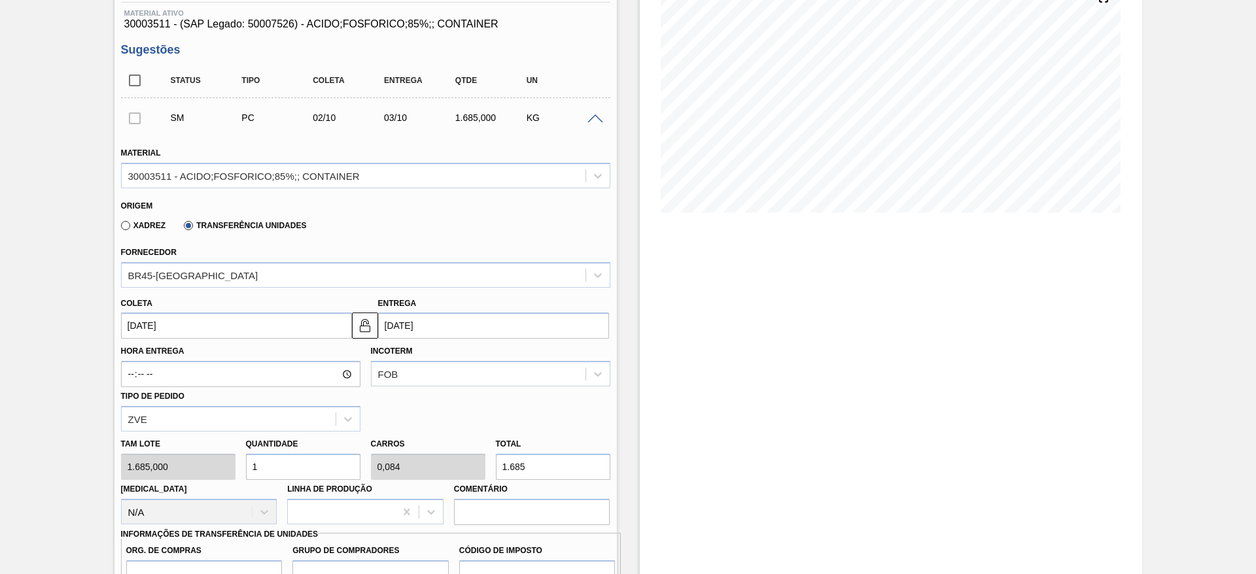
scroll to position [294, 0]
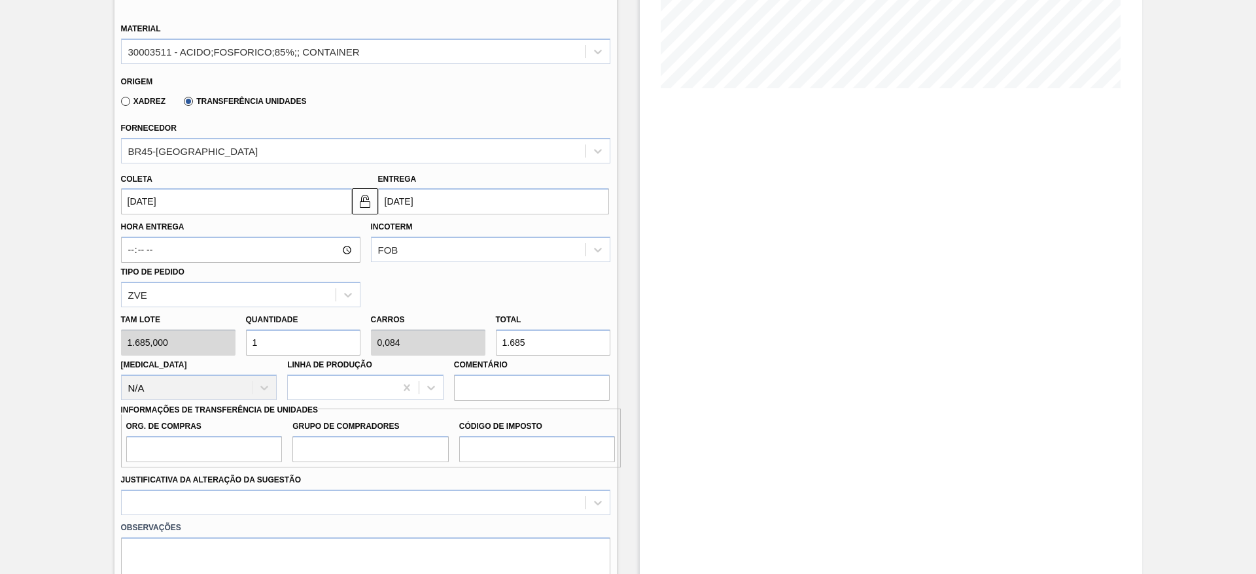
click at [217, 350] on div "Tam lote 1.685,000 Quantidade 1 Carros 0,084 Total 1.685 Doca N/A Linha de Prod…" at bounding box center [366, 354] width 500 height 94
type input "3"
type input "0,253"
type input "5.055"
type input "3"
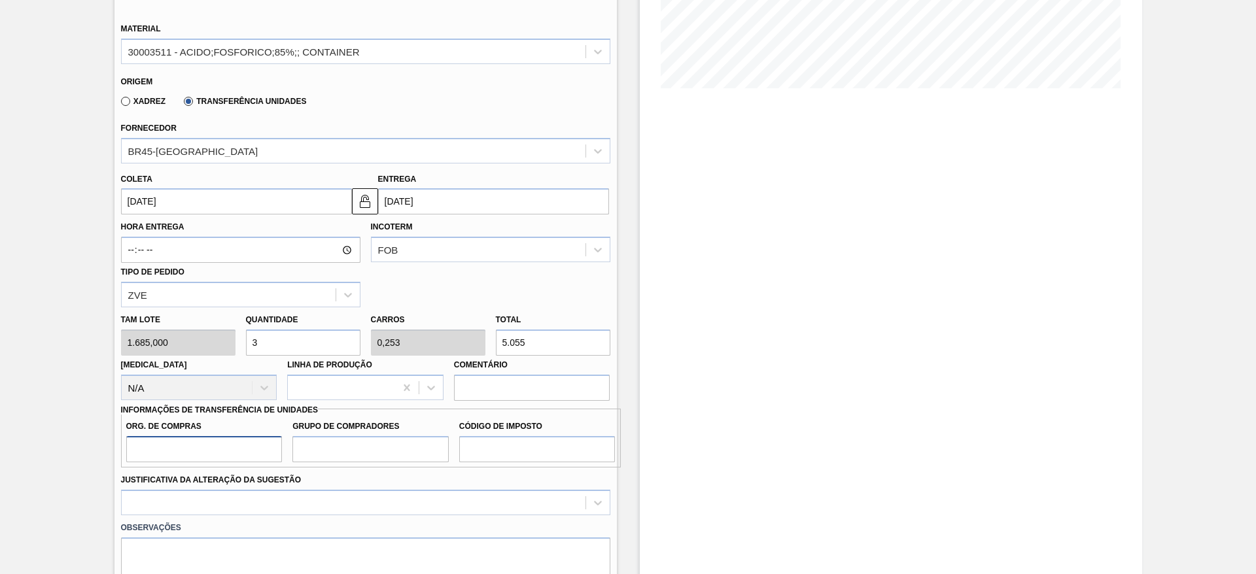
click at [204, 382] on input "Org. de Compras" at bounding box center [204, 449] width 156 height 26
type input "BR00"
drag, startPoint x: 308, startPoint y: 438, endPoint x: 325, endPoint y: 453, distance: 22.7
click at [308, 382] on input "Grupo de Compradores" at bounding box center [370, 449] width 156 height 26
type input "A01"
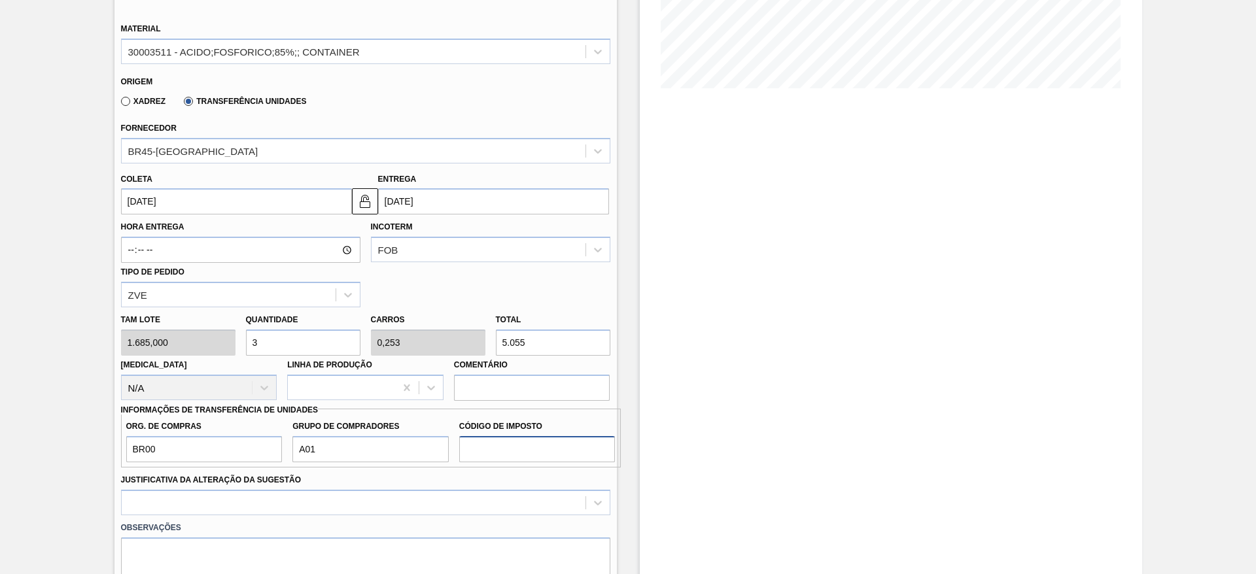
click at [460, 382] on input "Código de Imposto" at bounding box center [537, 449] width 156 height 26
type input "I1"
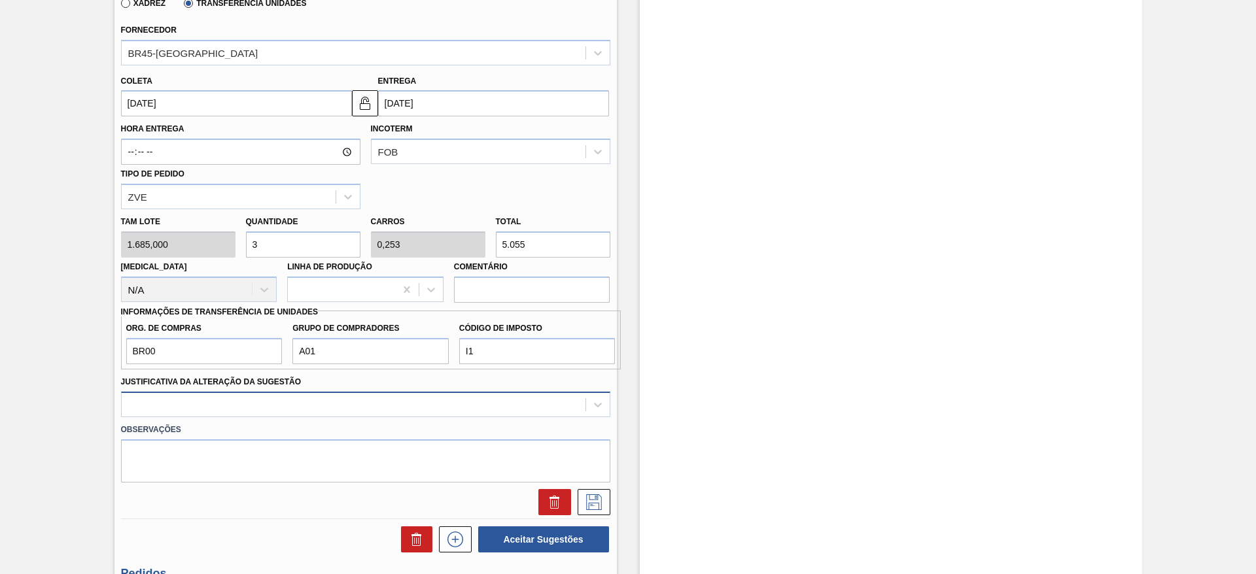
click at [317, 382] on div at bounding box center [365, 405] width 489 height 26
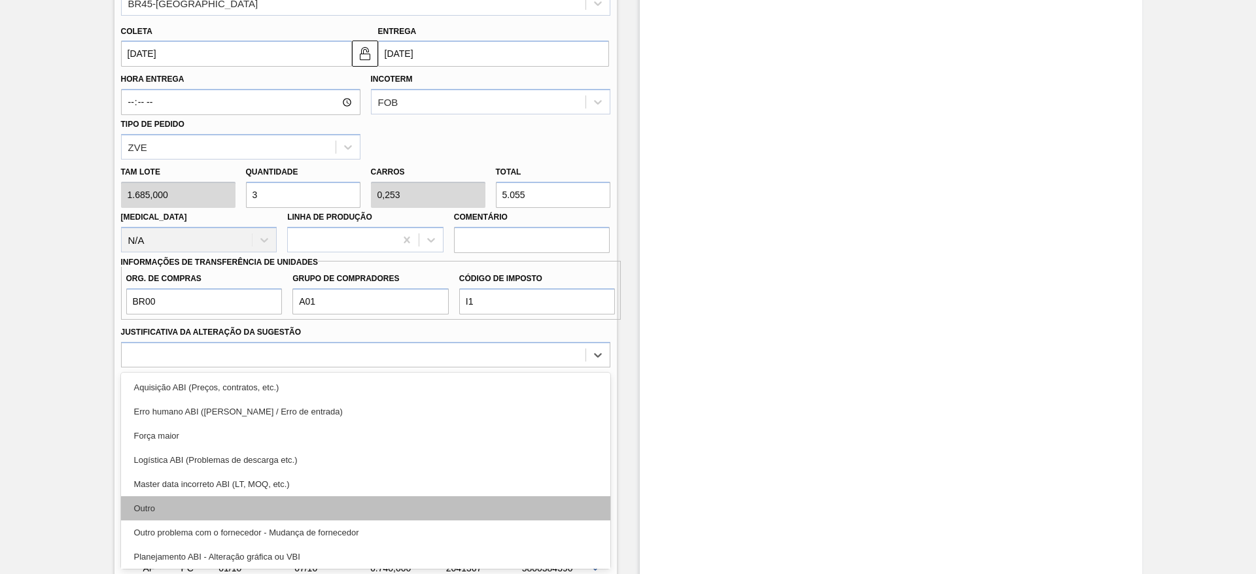
click at [289, 382] on div "Outro" at bounding box center [365, 508] width 489 height 24
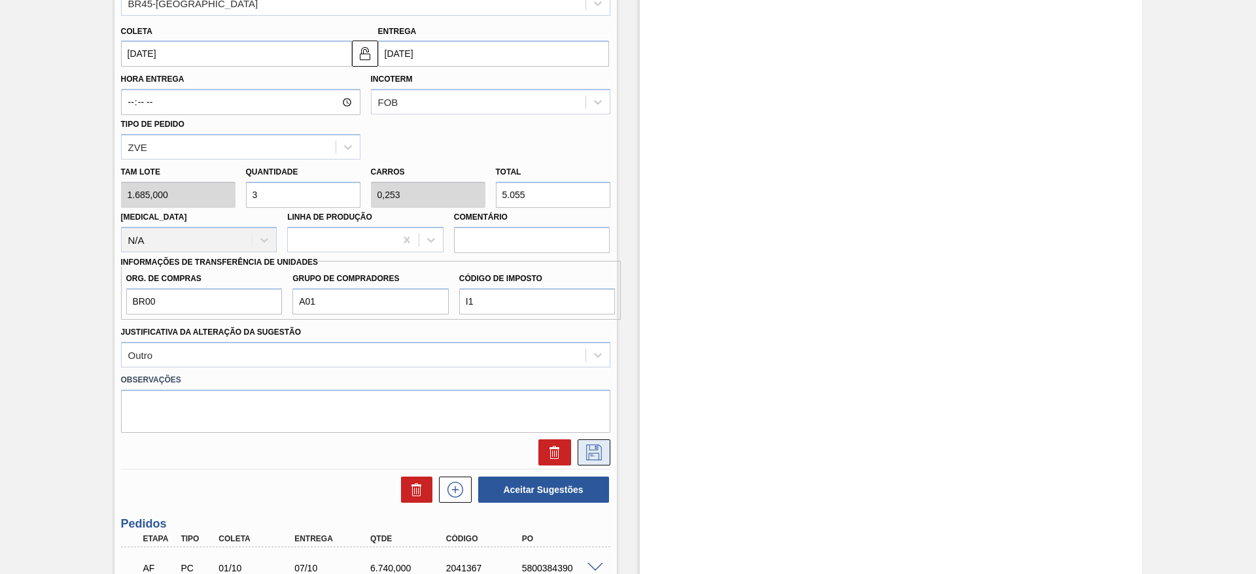
click at [606, 382] on button at bounding box center [593, 452] width 33 height 26
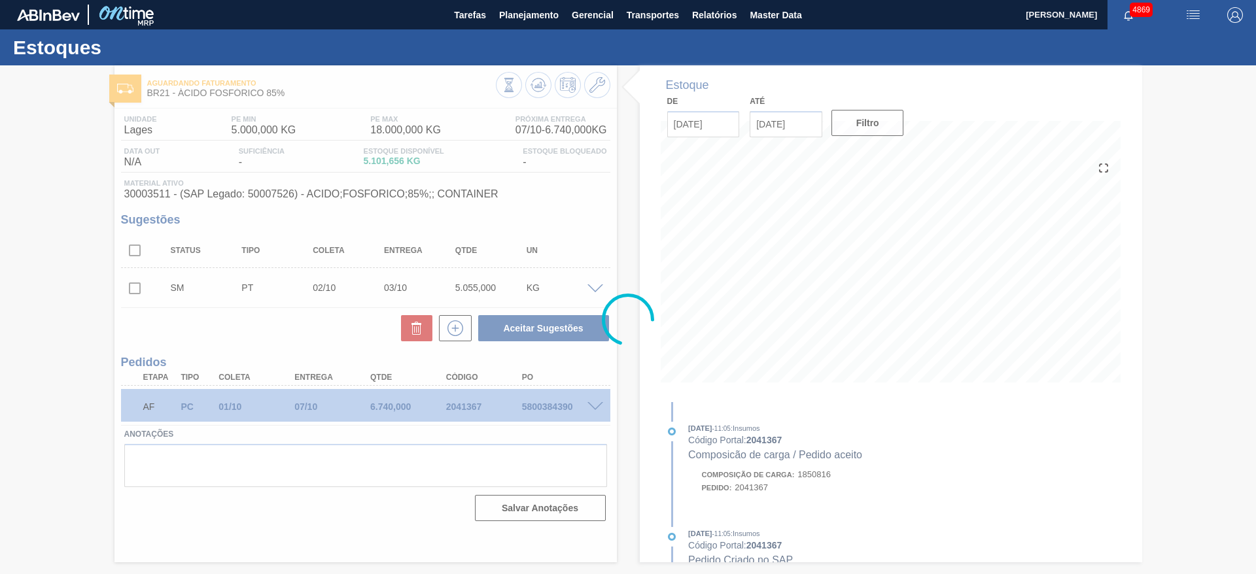
scroll to position [0, 0]
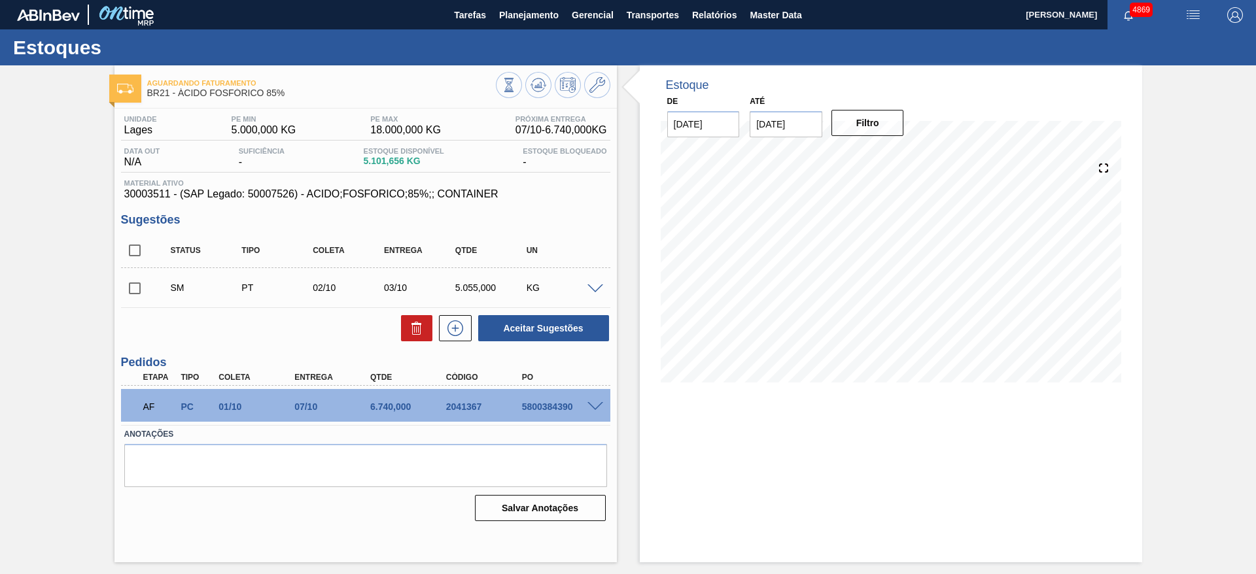
click at [137, 286] on input "checkbox" at bounding box center [134, 288] width 27 height 27
click at [559, 330] on button "Aceitar Sugestões" at bounding box center [543, 328] width 131 height 26
checkbox input "false"
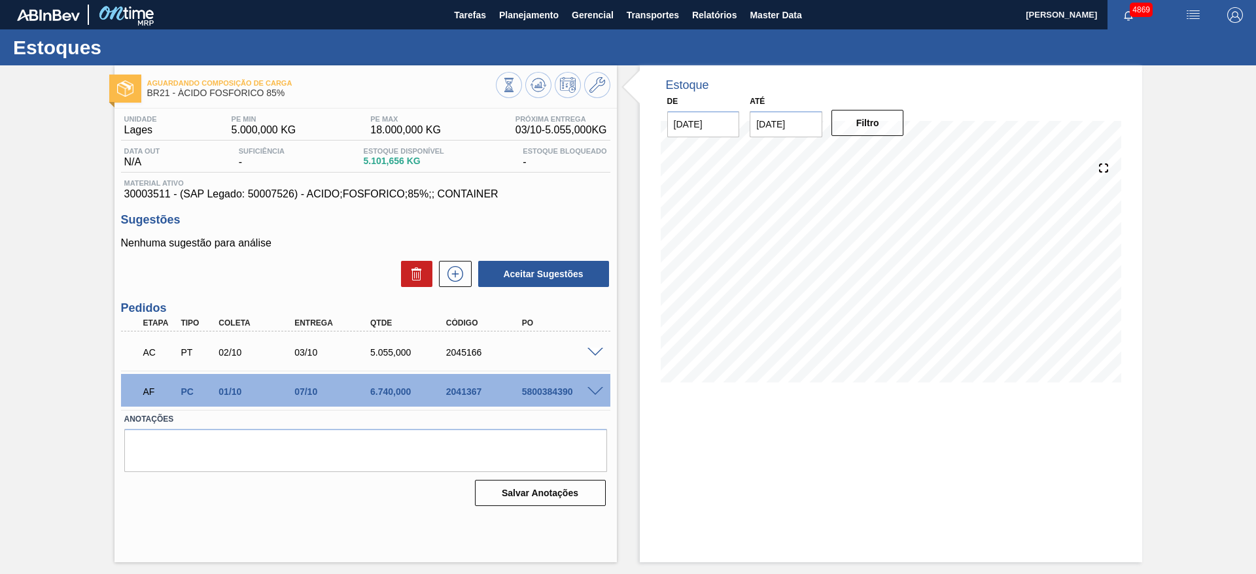
drag, startPoint x: 605, startPoint y: 349, endPoint x: 594, endPoint y: 347, distance: 11.4
click at [603, 348] on div at bounding box center [597, 352] width 26 height 10
click at [594, 347] on div at bounding box center [597, 352] width 26 height 10
click at [593, 350] on span at bounding box center [595, 353] width 16 height 10
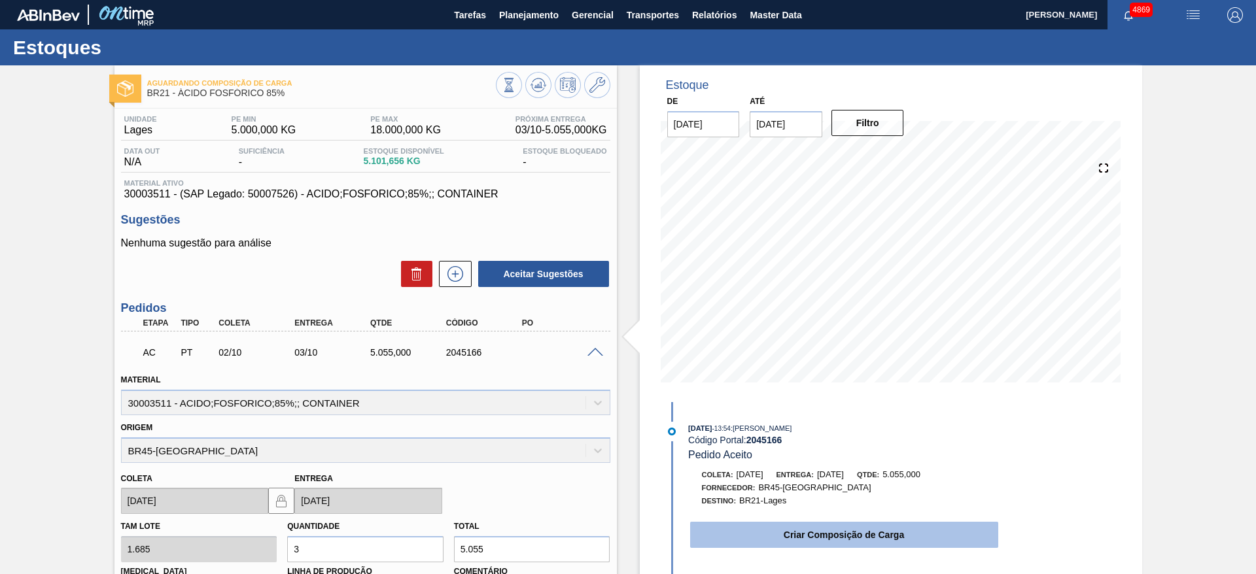
click at [812, 382] on button "Criar Composição de Carga" at bounding box center [844, 535] width 308 height 26
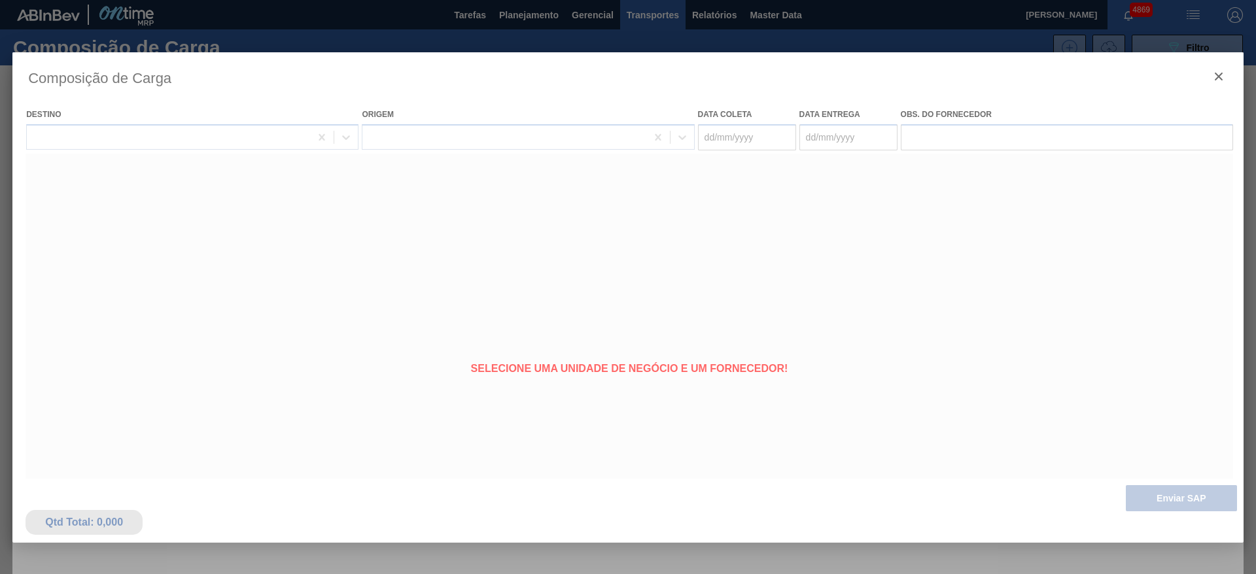
type coleta "02/10/2025"
type entrega "03/10/2025"
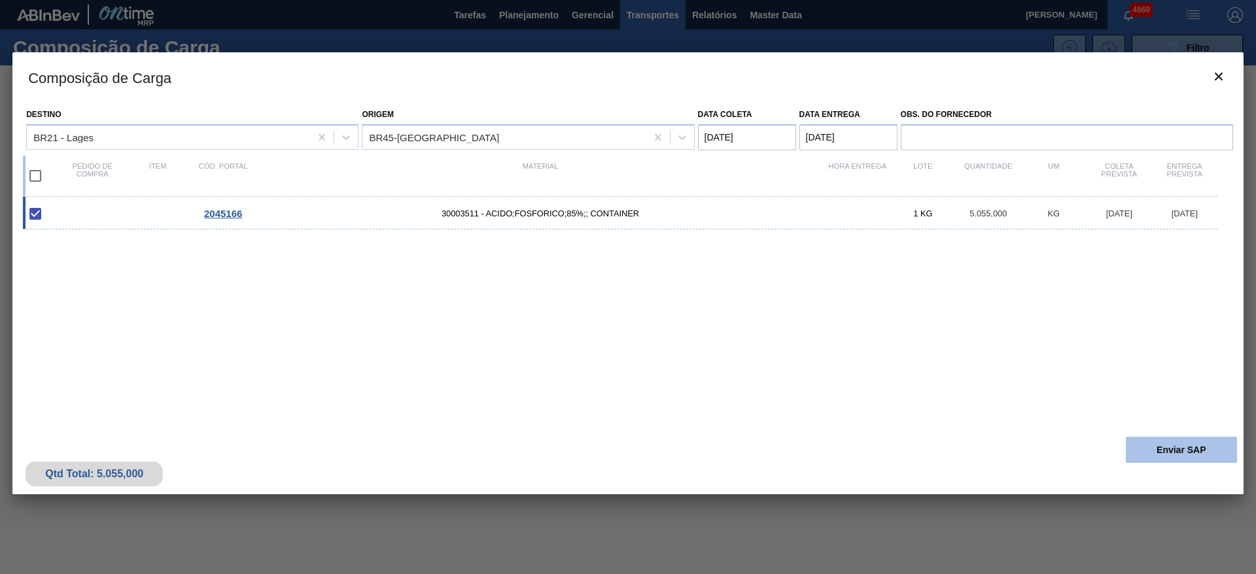
click at [836, 382] on button "Enviar SAP" at bounding box center [1181, 450] width 111 height 26
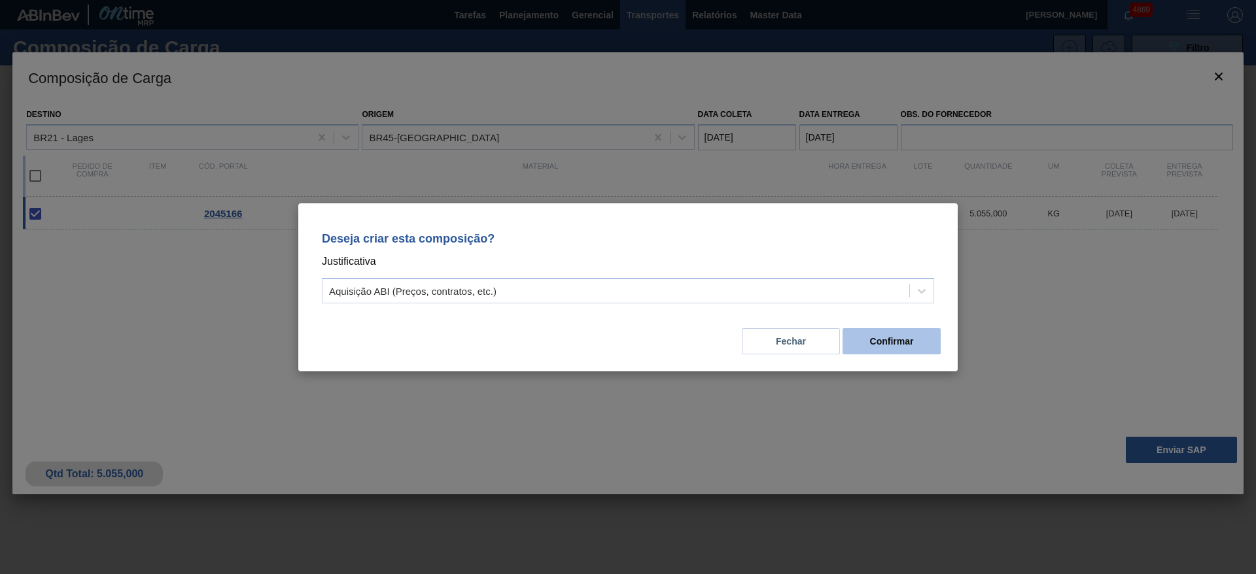
click at [836, 345] on button "Confirmar" at bounding box center [891, 341] width 98 height 26
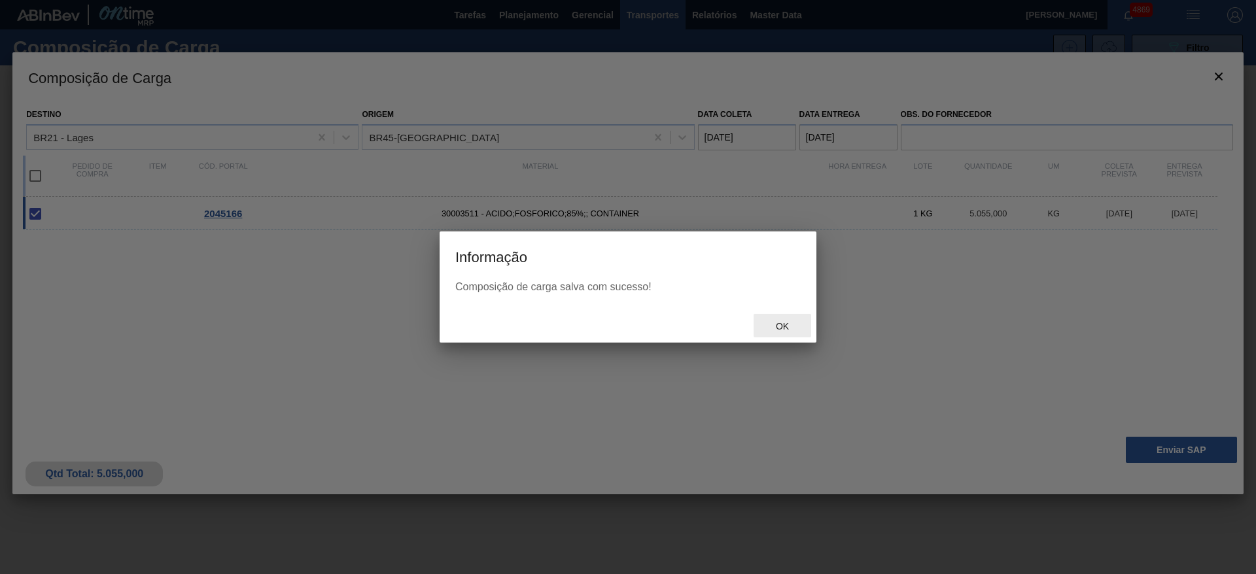
click at [782, 322] on span "Ok" at bounding box center [782, 326] width 34 height 10
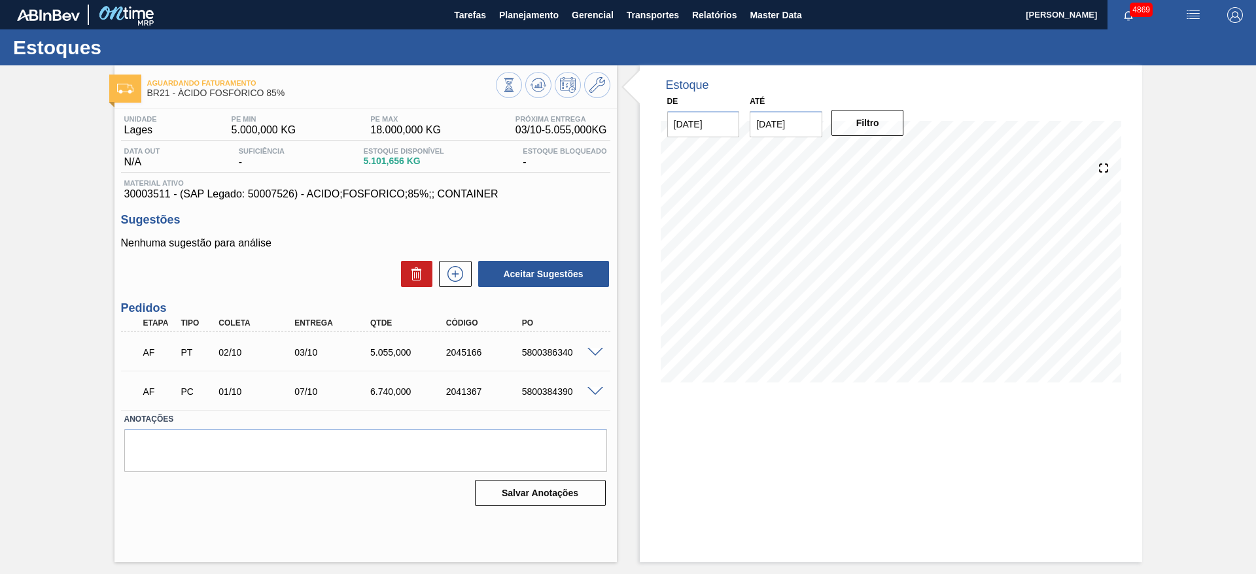
click at [593, 354] on span at bounding box center [595, 353] width 16 height 10
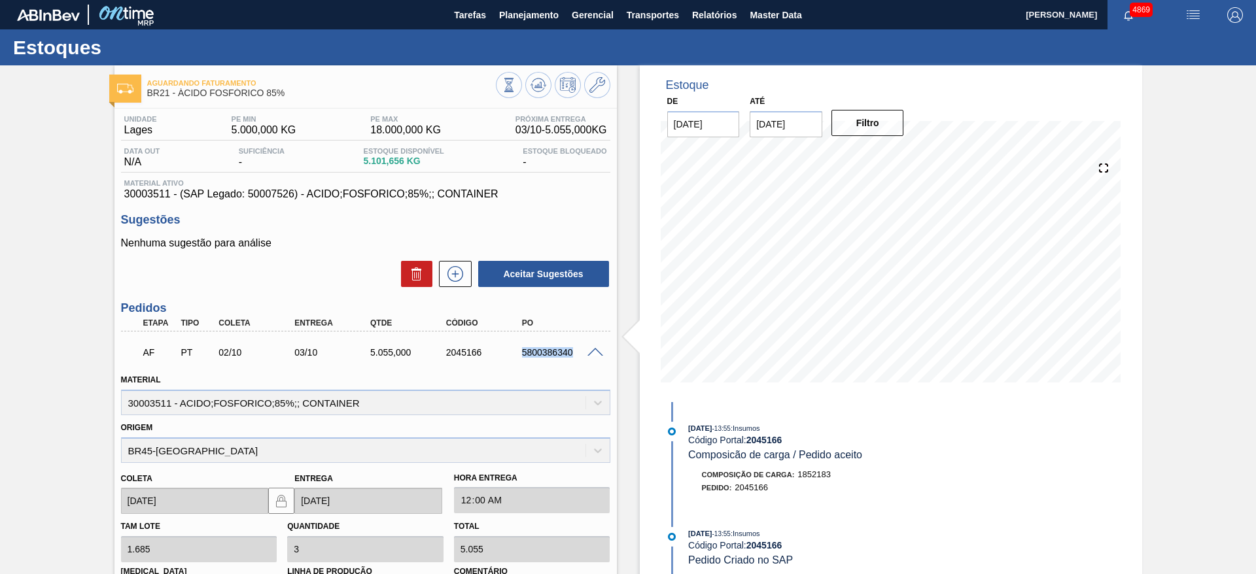
drag, startPoint x: 500, startPoint y: 356, endPoint x: 602, endPoint y: 364, distance: 101.7
click at [602, 364] on div "AF PT 02/10 03/10 5.055,000 2045166 5800386340" at bounding box center [365, 351] width 489 height 33
copy div "5800386340"
